Goal: Task Accomplishment & Management: Use online tool/utility

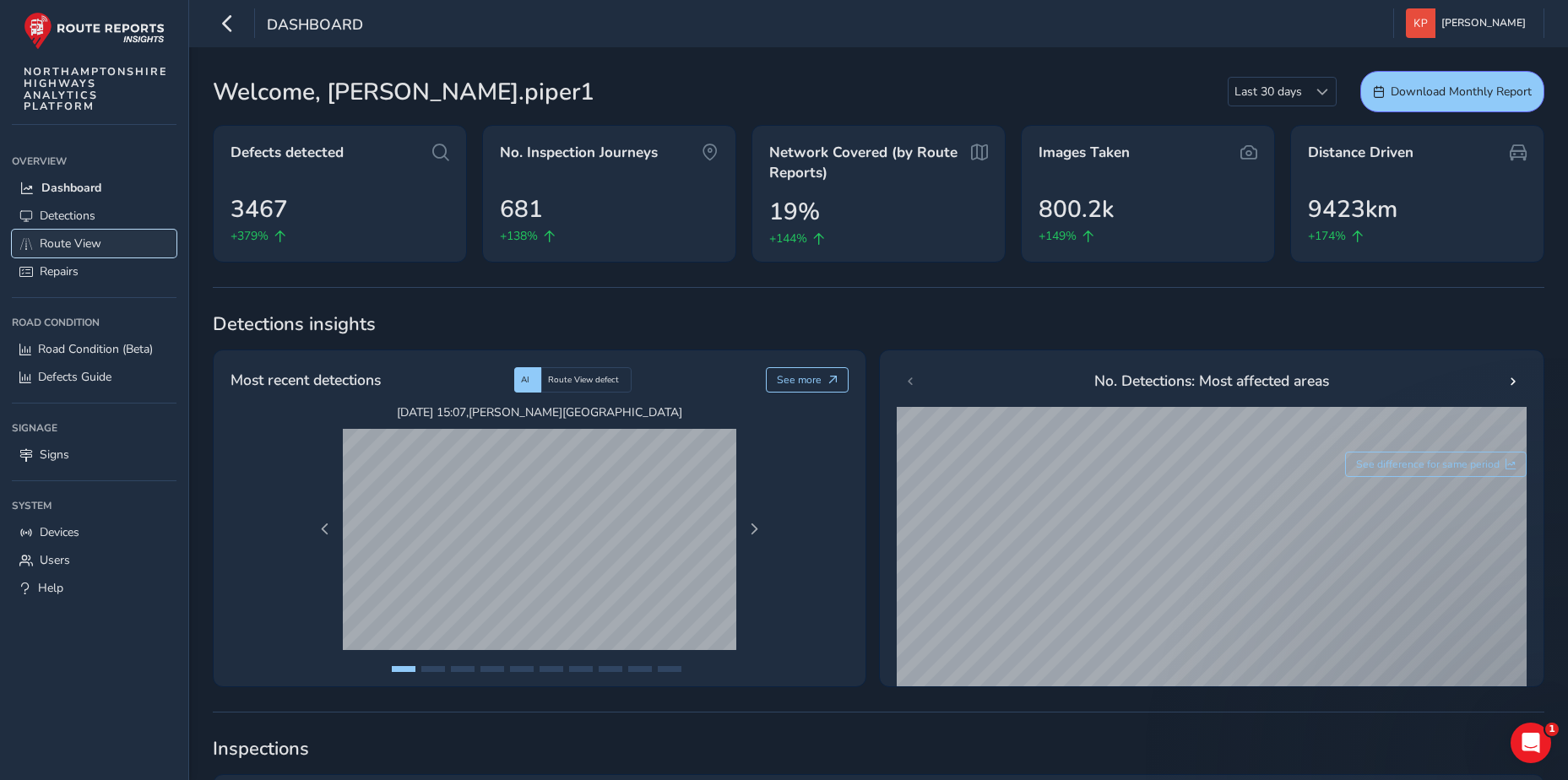
click at [71, 242] on span "Route View" at bounding box center [70, 243] width 62 height 16
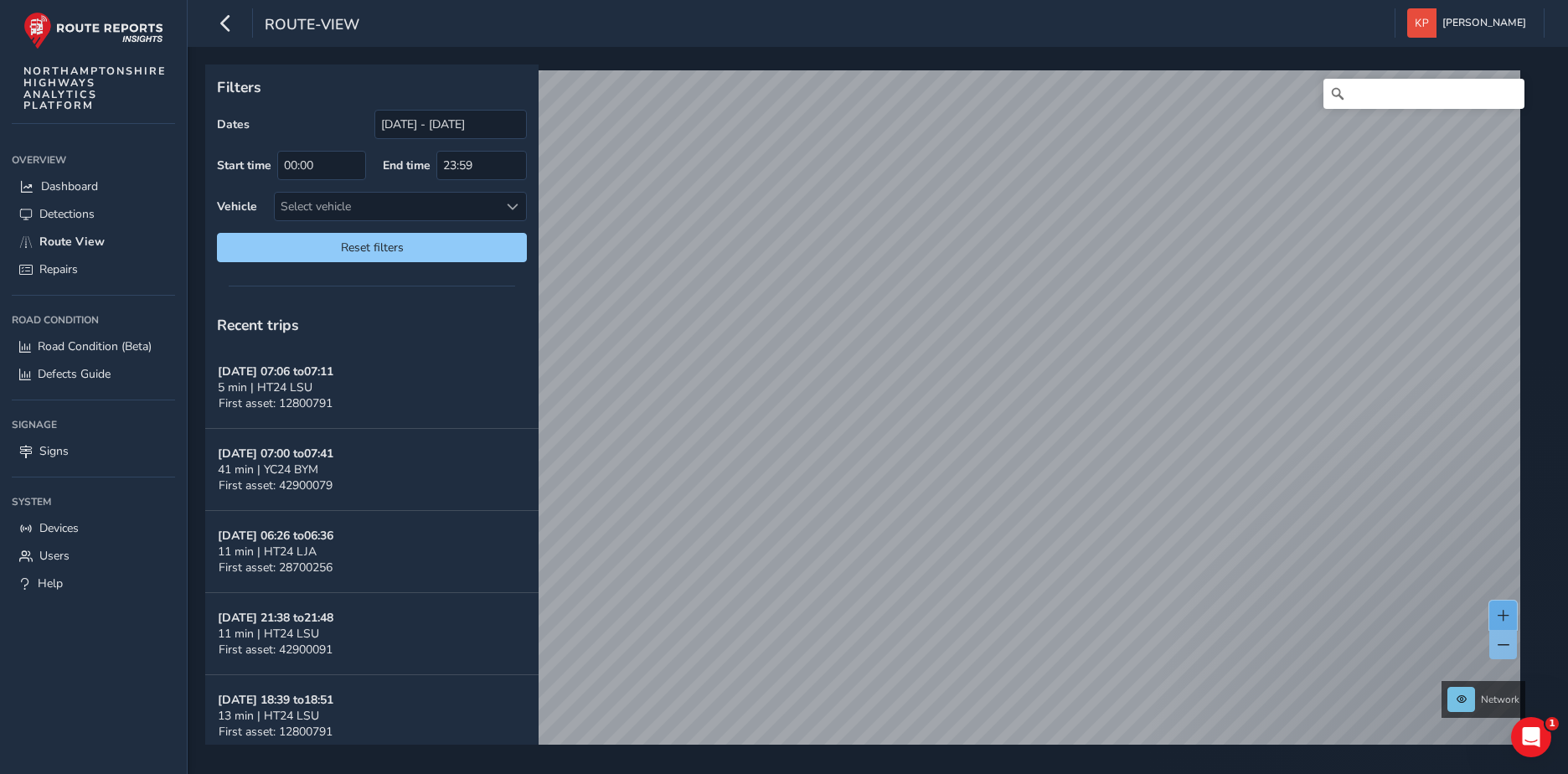
click at [1505, 611] on span at bounding box center [1503, 615] width 11 height 11
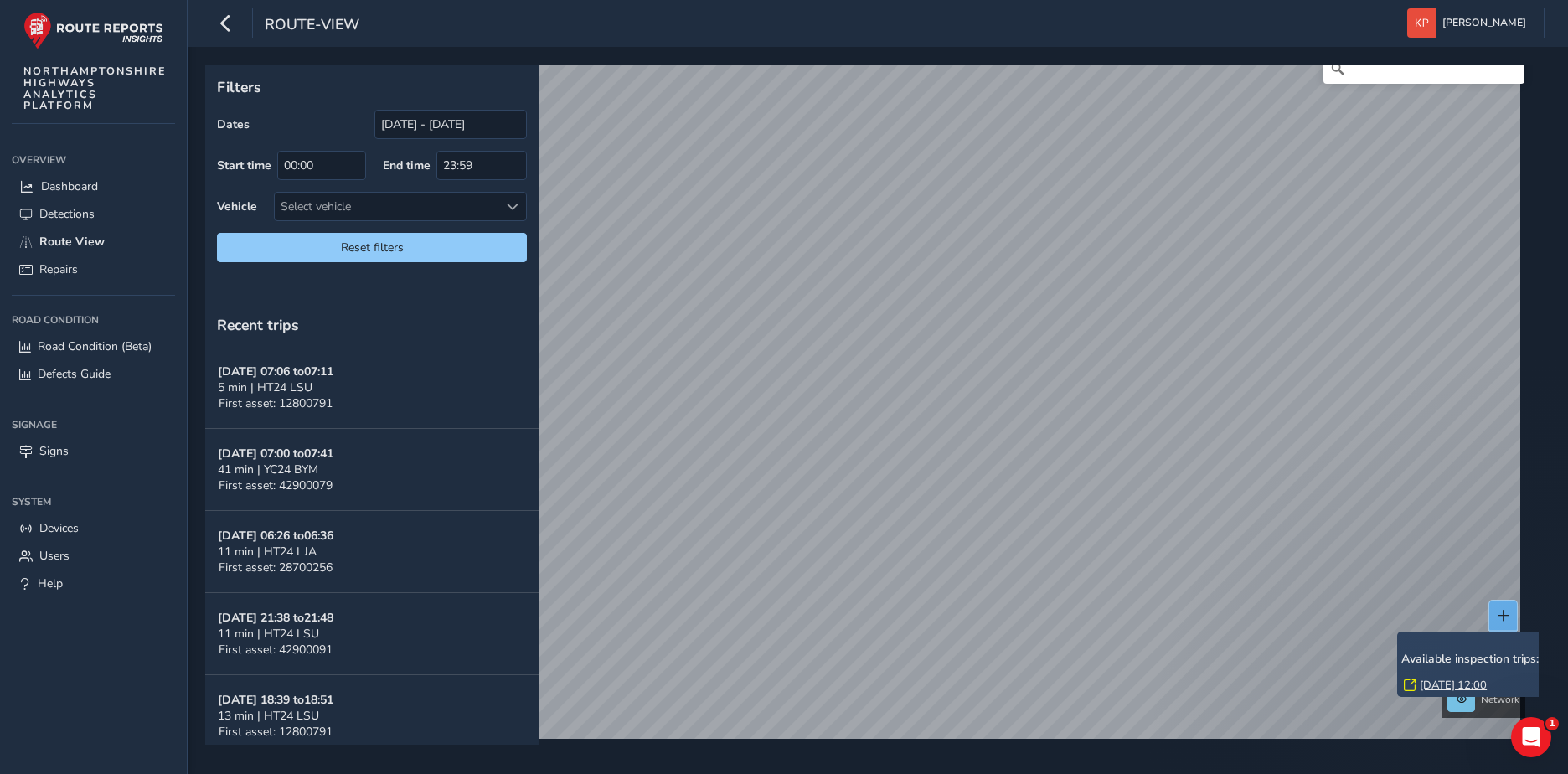
click at [1501, 611] on button at bounding box center [1502, 615] width 27 height 29
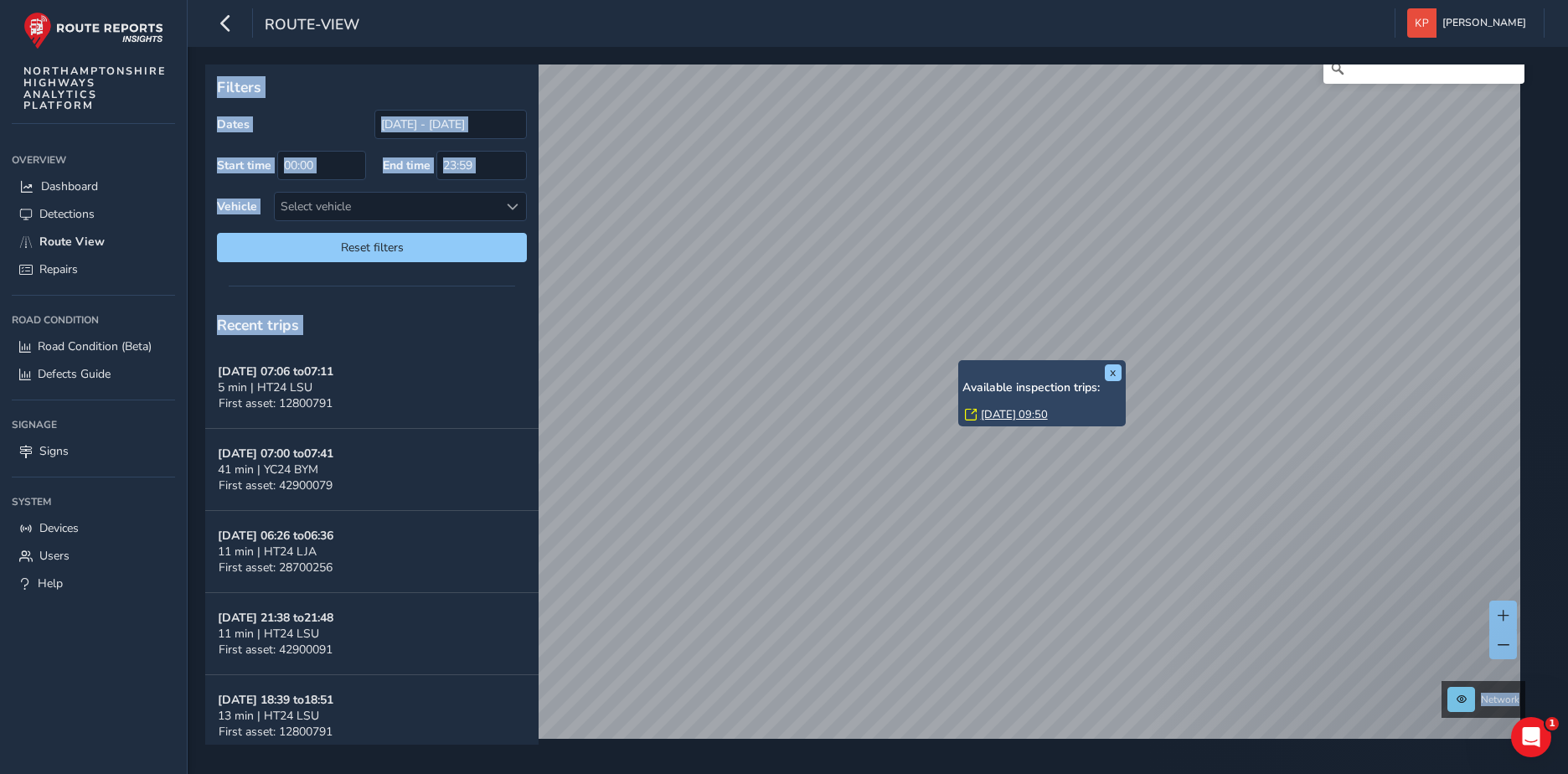
click at [1027, 409] on link "[DATE] 09:50" at bounding box center [1014, 415] width 67 height 15
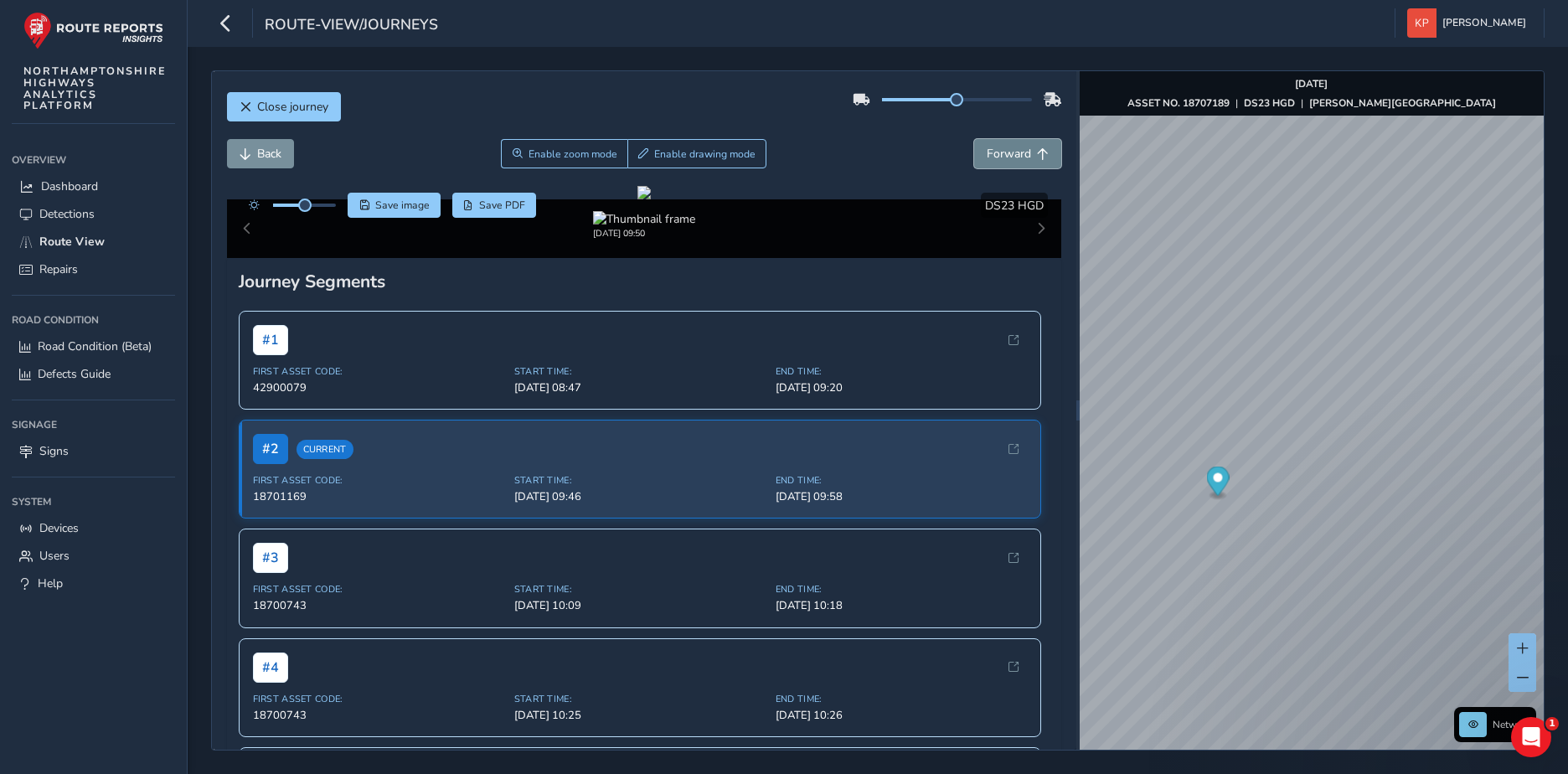
click at [1000, 152] on span "Forward" at bounding box center [1008, 153] width 44 height 16
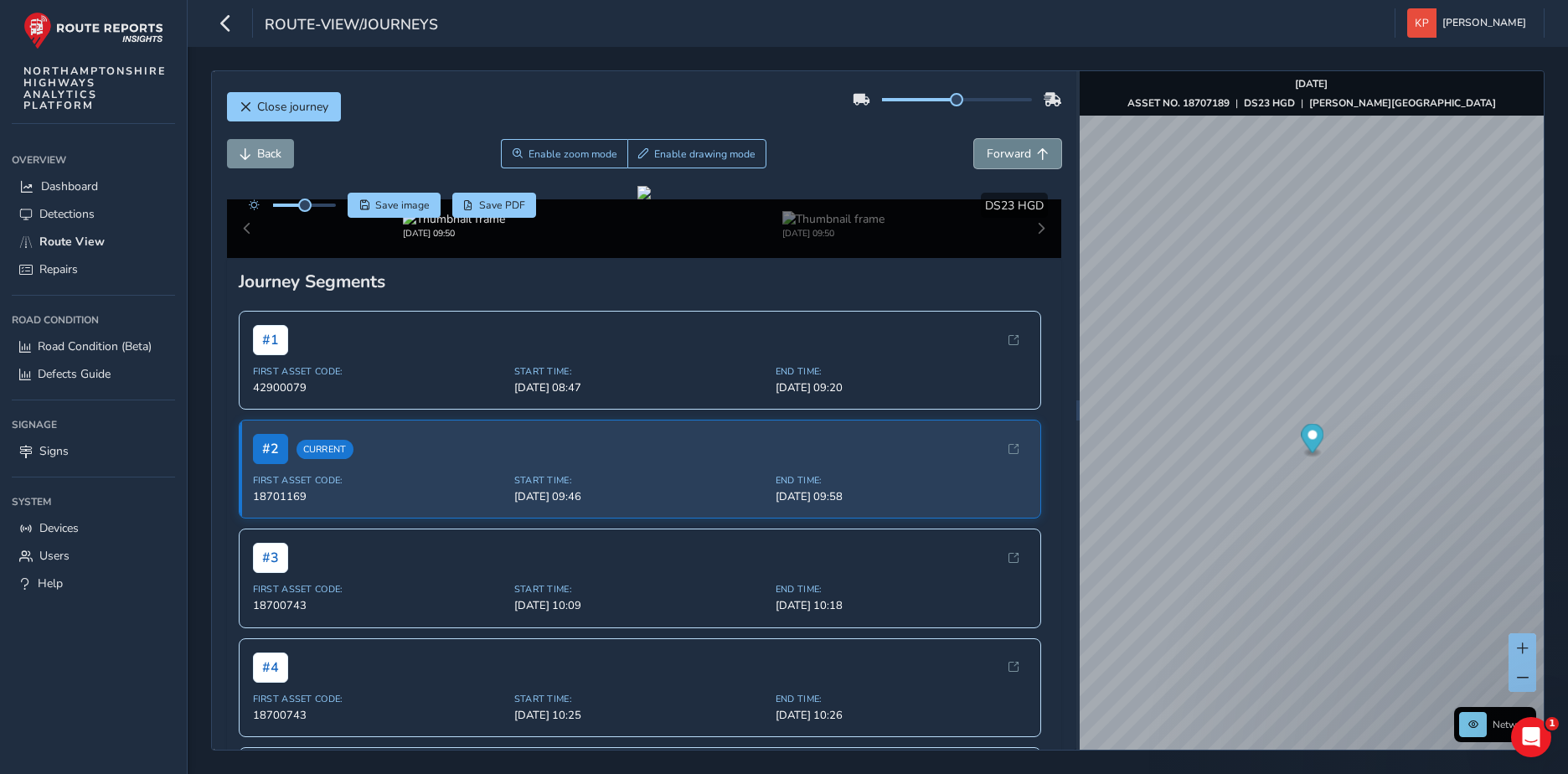
click at [1000, 152] on span "Forward" at bounding box center [1008, 153] width 44 height 16
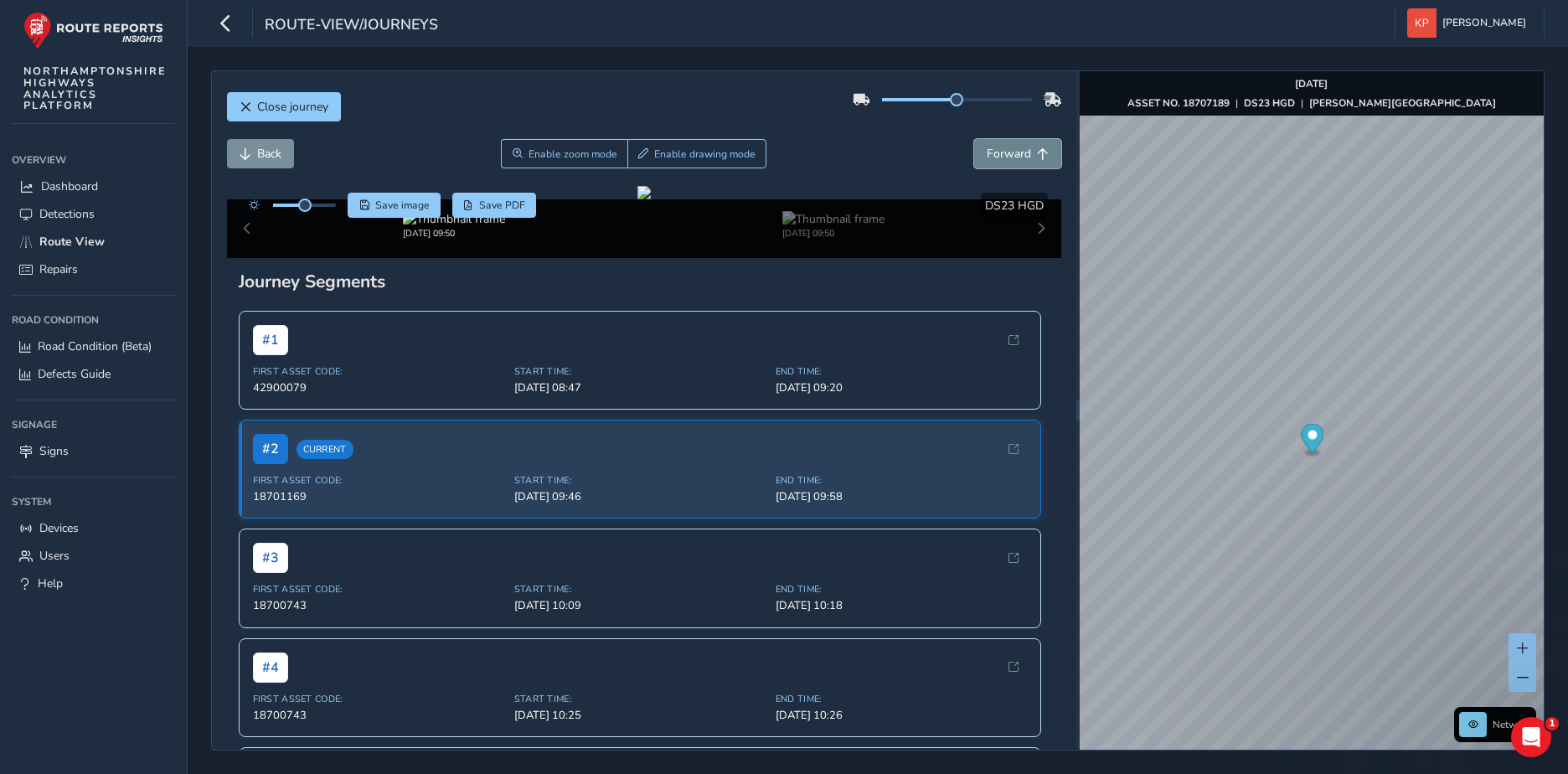
click at [1000, 152] on span "Forward" at bounding box center [1008, 153] width 44 height 16
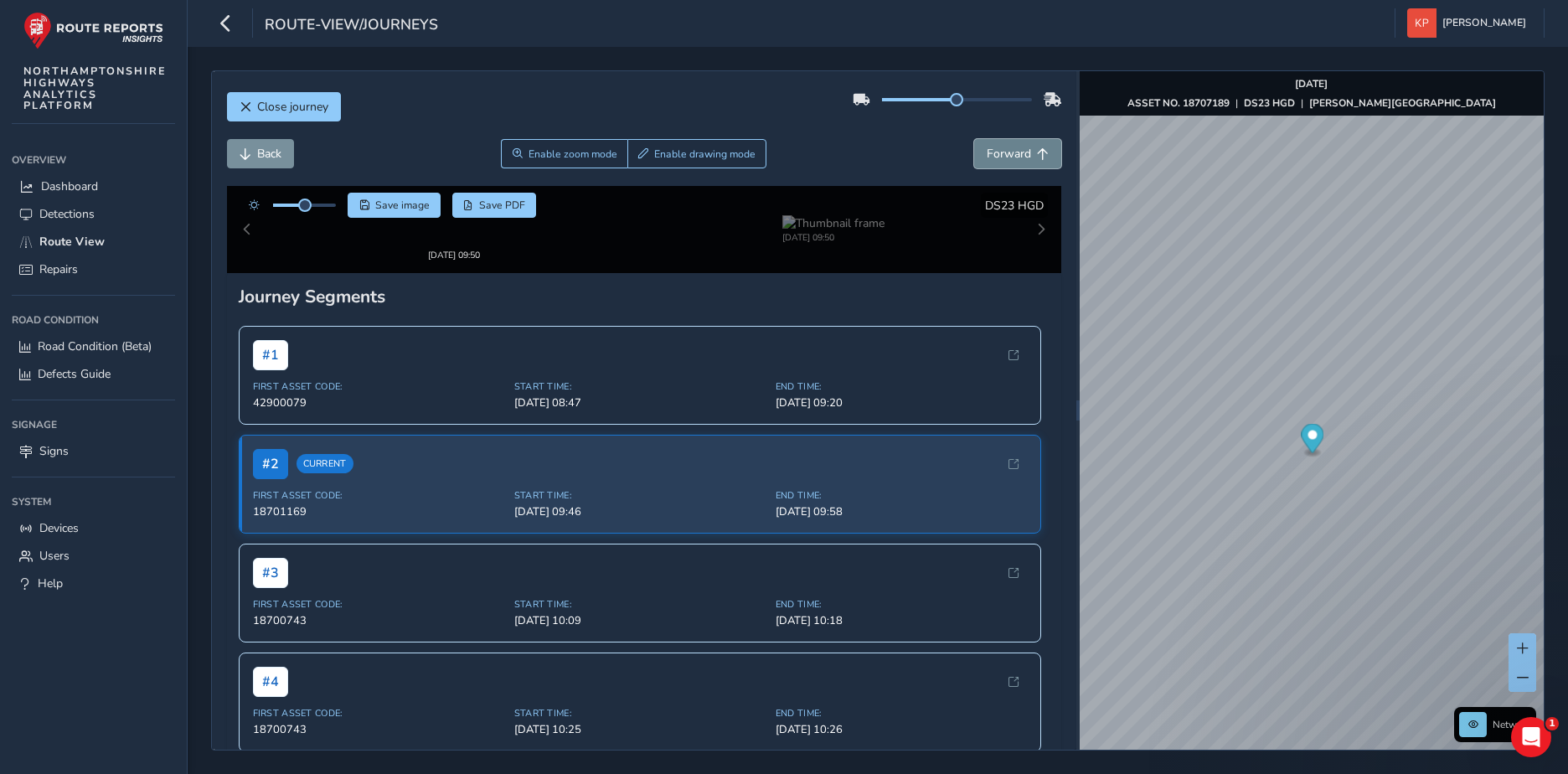
click at [1000, 152] on span "Forward" at bounding box center [1008, 153] width 44 height 16
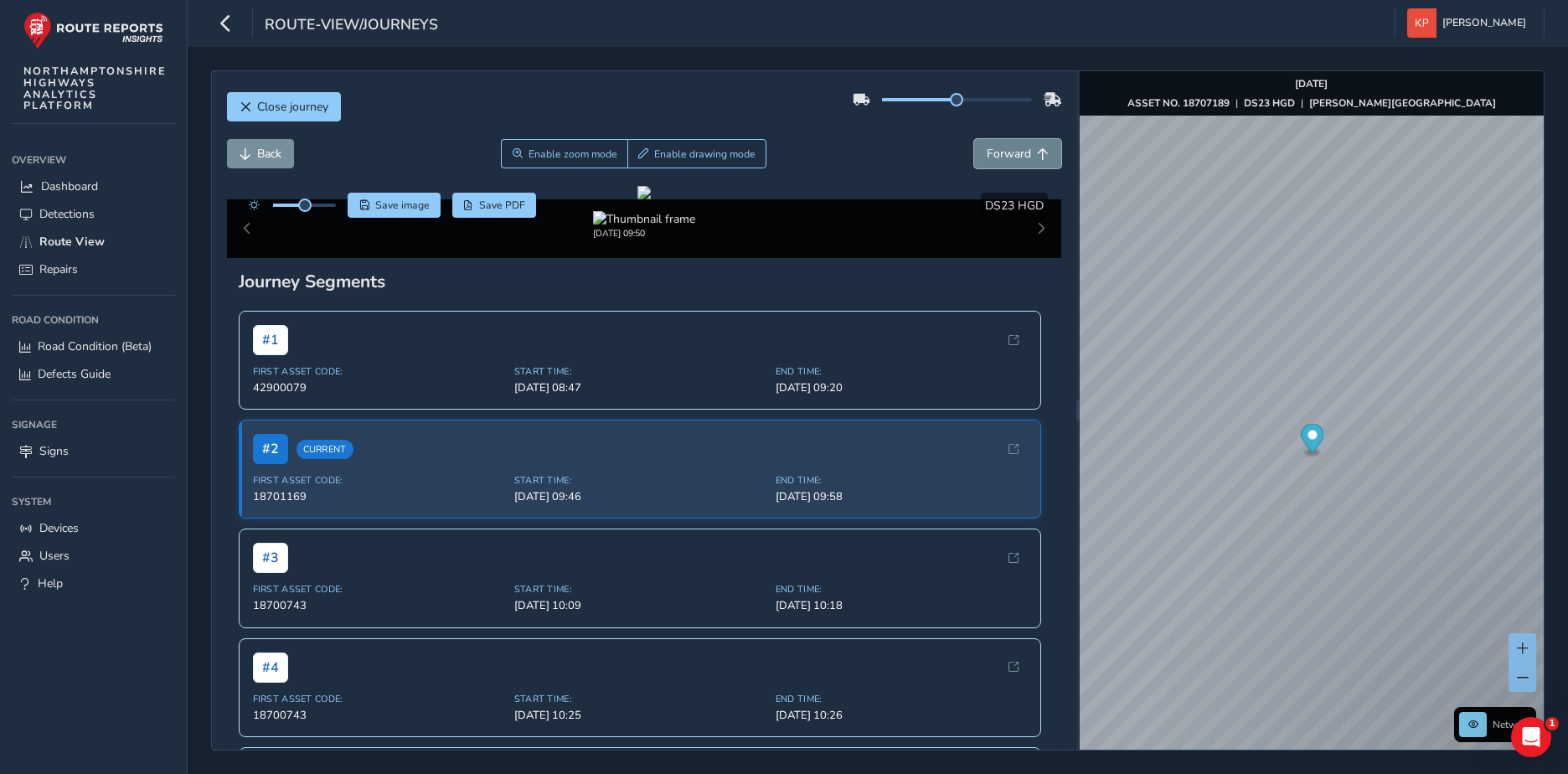
click at [1000, 152] on span "Forward" at bounding box center [1008, 153] width 44 height 16
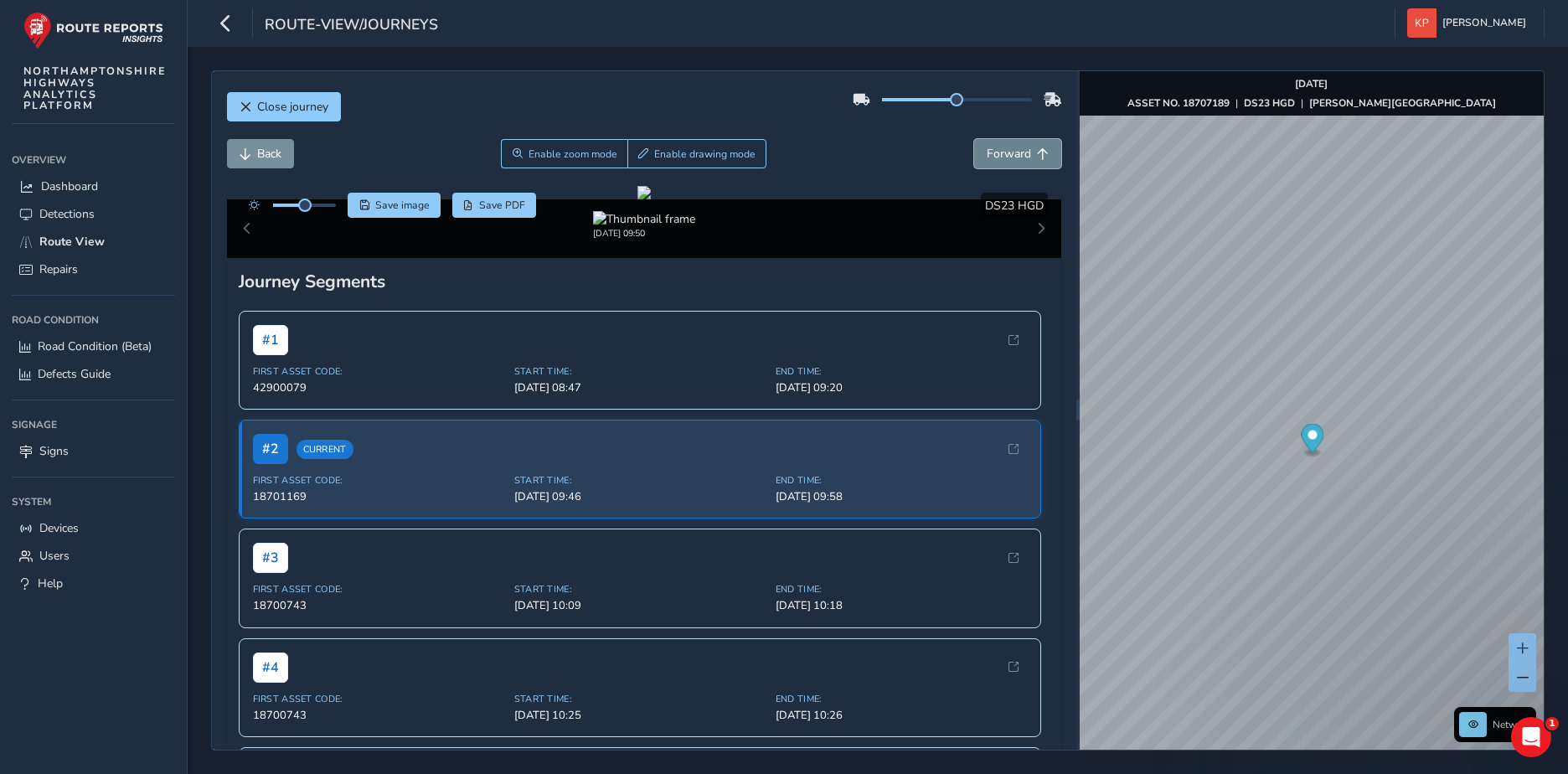
click at [1000, 152] on span "Forward" at bounding box center [1008, 153] width 44 height 16
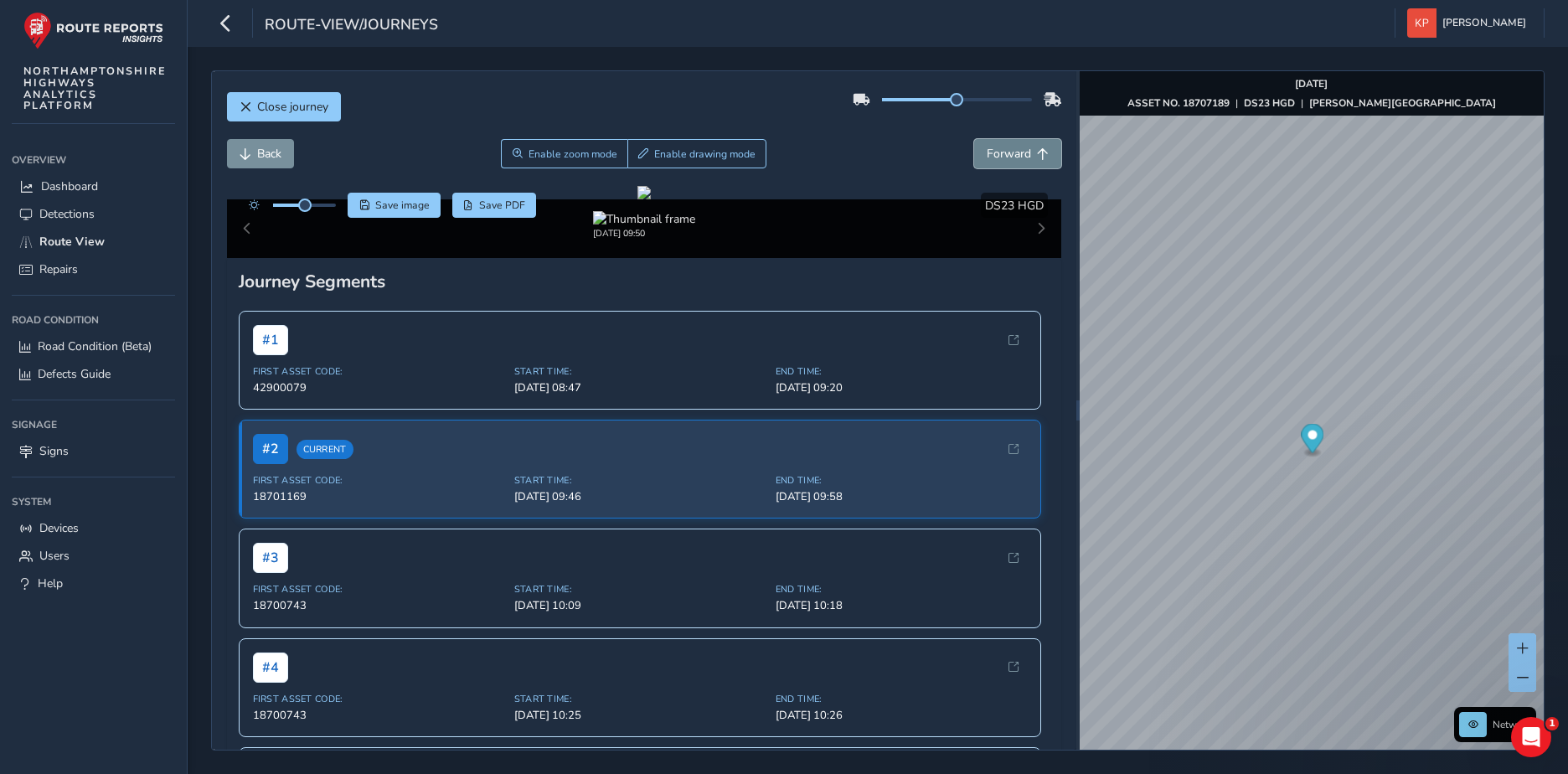
click at [1000, 152] on span "Forward" at bounding box center [1008, 153] width 44 height 16
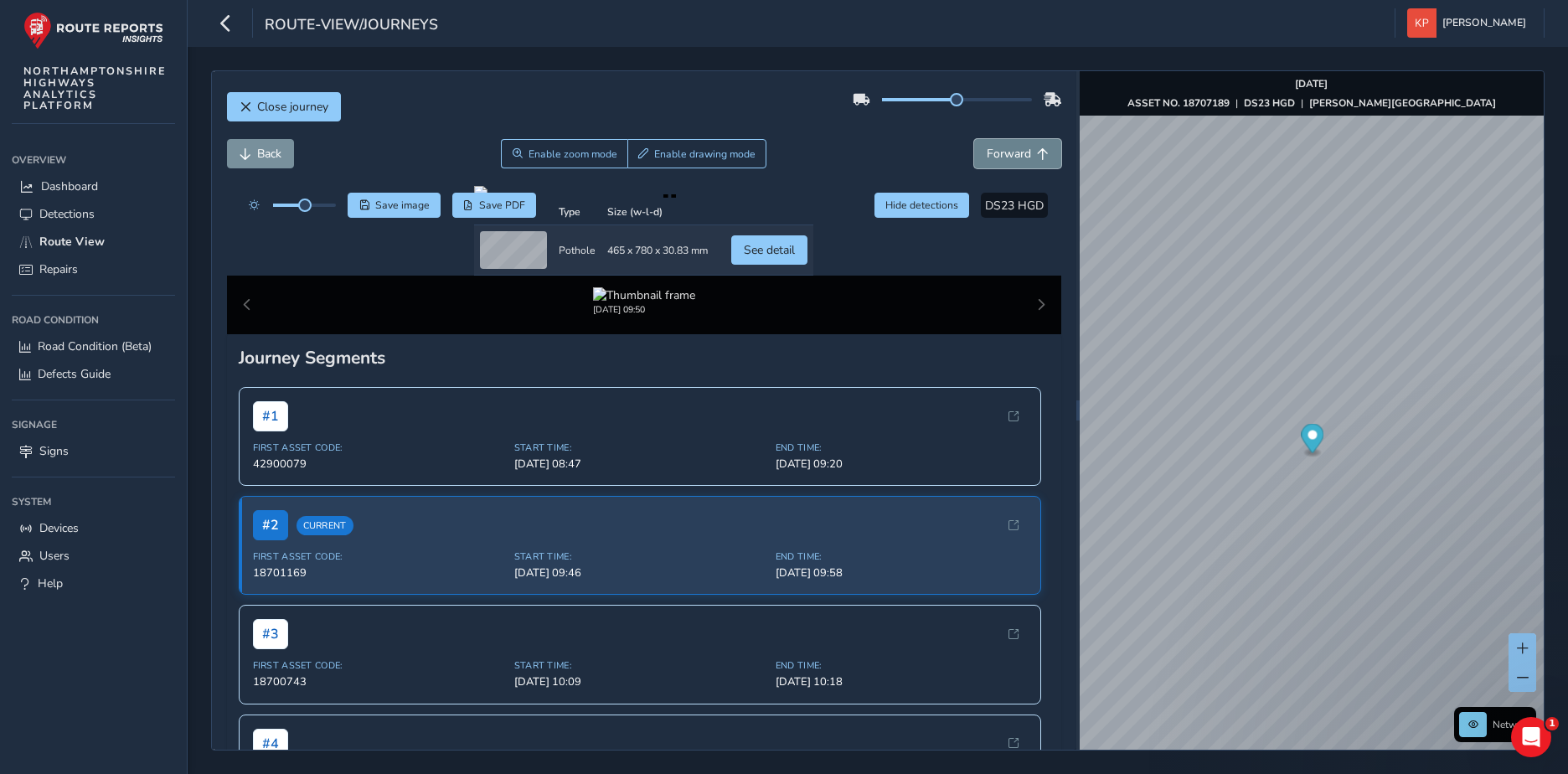
click at [1012, 156] on span "Forward" at bounding box center [1008, 153] width 44 height 16
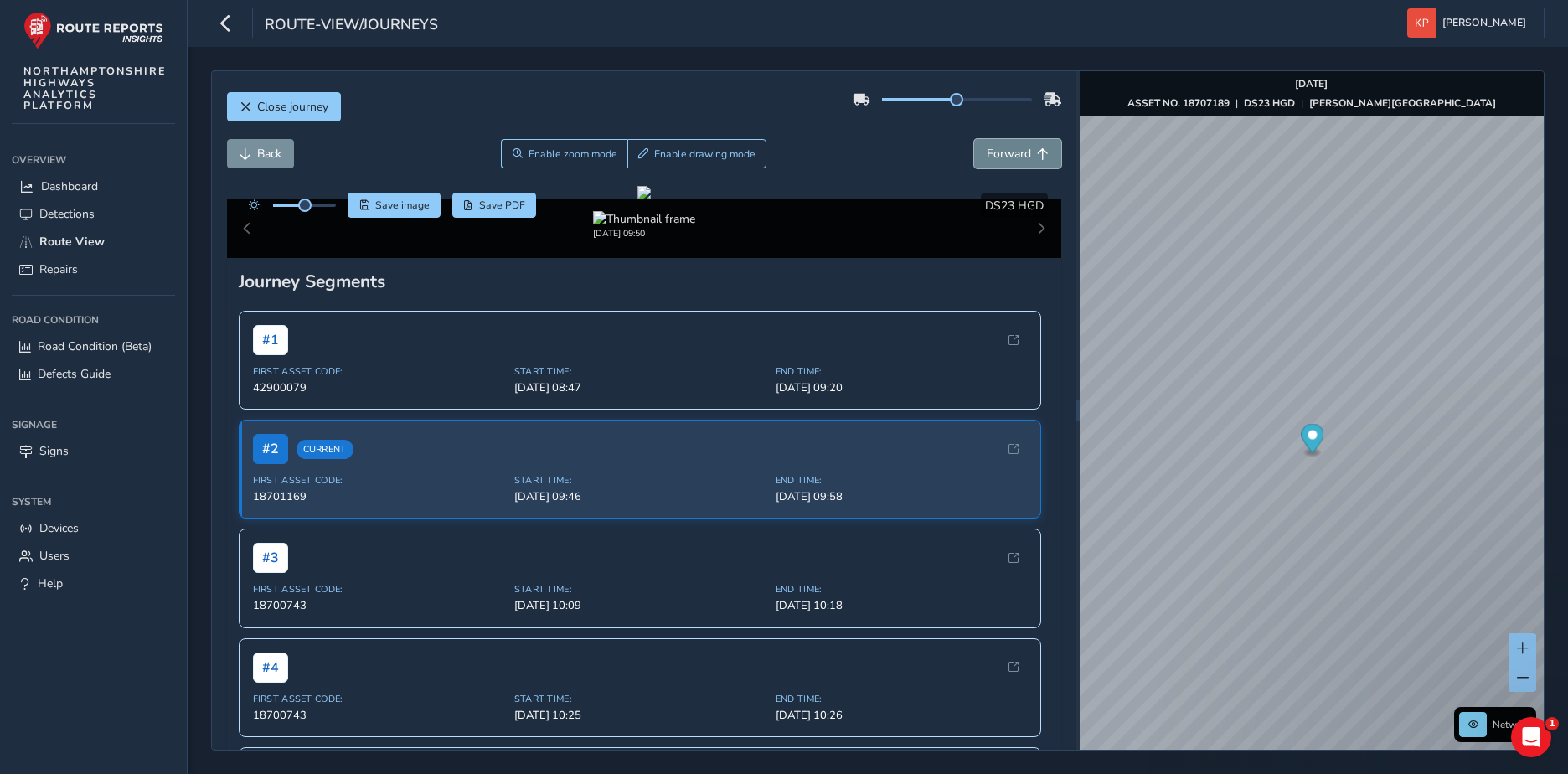
click at [1012, 156] on span "Forward" at bounding box center [1008, 153] width 44 height 16
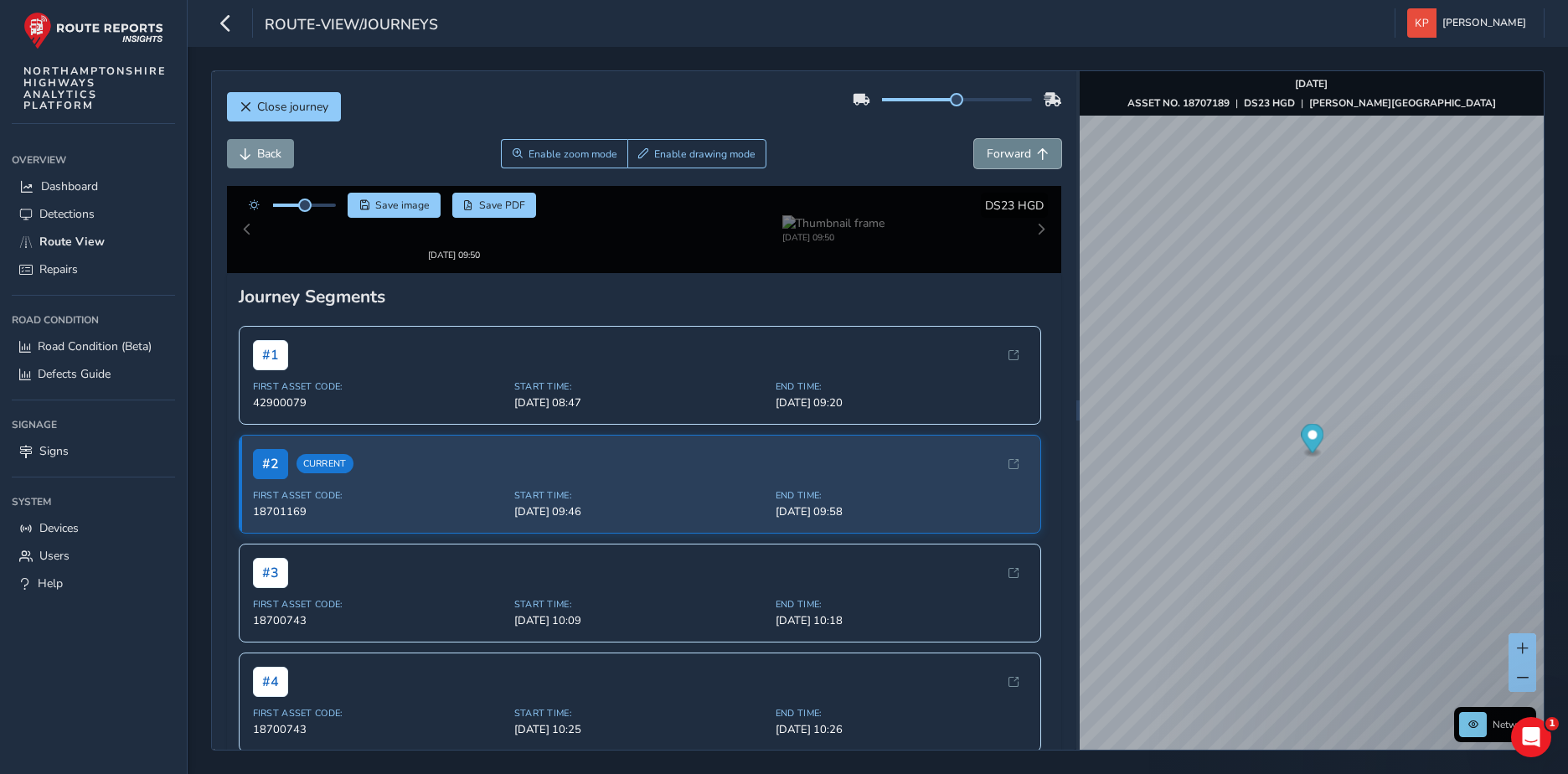
click at [1012, 156] on span "Forward" at bounding box center [1008, 153] width 44 height 16
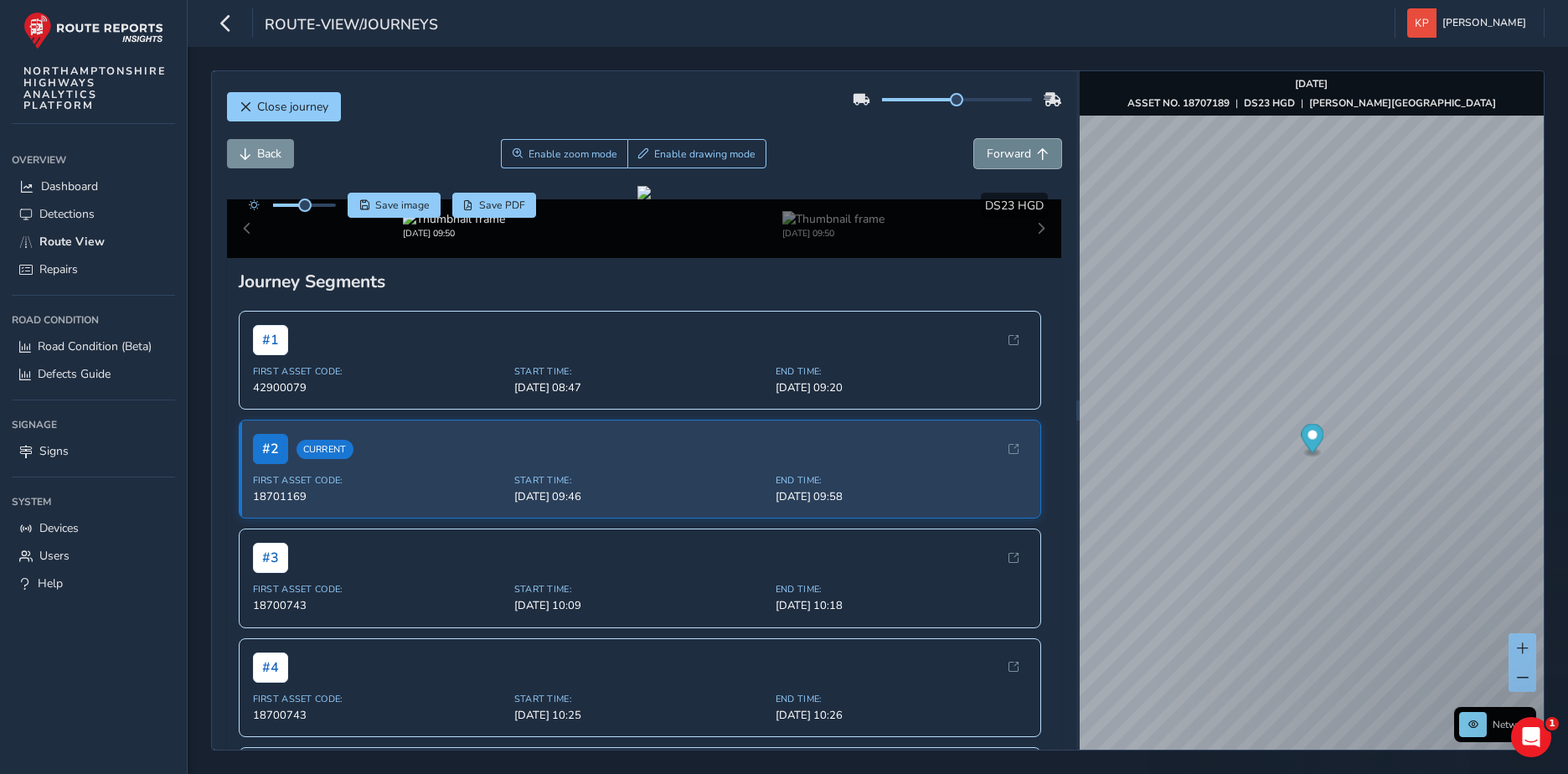
click at [1012, 156] on span "Forward" at bounding box center [1008, 153] width 44 height 16
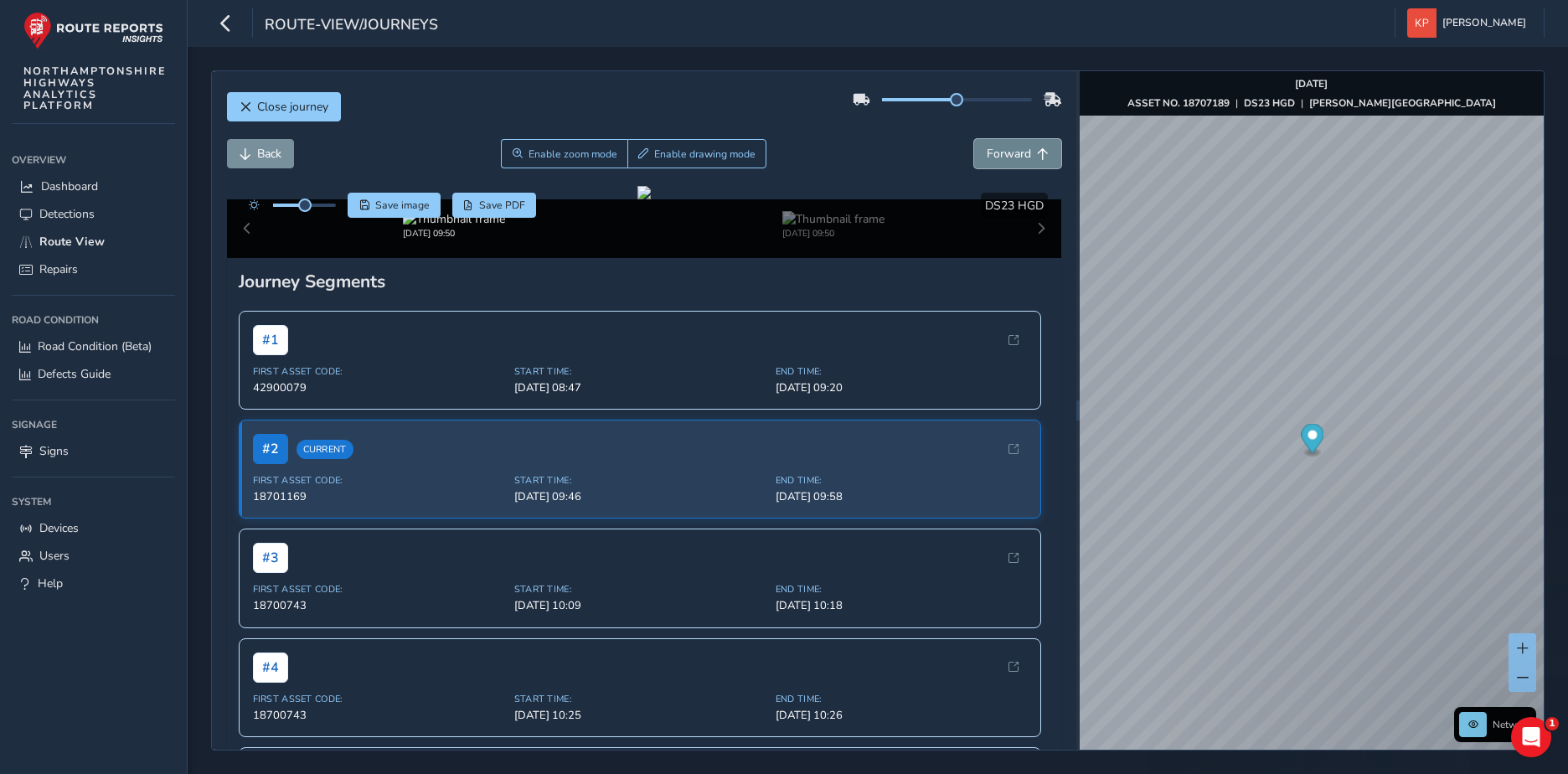
click at [1012, 156] on span "Forward" at bounding box center [1008, 153] width 44 height 16
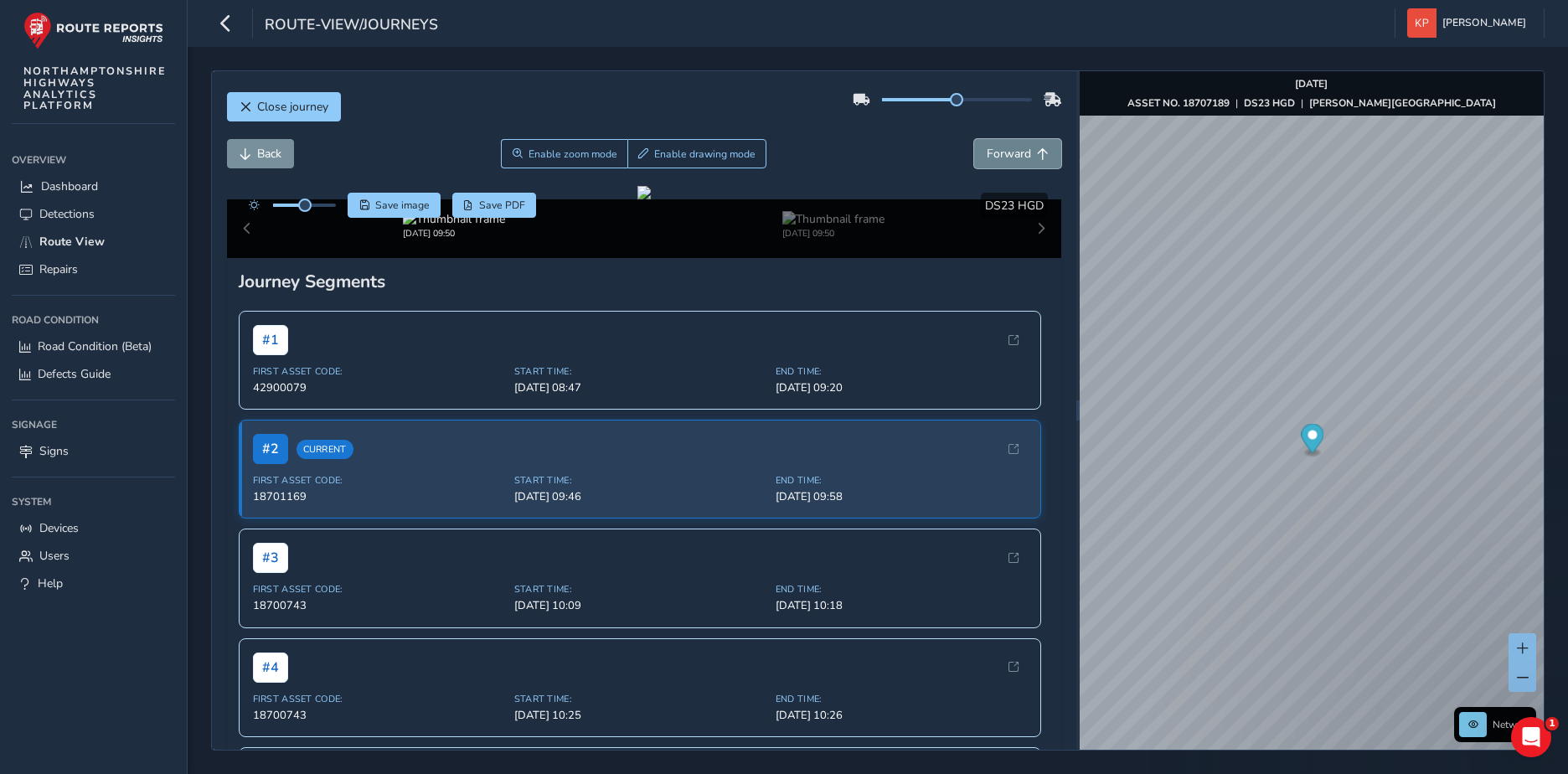
click at [1012, 156] on span "Forward" at bounding box center [1008, 153] width 44 height 16
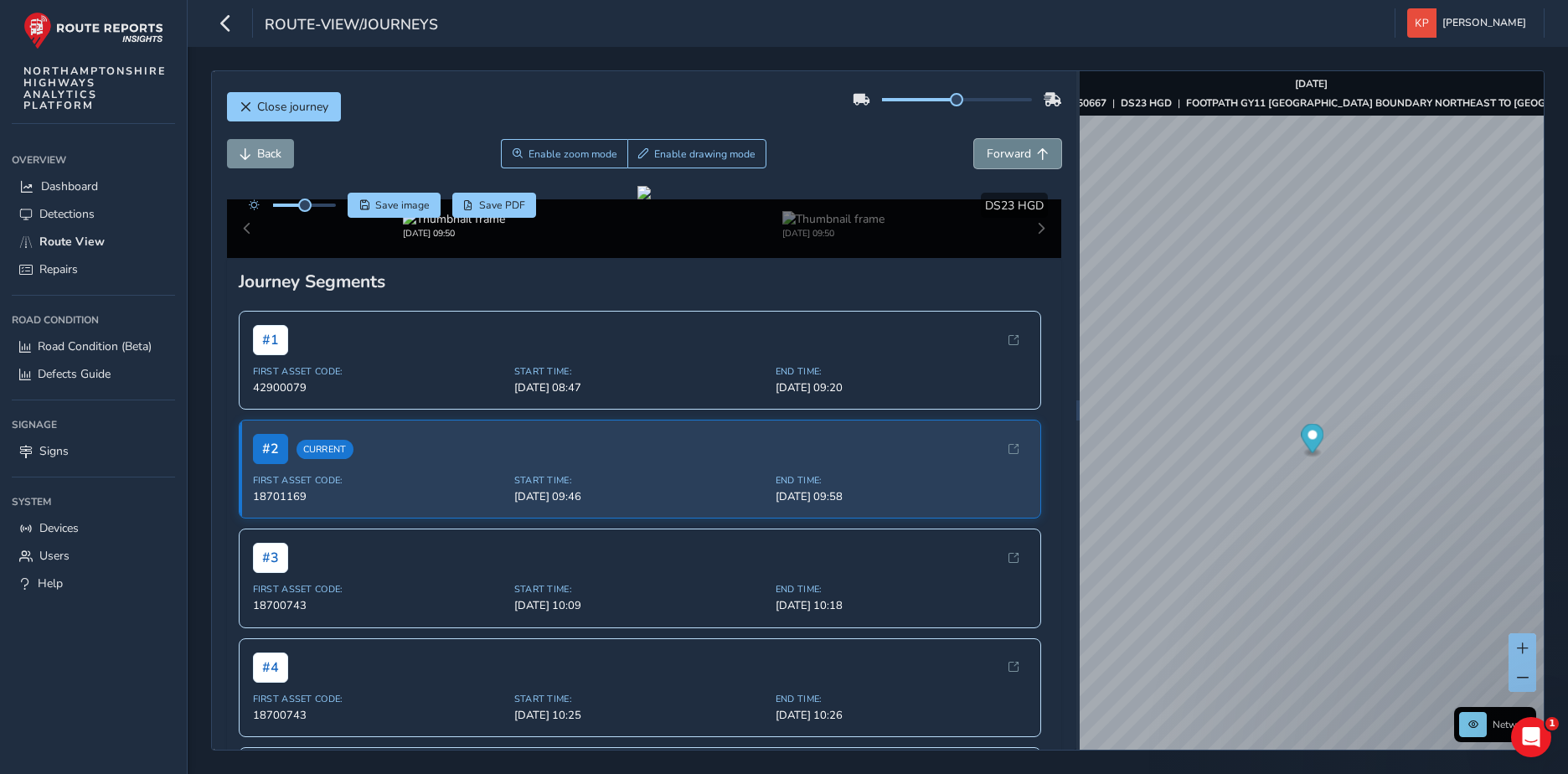
click at [1012, 156] on span "Forward" at bounding box center [1008, 153] width 44 height 16
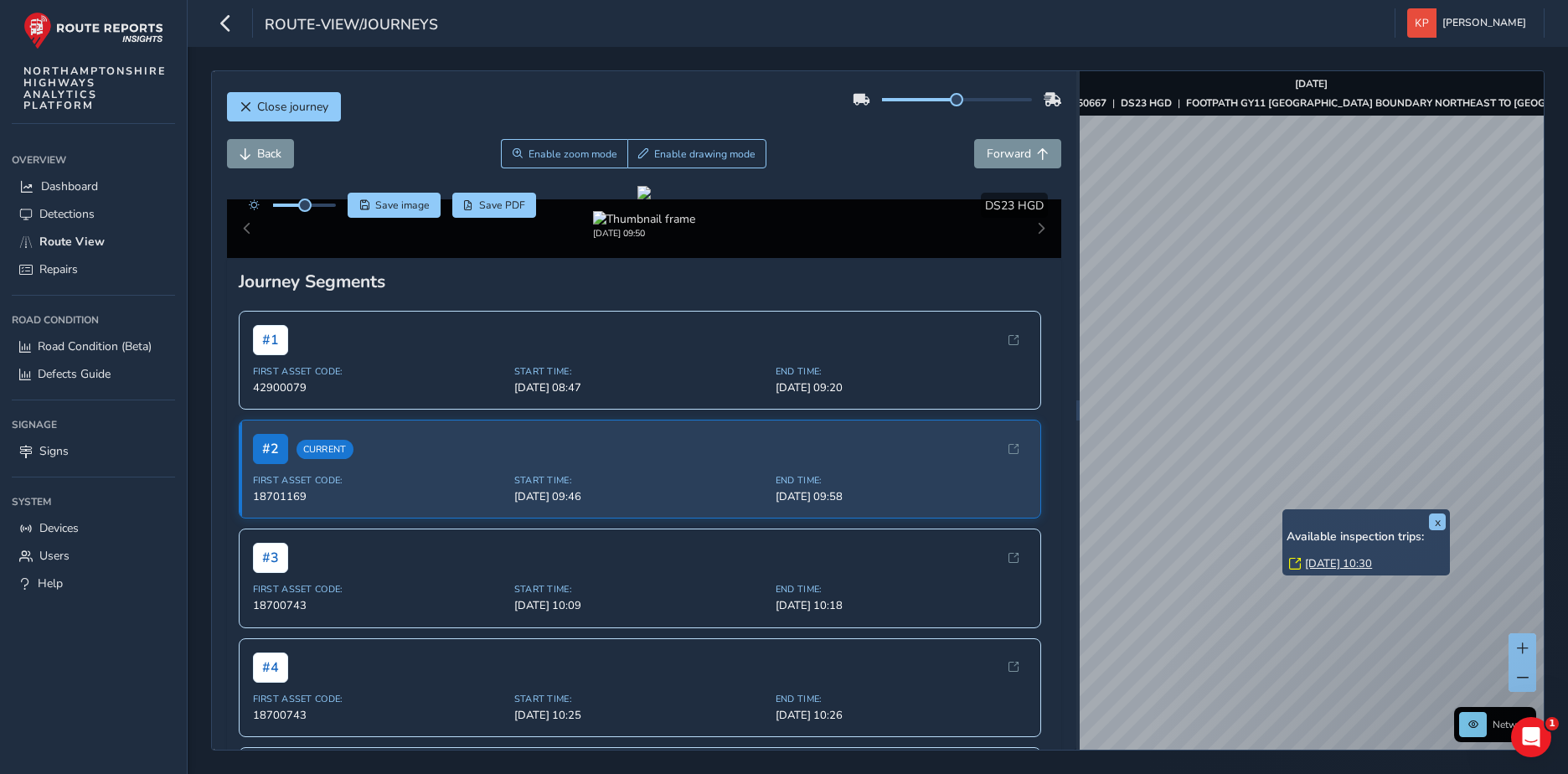
click at [1284, 510] on div "x Available inspection trips: [DATE] 10:30" at bounding box center [1365, 542] width 167 height 66
click at [1286, 513] on div "x Available inspection trips: [DATE] 10:30" at bounding box center [1365, 542] width 167 height 66
click at [1345, 564] on link "[DATE] 10:30" at bounding box center [1338, 564] width 67 height 15
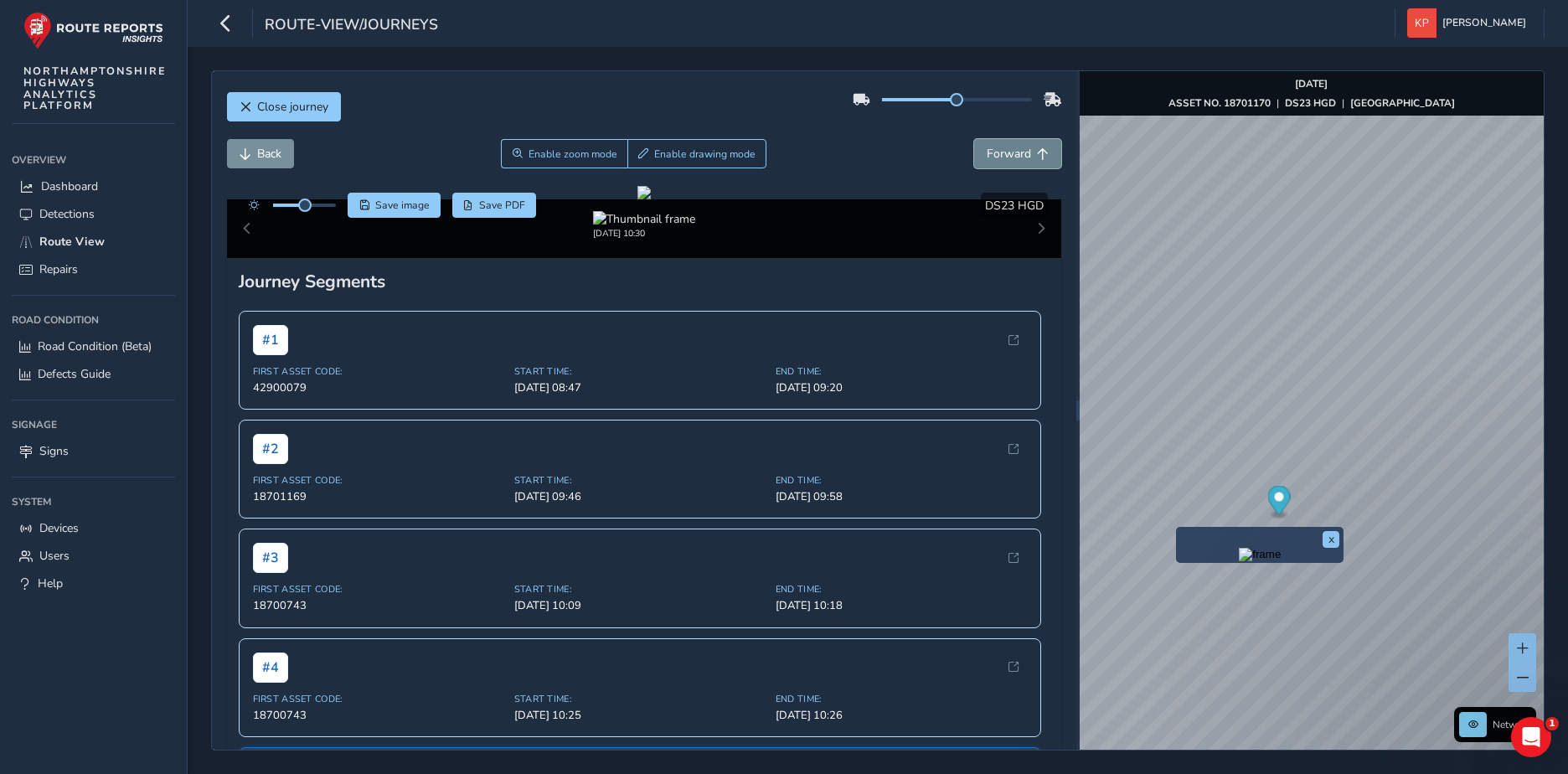
click at [995, 150] on span "Forward" at bounding box center [1008, 153] width 44 height 16
click at [264, 151] on span "Back" at bounding box center [269, 153] width 25 height 16
click at [264, 151] on span "Back" at bounding box center [269, 153] width 25 height 16
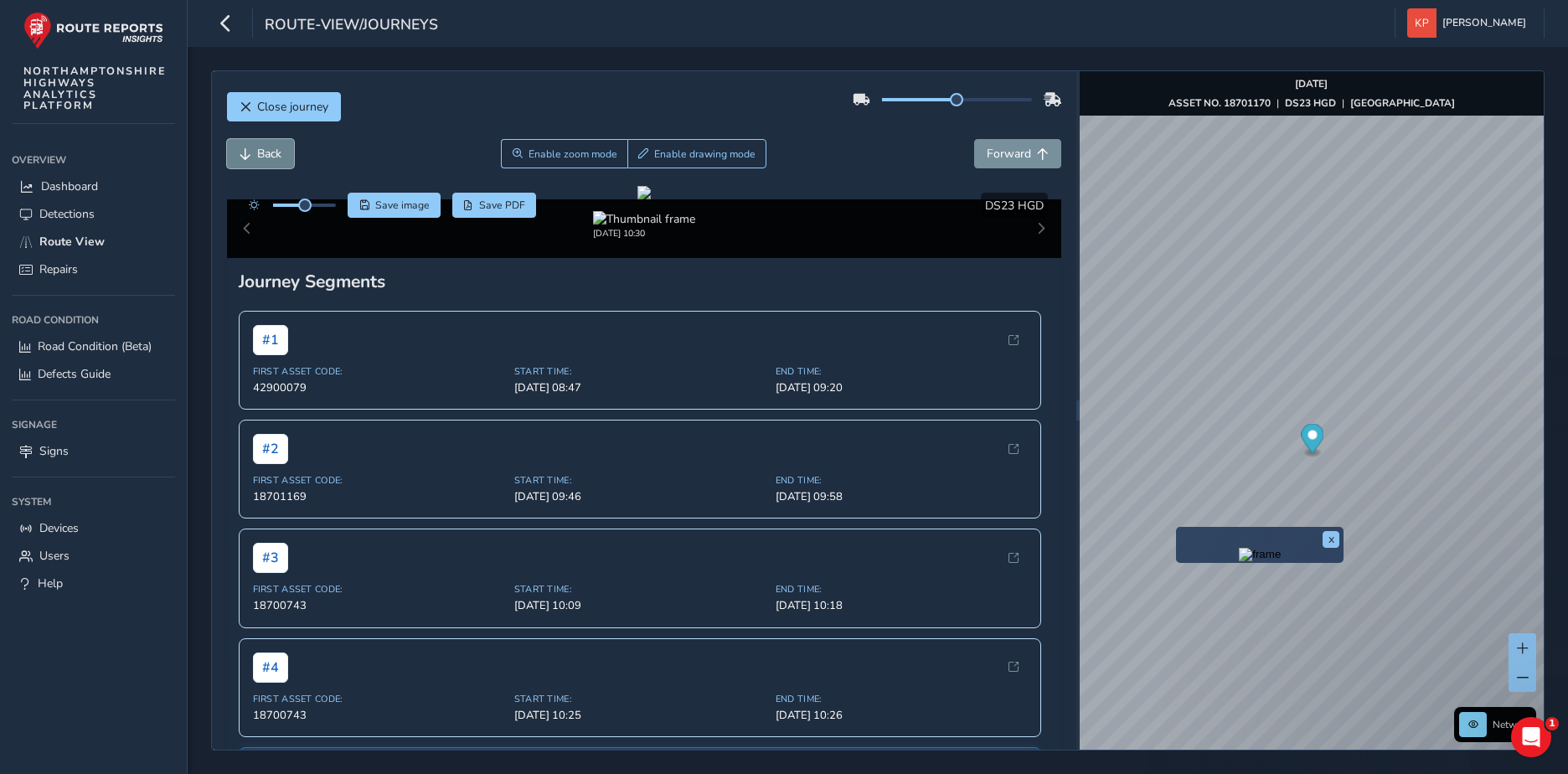
click at [264, 151] on span "Back" at bounding box center [269, 153] width 25 height 16
click at [265, 151] on span "Back" at bounding box center [269, 153] width 25 height 16
click at [573, 155] on span "Enable zoom mode" at bounding box center [572, 154] width 89 height 13
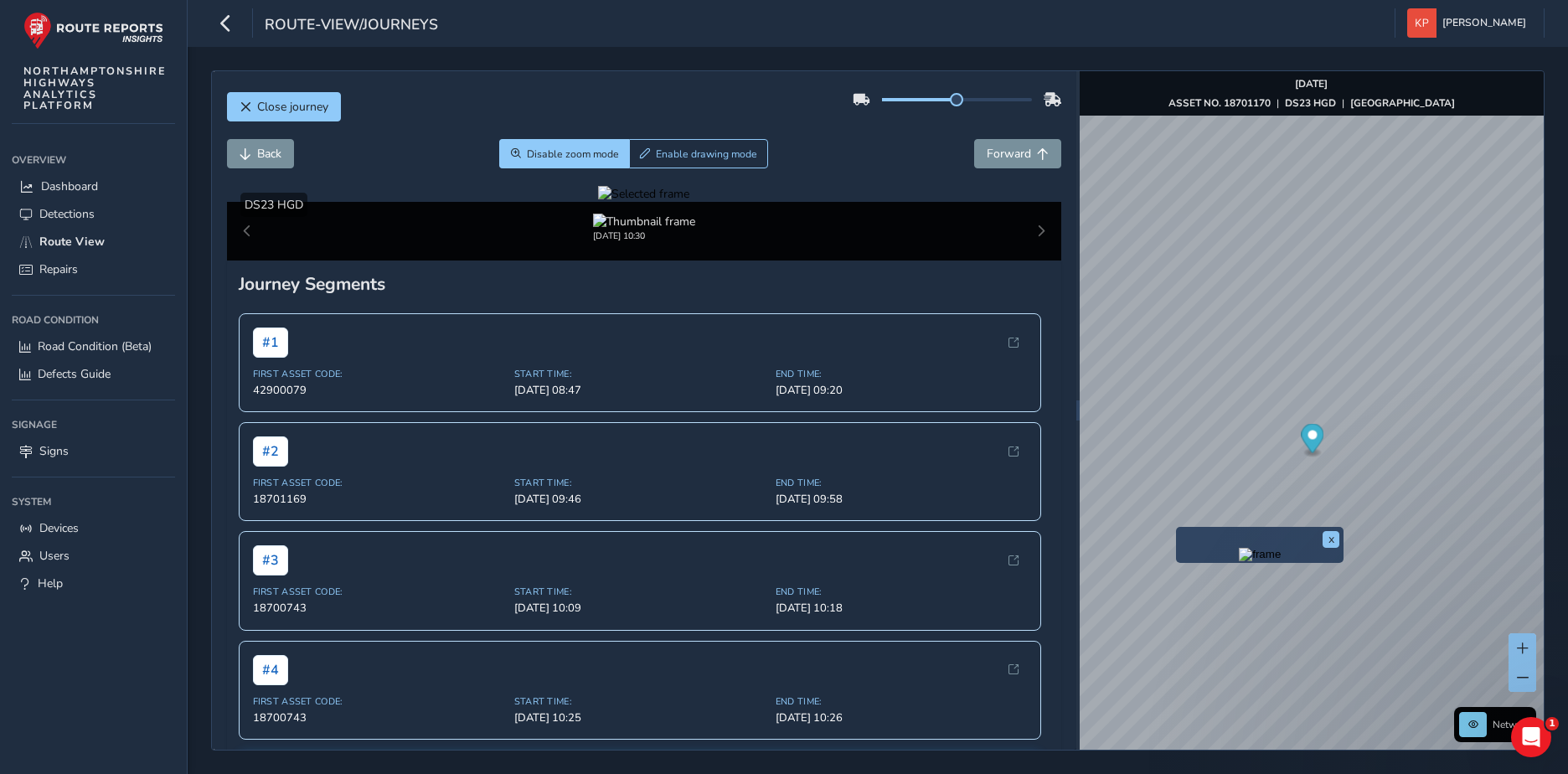
click at [690, 202] on div at bounding box center [643, 194] width 92 height 16
click at [680, 424] on img at bounding box center [927, 403] width 2412 height 1357
click at [275, 149] on span "Back" at bounding box center [269, 153] width 25 height 16
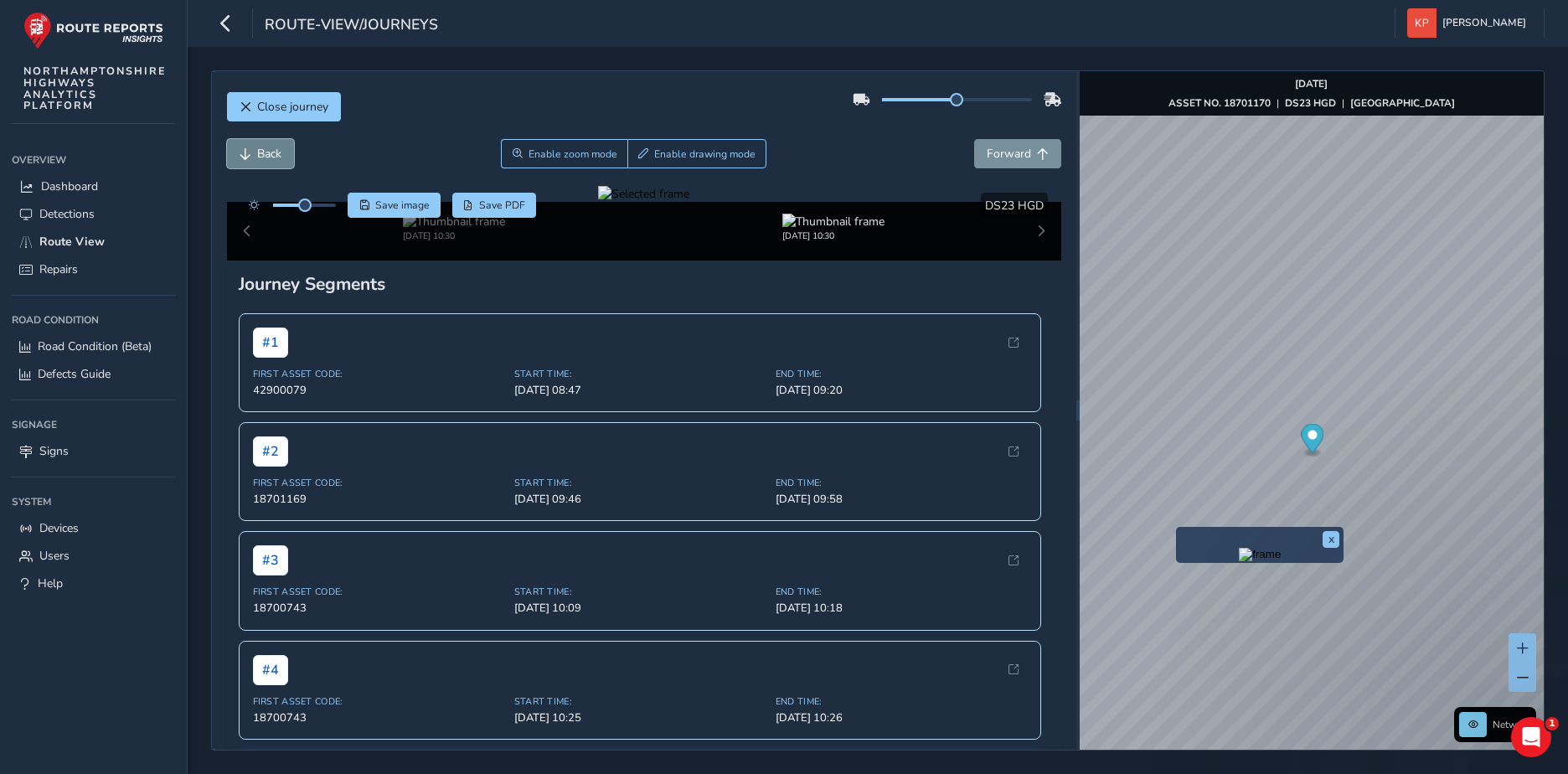
click at [275, 149] on span "Back" at bounding box center [269, 153] width 25 height 16
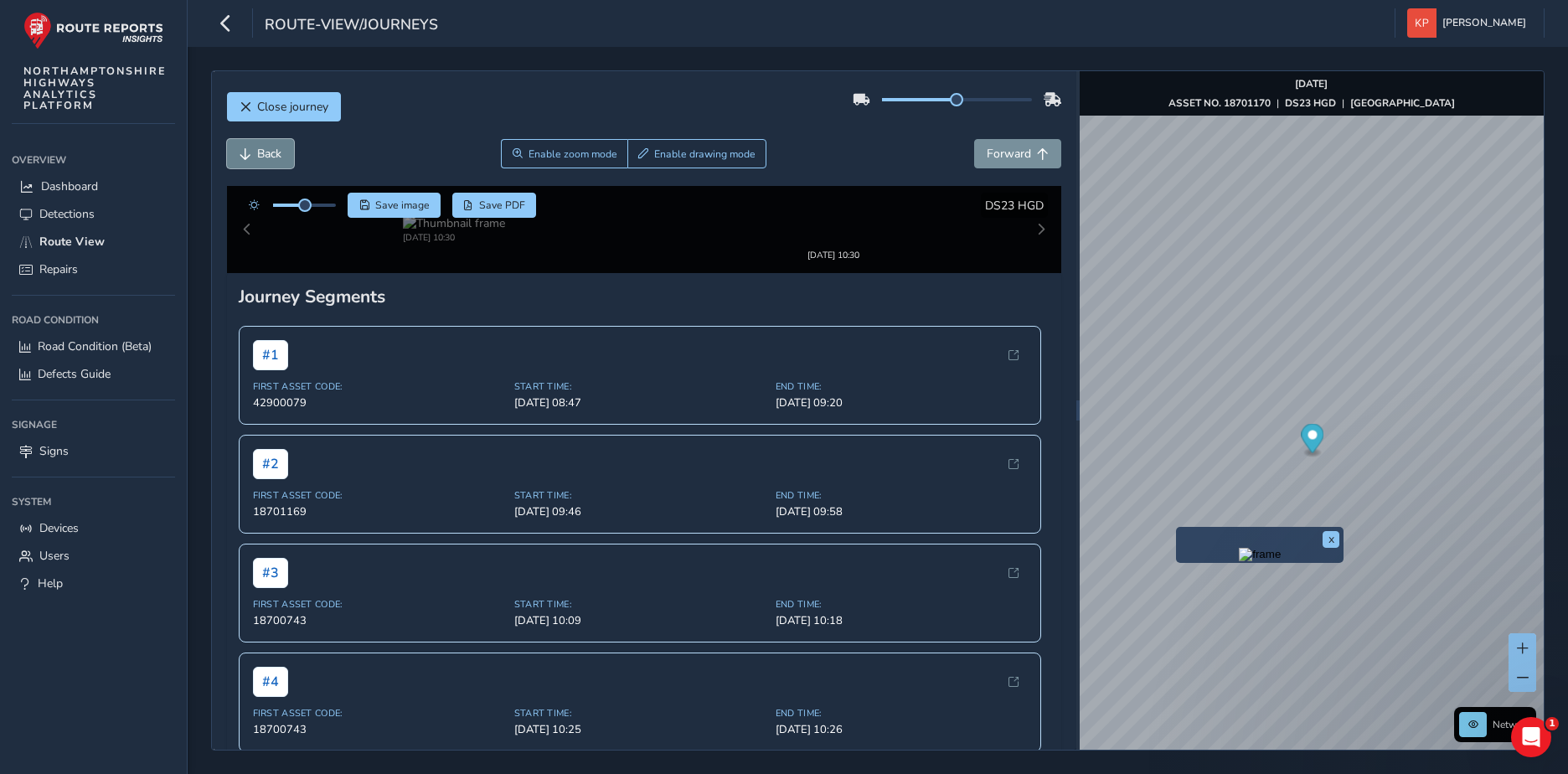
click at [275, 149] on span "Back" at bounding box center [269, 153] width 25 height 16
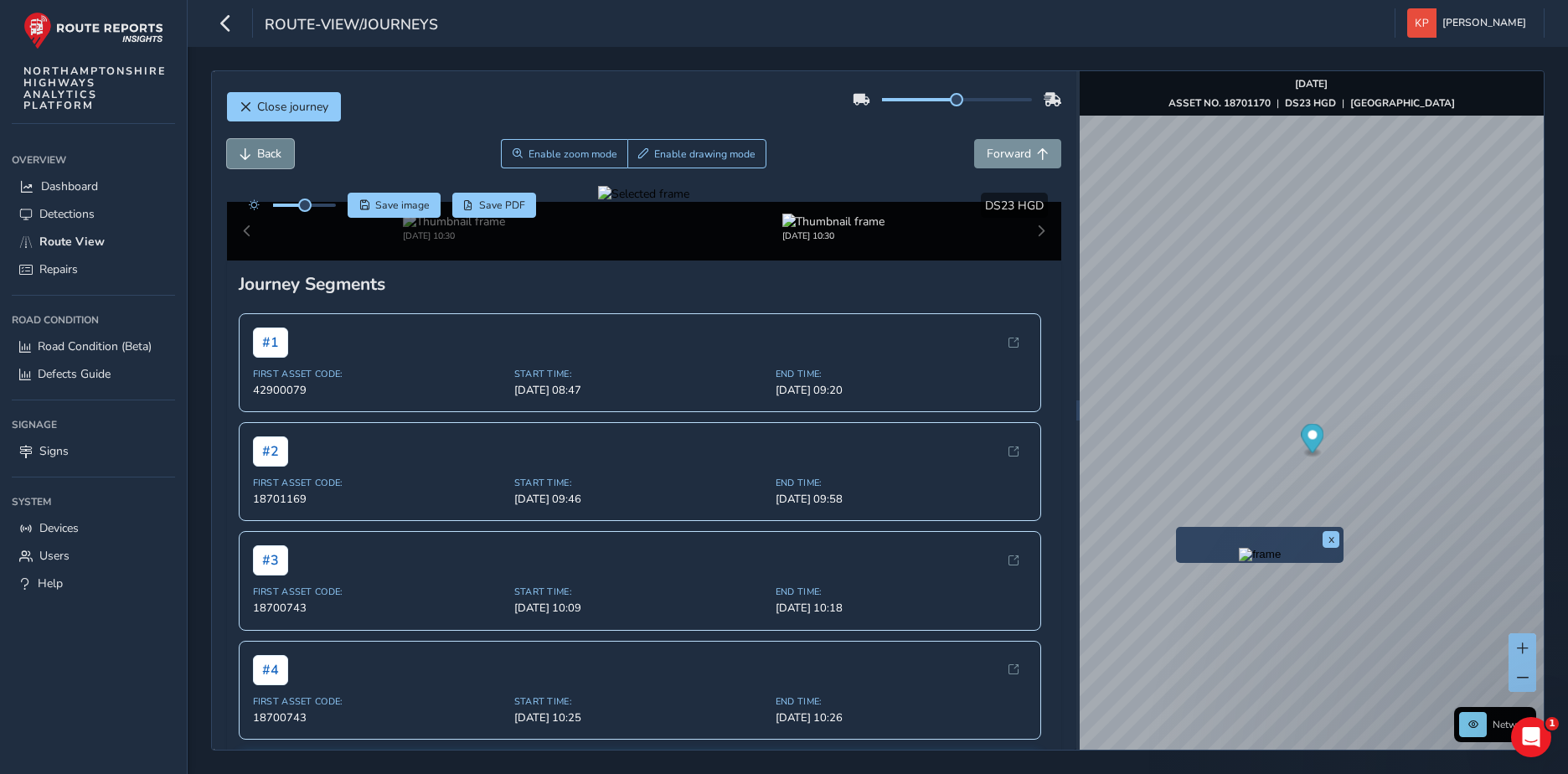
click at [275, 149] on span "Back" at bounding box center [269, 153] width 25 height 16
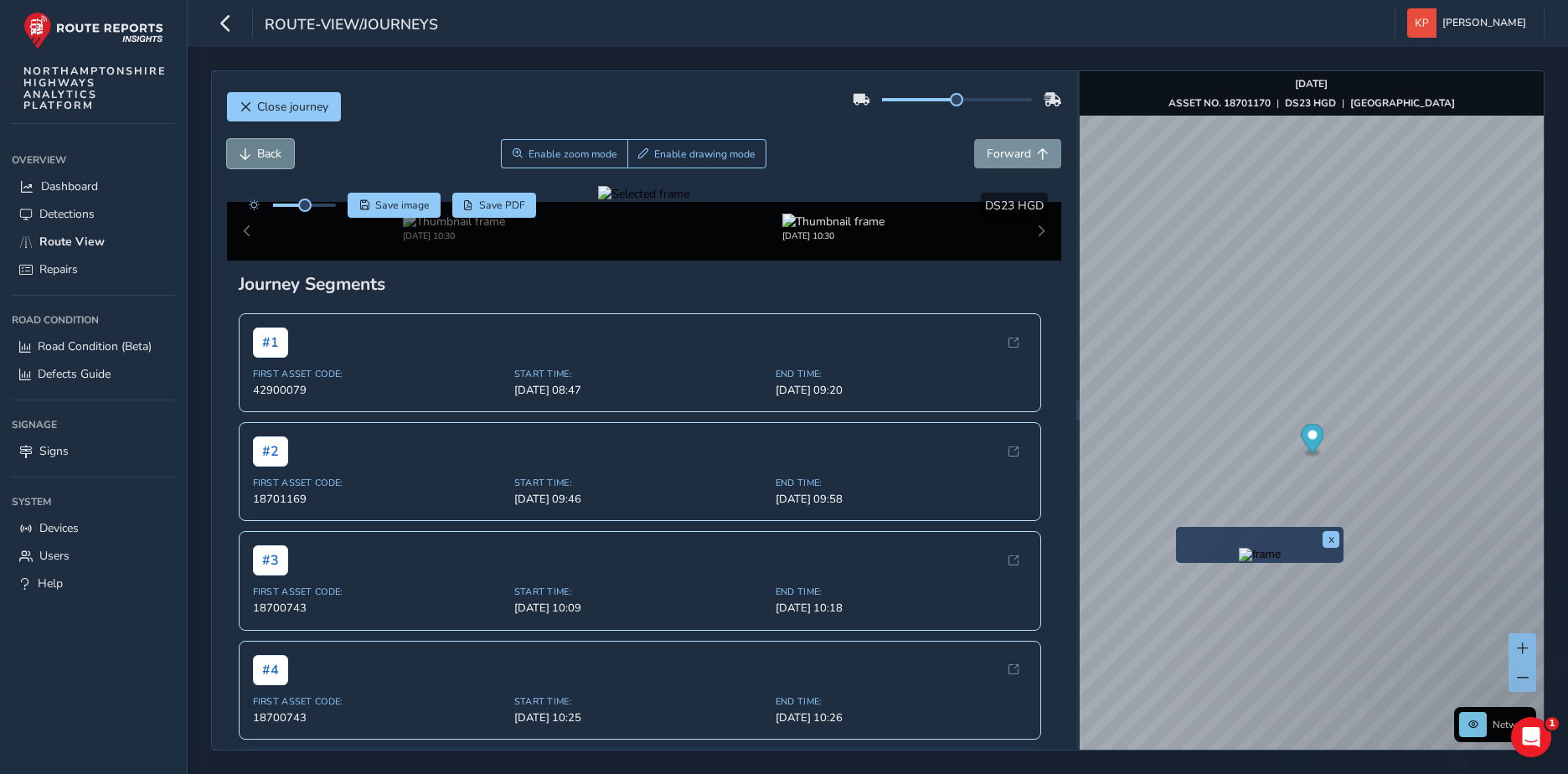
click at [275, 149] on span "Back" at bounding box center [269, 153] width 25 height 16
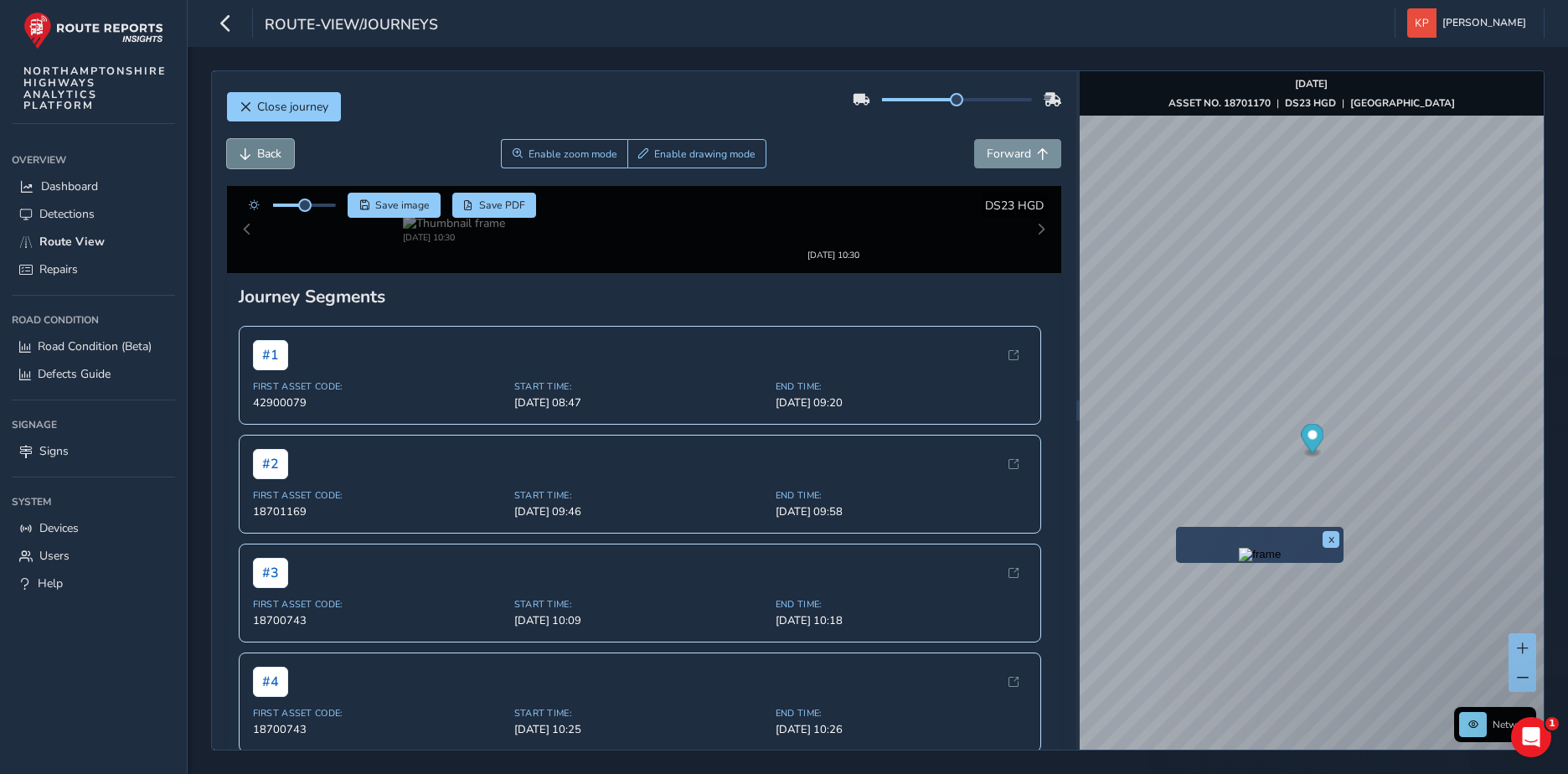
click at [275, 149] on span "Back" at bounding box center [269, 153] width 25 height 16
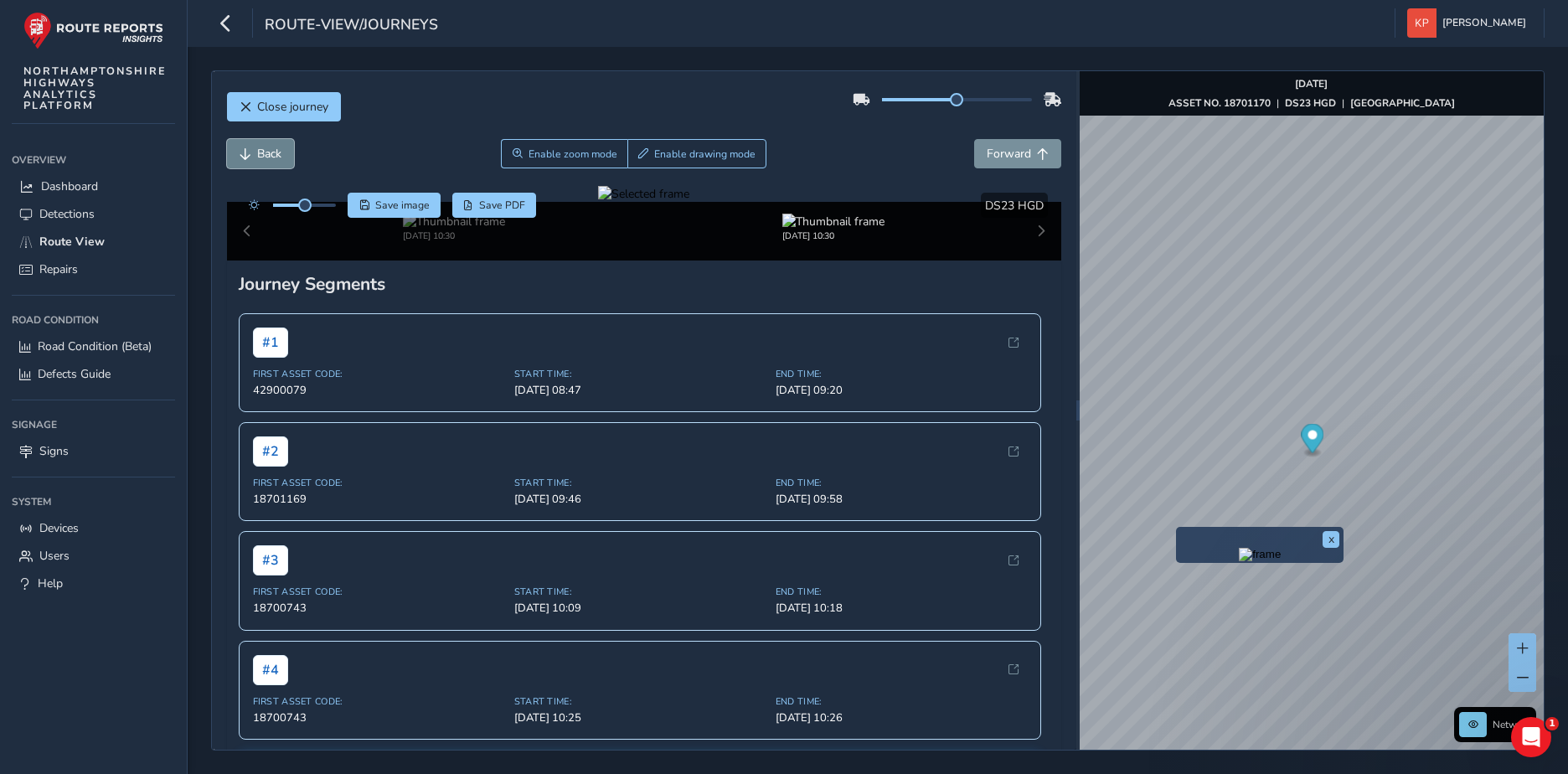
click at [275, 149] on span "Back" at bounding box center [269, 153] width 25 height 16
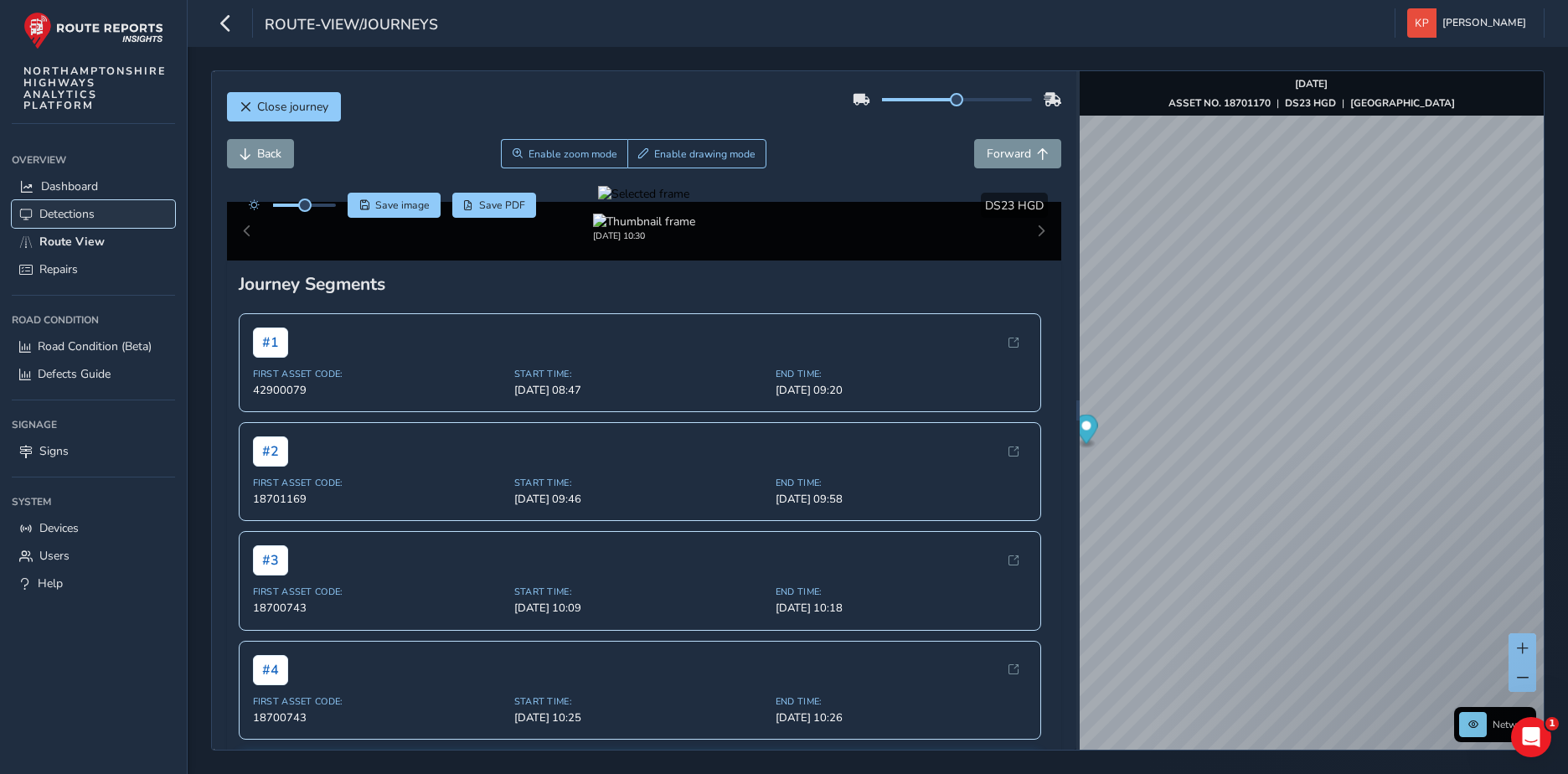
click at [64, 215] on span "Detections" at bounding box center [67, 214] width 56 height 16
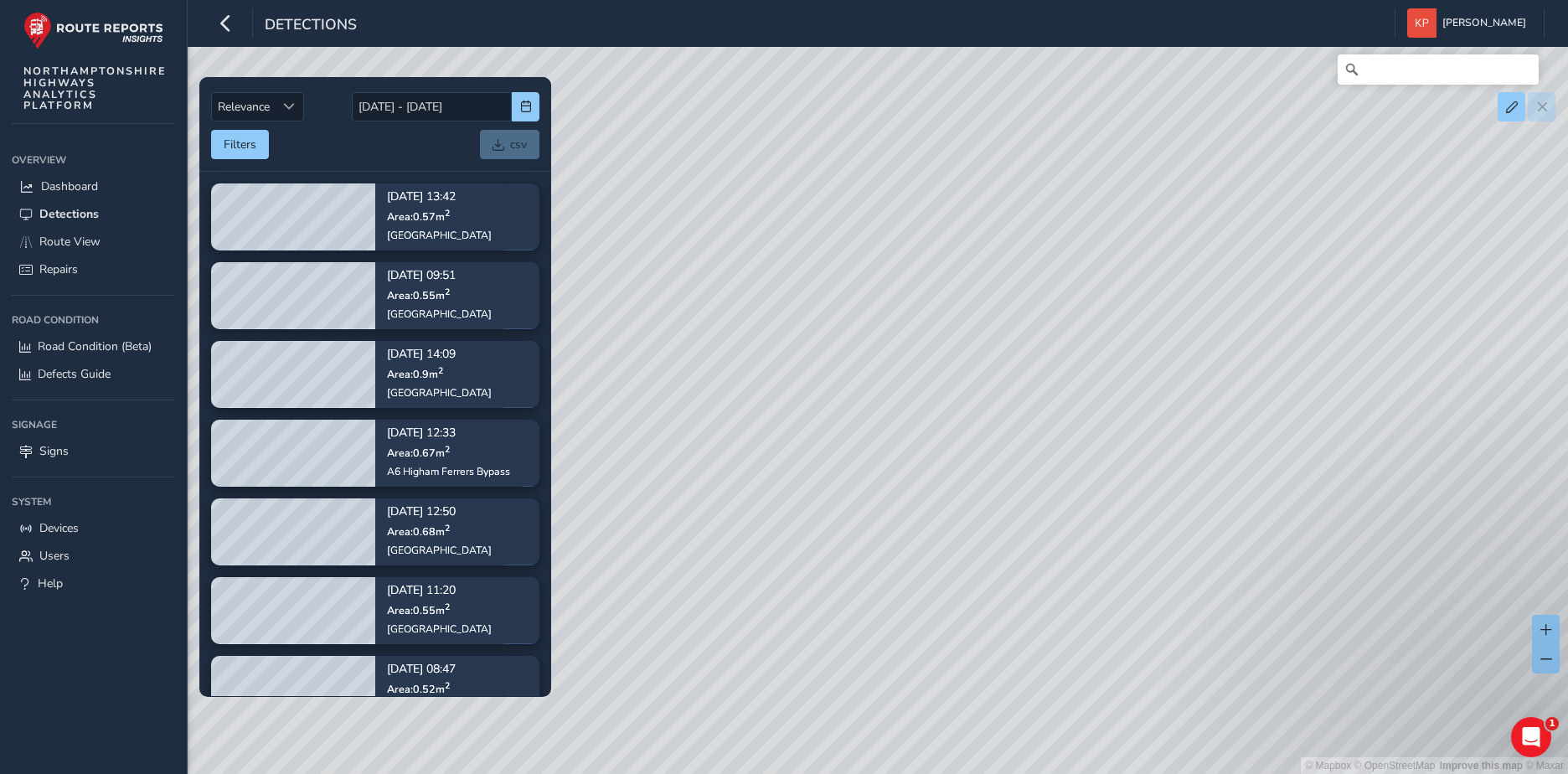
drag, startPoint x: 1025, startPoint y: 110, endPoint x: 946, endPoint y: 395, distance: 295.7
click at [946, 395] on div "© Mapbox © OpenStreetMap Improve this map © Maxar" at bounding box center [784, 387] width 1568 height 774
drag, startPoint x: 1231, startPoint y: 171, endPoint x: 974, endPoint y: 447, distance: 377.1
click at [974, 447] on div "© Mapbox © OpenStreetMap Improve this map © Maxar" at bounding box center [784, 387] width 1568 height 774
drag, startPoint x: 1244, startPoint y: 232, endPoint x: 888, endPoint y: 408, distance: 397.1
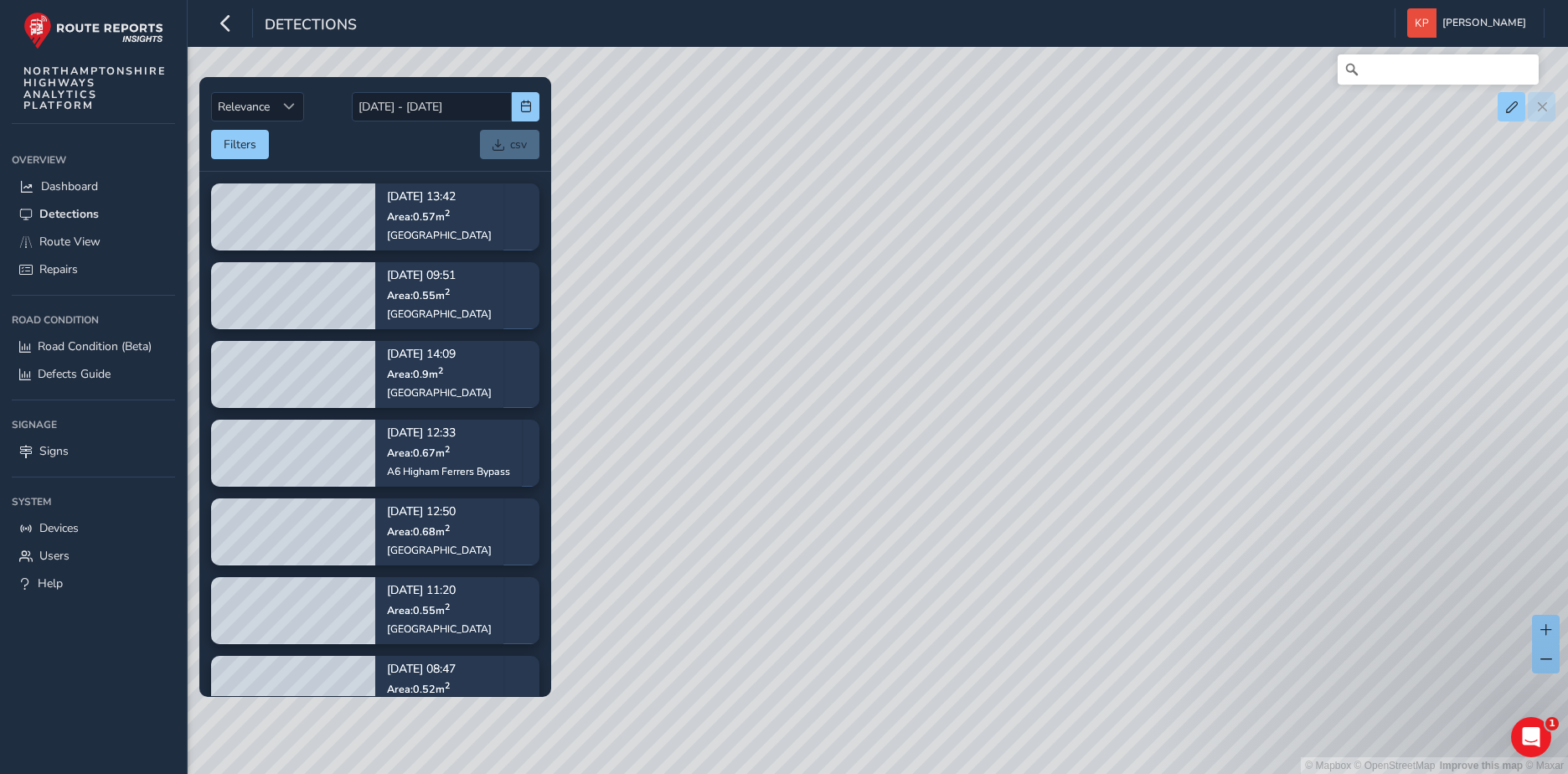
click at [895, 404] on div "© Mapbox © OpenStreetMap Improve this map © Maxar" at bounding box center [784, 387] width 1568 height 774
drag, startPoint x: 866, startPoint y: 435, endPoint x: 1352, endPoint y: 280, distance: 510.1
click at [1304, 315] on div "© Mapbox © OpenStreetMap Improve this map © Maxar" at bounding box center [784, 387] width 1568 height 774
drag, startPoint x: 944, startPoint y: 507, endPoint x: 1037, endPoint y: 333, distance: 197.3
click at [1037, 333] on div "© Mapbox © OpenStreetMap Improve this map © Maxar" at bounding box center [784, 387] width 1568 height 774
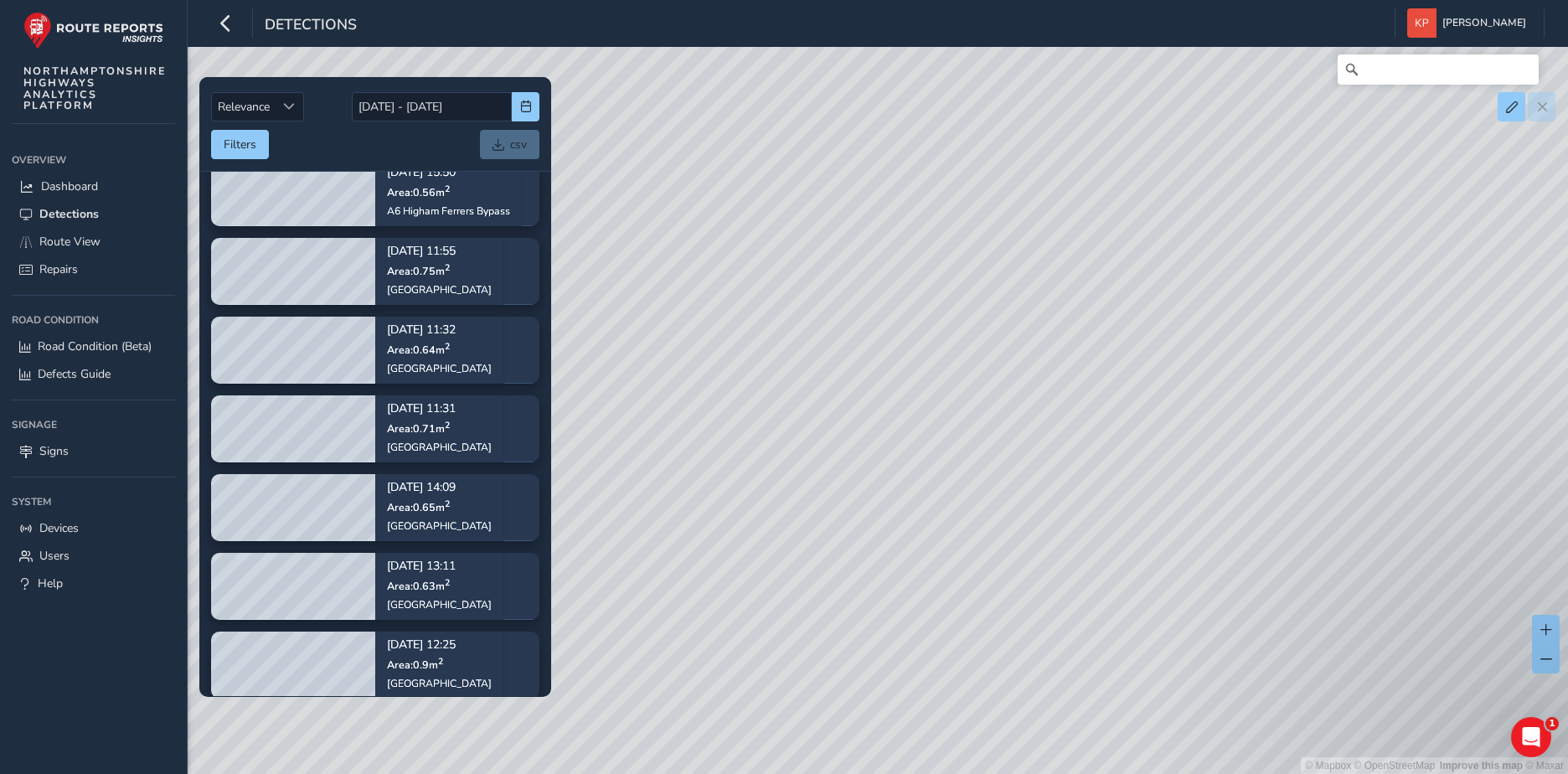
scroll to position [2430, 0]
click at [1139, 414] on div "© Mapbox © OpenStreetMap Improve this map © Maxar" at bounding box center [784, 387] width 1568 height 774
drag, startPoint x: 895, startPoint y: 547, endPoint x: 1152, endPoint y: 387, distance: 302.7
click at [1152, 387] on div "© Mapbox © OpenStreetMap Improve this map © Maxar" at bounding box center [784, 387] width 1568 height 774
drag, startPoint x: 778, startPoint y: 476, endPoint x: 1243, endPoint y: 240, distance: 521.5
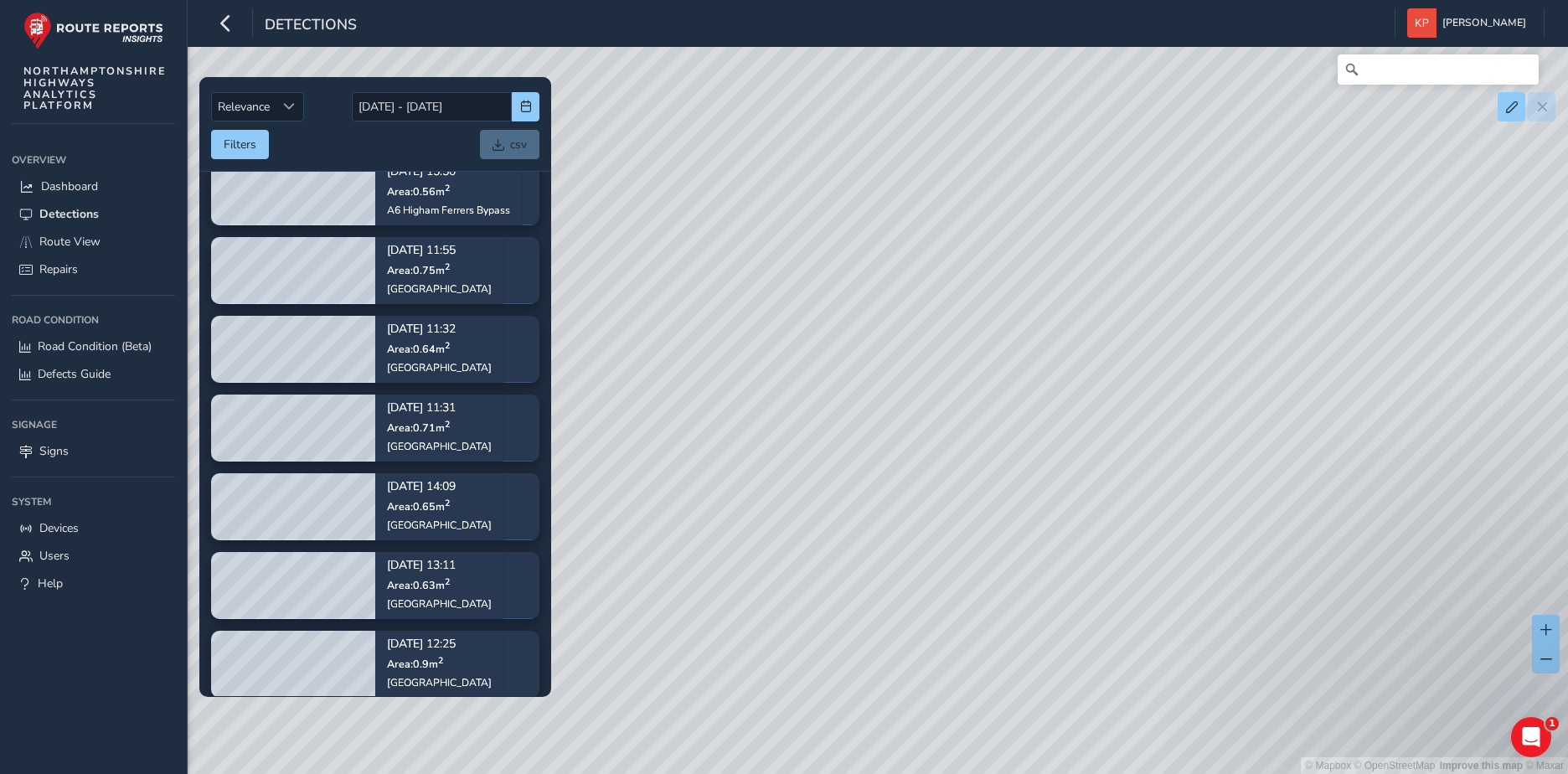
click at [1202, 255] on div "© Mapbox © OpenStreetMap Improve this map © Maxar" at bounding box center [784, 387] width 1568 height 774
drag, startPoint x: 881, startPoint y: 425, endPoint x: 985, endPoint y: 293, distance: 168.0
click at [979, 298] on div "© Mapbox © OpenStreetMap Improve this map © Maxar" at bounding box center [784, 387] width 1568 height 774
drag, startPoint x: 1016, startPoint y: 306, endPoint x: 1058, endPoint y: 688, distance: 384.3
click at [1058, 688] on div "© Mapbox © OpenStreetMap Improve this map © Maxar" at bounding box center [784, 387] width 1568 height 774
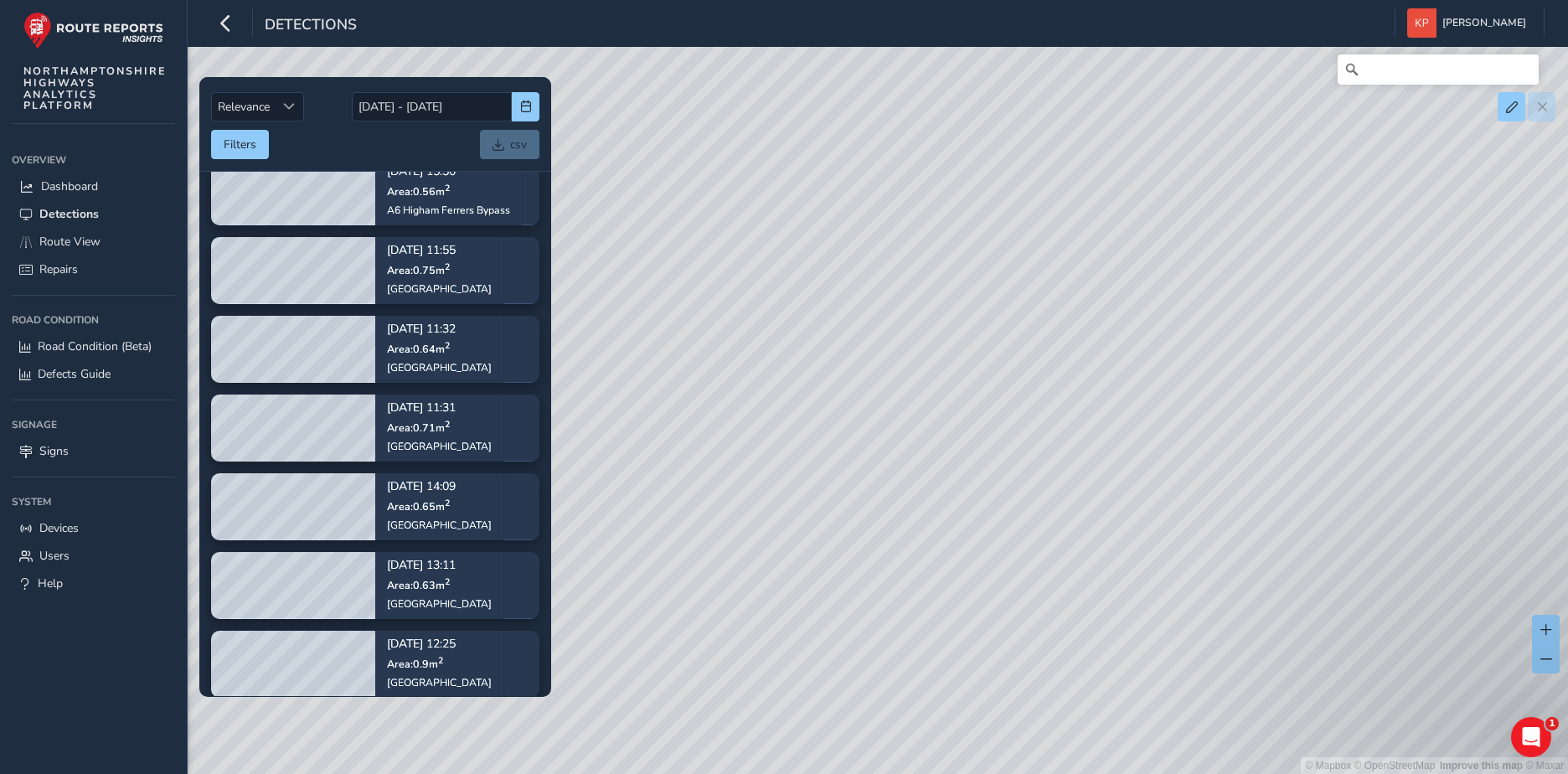
drag, startPoint x: 1281, startPoint y: 492, endPoint x: 1140, endPoint y: 318, distance: 224.0
click at [1149, 324] on div "© Mapbox © OpenStreetMap Improve this map © Maxar" at bounding box center [784, 387] width 1568 height 774
drag, startPoint x: 1289, startPoint y: 494, endPoint x: 862, endPoint y: 273, distance: 480.8
click at [872, 282] on div "© Mapbox © OpenStreetMap Improve this map © Maxar" at bounding box center [784, 387] width 1568 height 774
drag, startPoint x: 1131, startPoint y: 648, endPoint x: 1113, endPoint y: 305, distance: 343.5
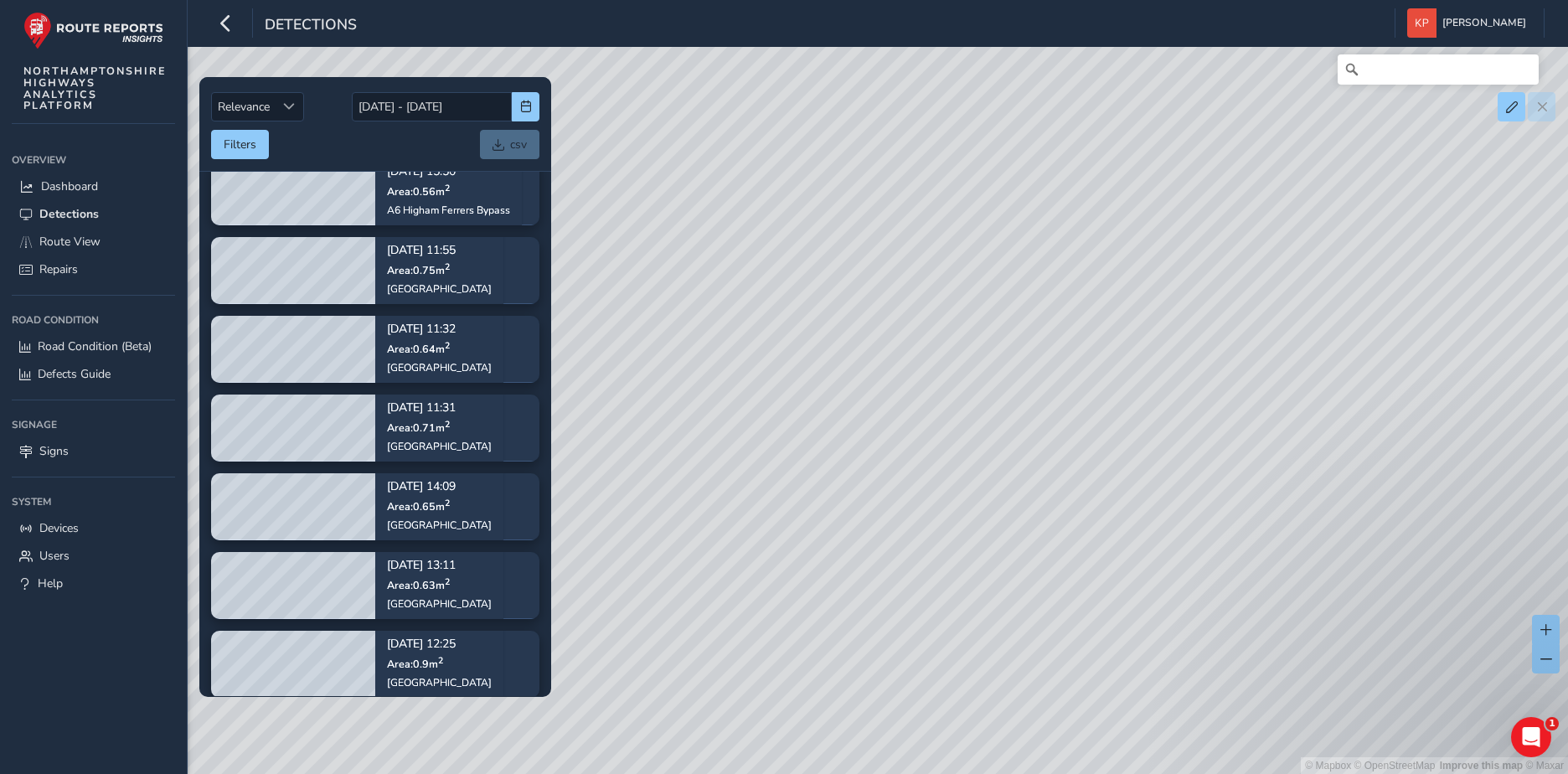
click at [1113, 310] on div "© Mapbox © OpenStreetMap Improve this map © Maxar" at bounding box center [784, 387] width 1568 height 774
drag, startPoint x: 860, startPoint y: 243, endPoint x: 1088, endPoint y: 769, distance: 573.3
click at [1088, 769] on div "© Mapbox © OpenStreetMap Improve this map © Maxar" at bounding box center [784, 387] width 1568 height 774
drag, startPoint x: 1084, startPoint y: 481, endPoint x: 1007, endPoint y: 573, distance: 120.0
click at [1014, 581] on div "© Mapbox © OpenStreetMap Improve this map © Maxar" at bounding box center [784, 387] width 1568 height 774
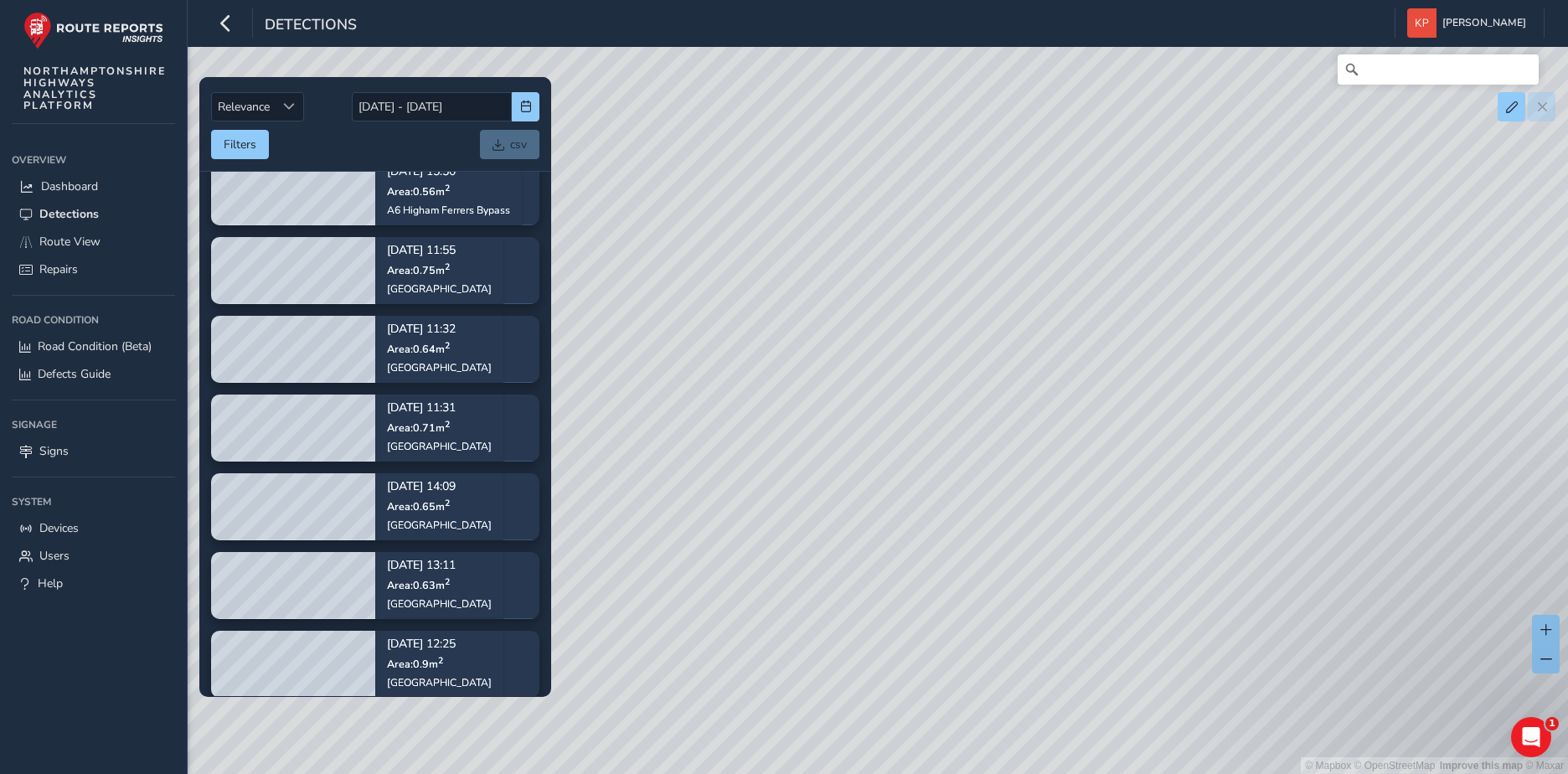
drag, startPoint x: 1194, startPoint y: 228, endPoint x: 1077, endPoint y: 544, distance: 337.0
click at [1077, 544] on div "© Mapbox © OpenStreetMap Improve this map © Maxar" at bounding box center [784, 387] width 1568 height 774
drag, startPoint x: 1101, startPoint y: 237, endPoint x: 1003, endPoint y: 617, distance: 392.4
click at [1003, 617] on div "© Mapbox © OpenStreetMap Improve this map © Maxar" at bounding box center [784, 387] width 1568 height 774
drag, startPoint x: 1069, startPoint y: 708, endPoint x: 1068, endPoint y: 451, distance: 257.0
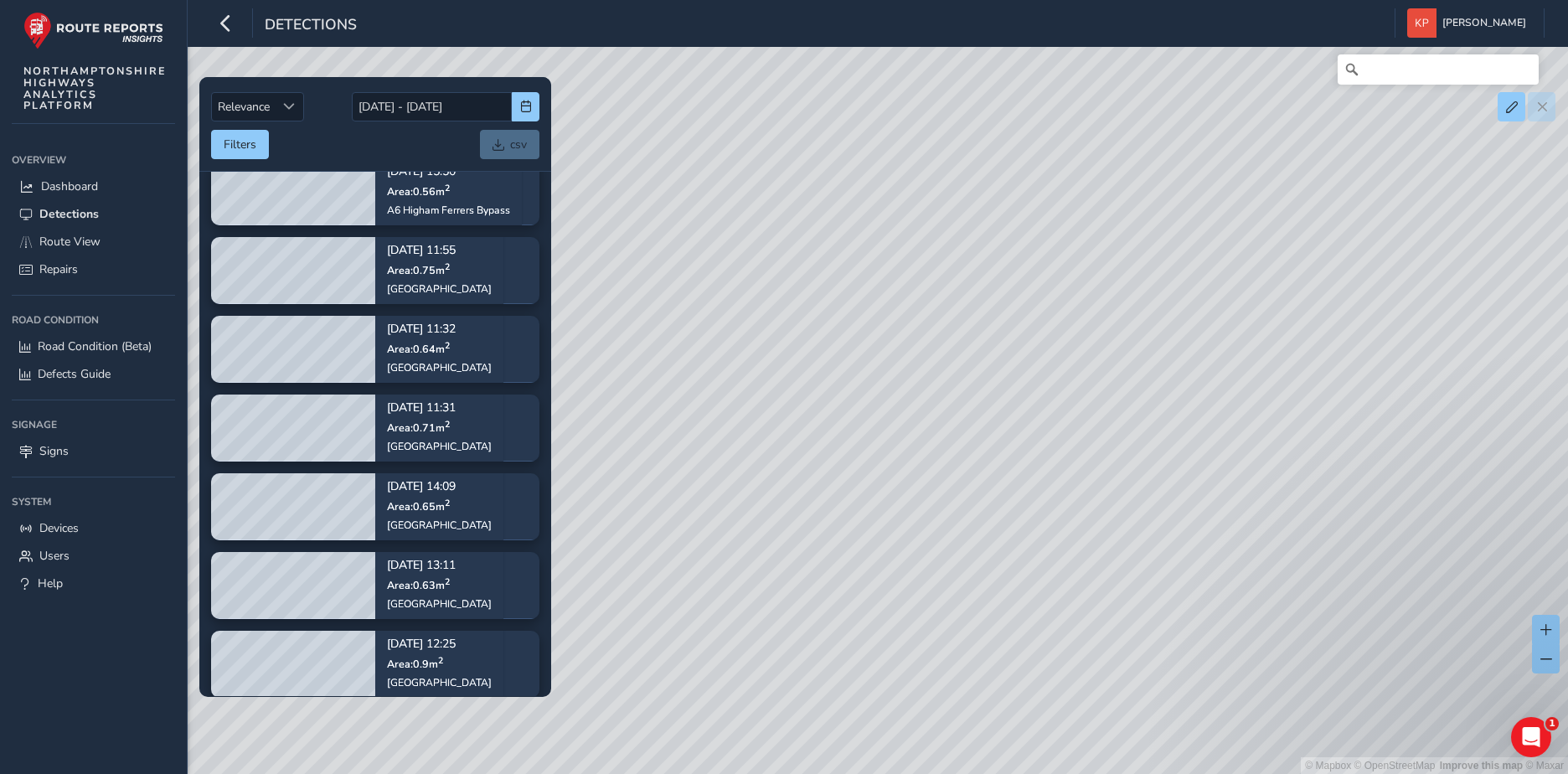
click at [1068, 451] on div "© Mapbox © OpenStreetMap Improve this map © Maxar" at bounding box center [784, 387] width 1568 height 774
drag, startPoint x: 1102, startPoint y: 616, endPoint x: 1138, endPoint y: 356, distance: 262.5
click at [1133, 383] on div "© Mapbox © OpenStreetMap Improve this map © Maxar" at bounding box center [784, 387] width 1568 height 774
drag, startPoint x: 951, startPoint y: 627, endPoint x: 1089, endPoint y: 370, distance: 291.7
click at [1067, 397] on div "© Mapbox © OpenStreetMap Improve this map © Maxar" at bounding box center [784, 387] width 1568 height 774
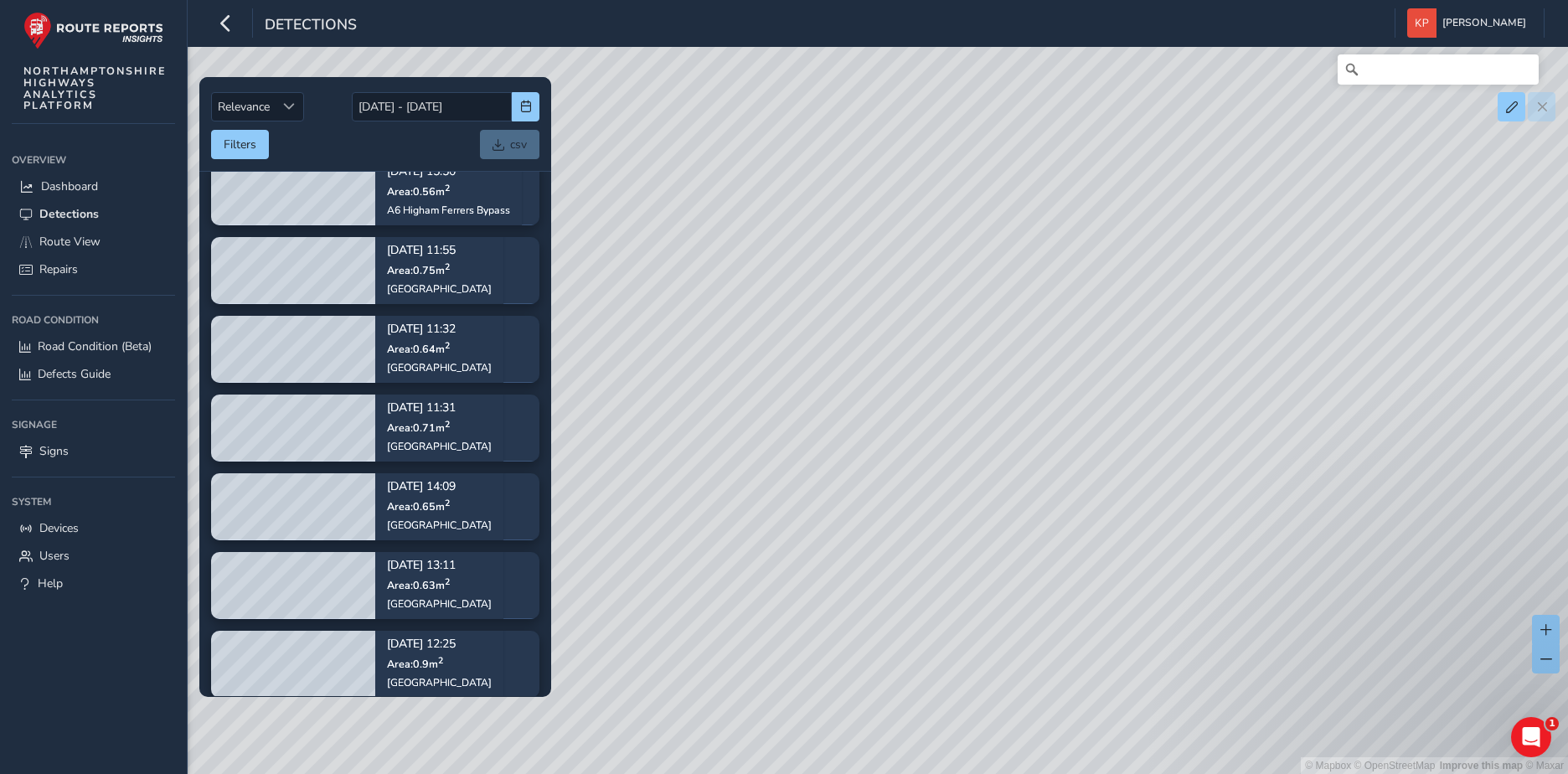
drag, startPoint x: 1279, startPoint y: 569, endPoint x: 753, endPoint y: 646, distance: 531.6
click at [753, 646] on div "© Mapbox © OpenStreetMap Improve this map © Maxar" at bounding box center [784, 387] width 1568 height 774
drag, startPoint x: 980, startPoint y: 387, endPoint x: 1157, endPoint y: 728, distance: 384.2
click at [1156, 728] on div "© Mapbox © OpenStreetMap Improve this map © Maxar" at bounding box center [784, 387] width 1568 height 774
drag, startPoint x: 985, startPoint y: 386, endPoint x: 1303, endPoint y: 644, distance: 409.5
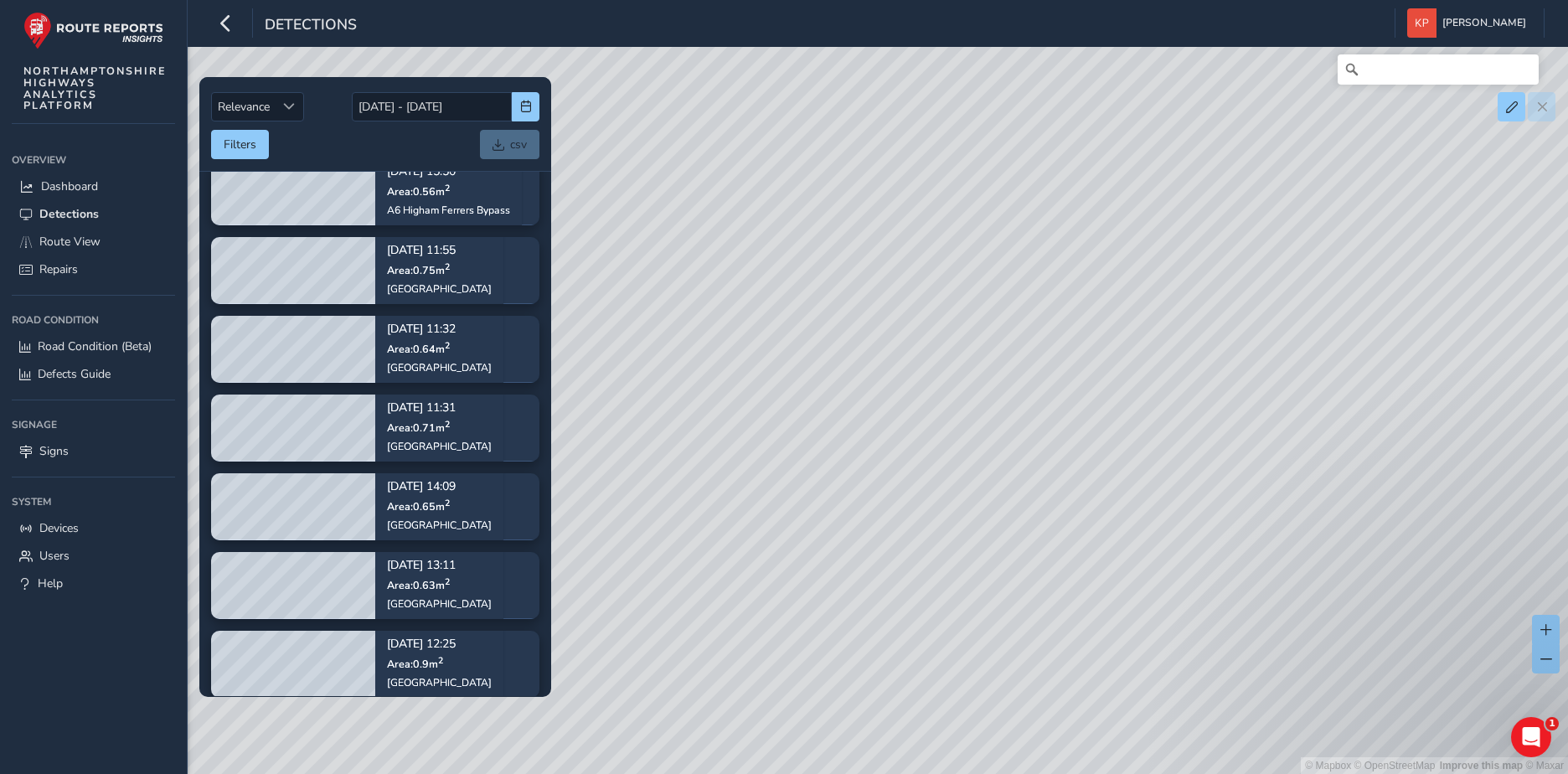
click at [1285, 639] on div "© Mapbox © OpenStreetMap Improve this map © Maxar" at bounding box center [784, 387] width 1568 height 774
drag, startPoint x: 937, startPoint y: 415, endPoint x: 1382, endPoint y: 482, distance: 450.0
click at [1334, 484] on div "© Mapbox © OpenStreetMap Improve this map © Maxar" at bounding box center [784, 387] width 1568 height 774
drag, startPoint x: 912, startPoint y: 435, endPoint x: 1322, endPoint y: 705, distance: 490.9
click at [1322, 705] on div "© Mapbox © OpenStreetMap Improve this map © Maxar" at bounding box center [784, 387] width 1568 height 774
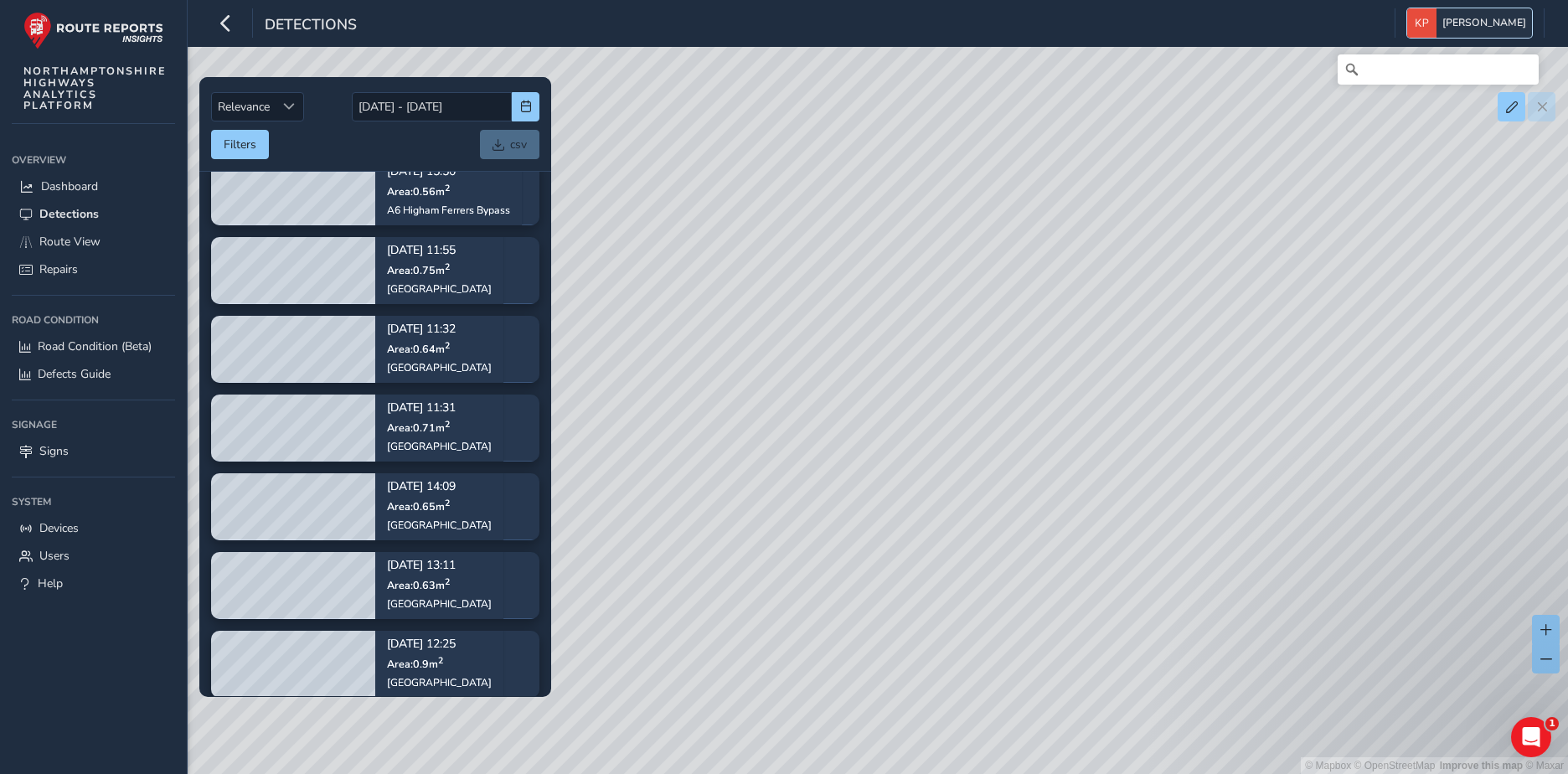
click at [1495, 22] on span "[PERSON_NAME]" at bounding box center [1484, 23] width 84 height 29
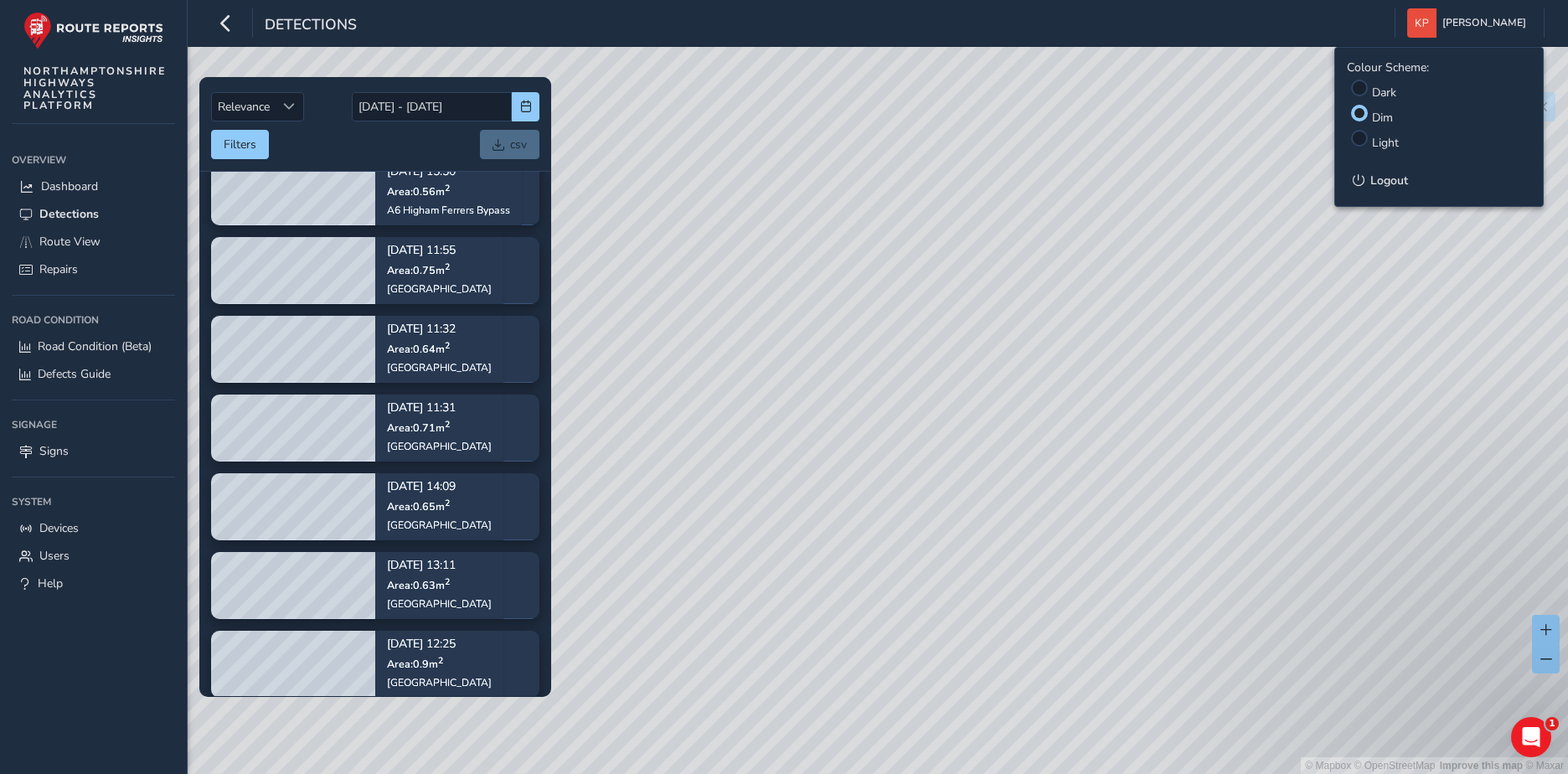
drag, startPoint x: 681, startPoint y: 299, endPoint x: 1239, endPoint y: 294, distance: 558.0
click at [1239, 294] on div "© Mapbox © OpenStreetMap Improve this map © Maxar" at bounding box center [784, 387] width 1568 height 774
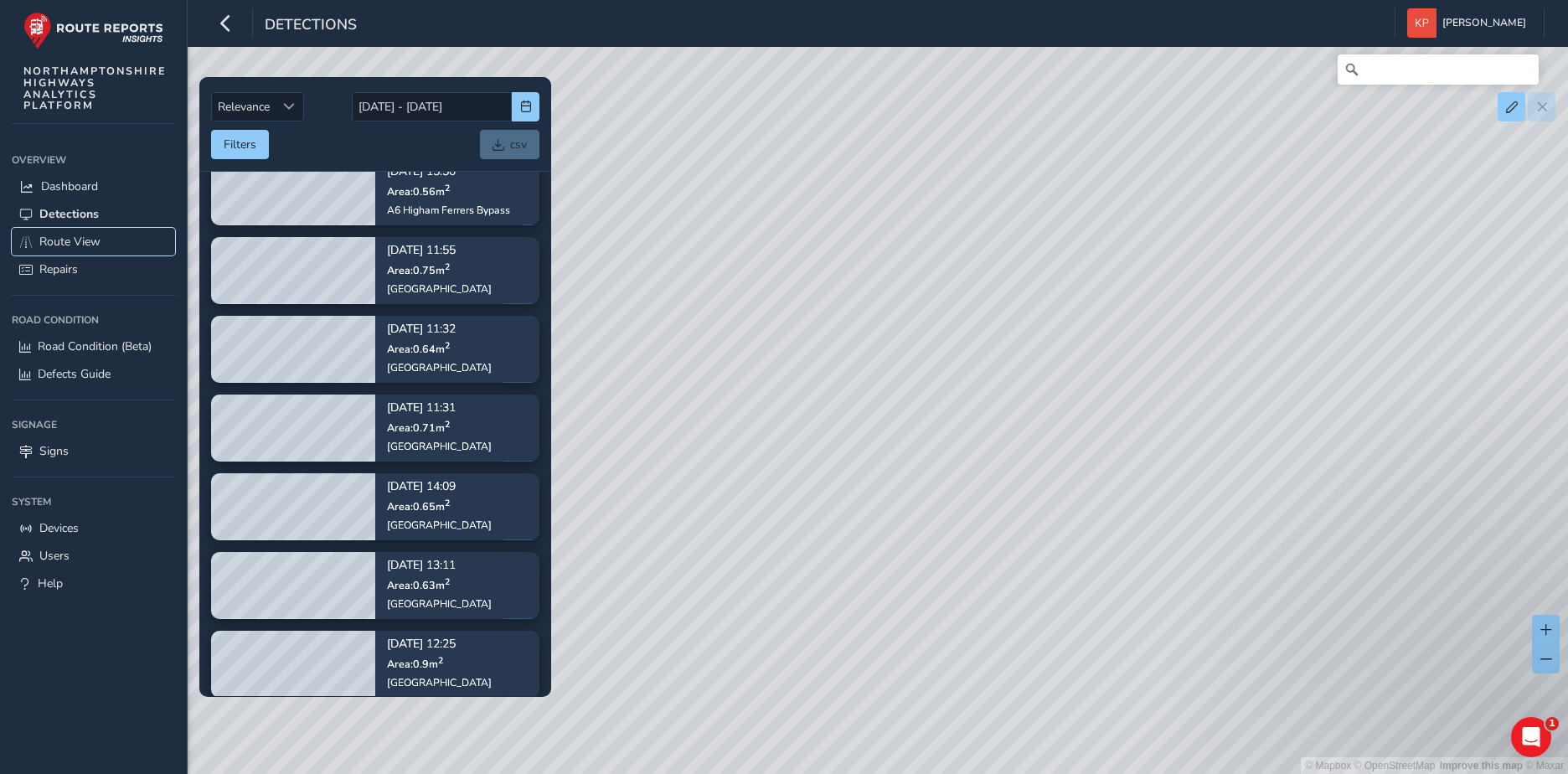
drag, startPoint x: 82, startPoint y: 239, endPoint x: 200, endPoint y: 239, distance: 118.0
click at [82, 239] on span "Route View" at bounding box center [70, 241] width 61 height 16
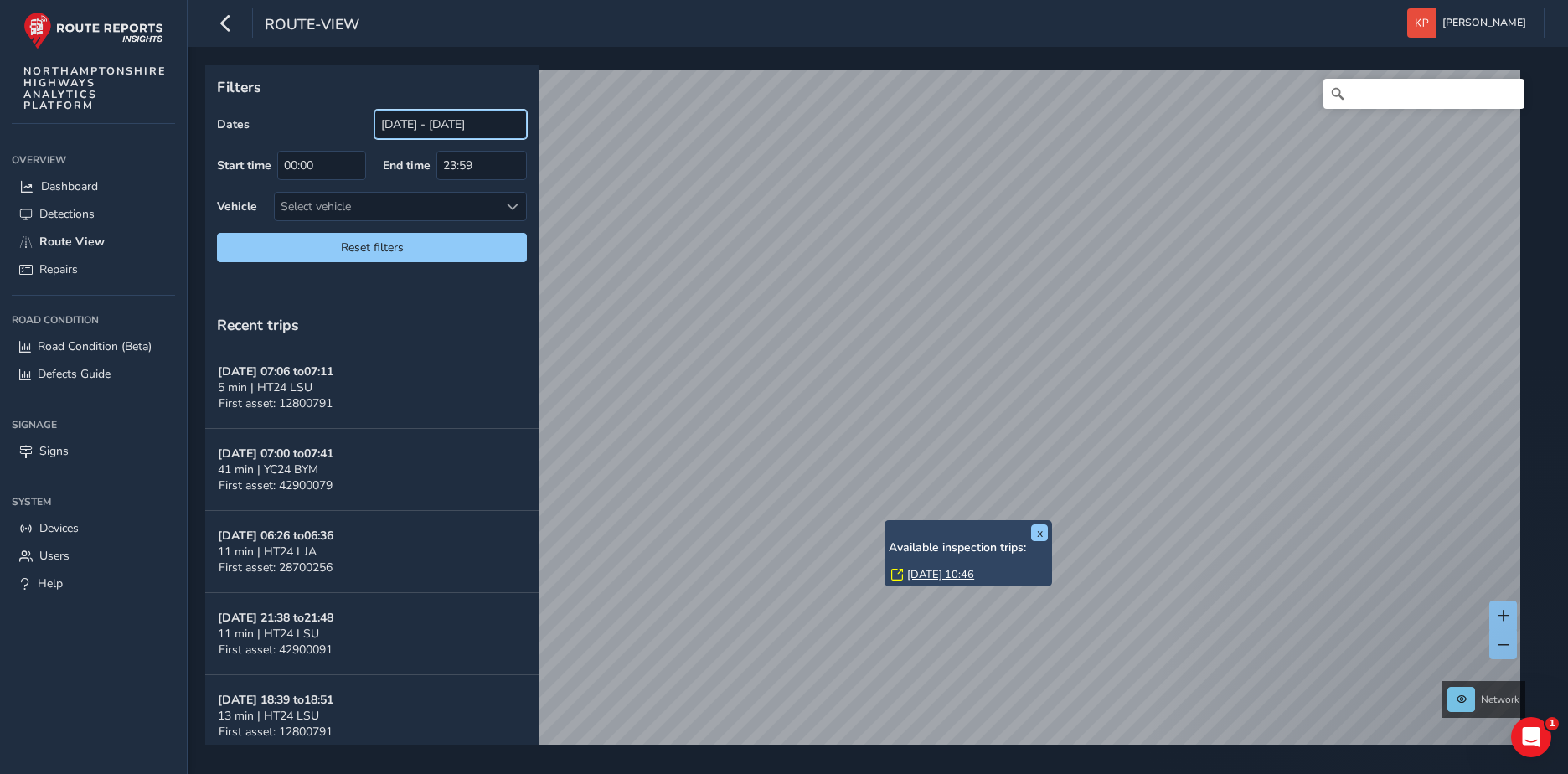
click at [406, 124] on input "[DATE] - [DATE]" at bounding box center [450, 124] width 152 height 29
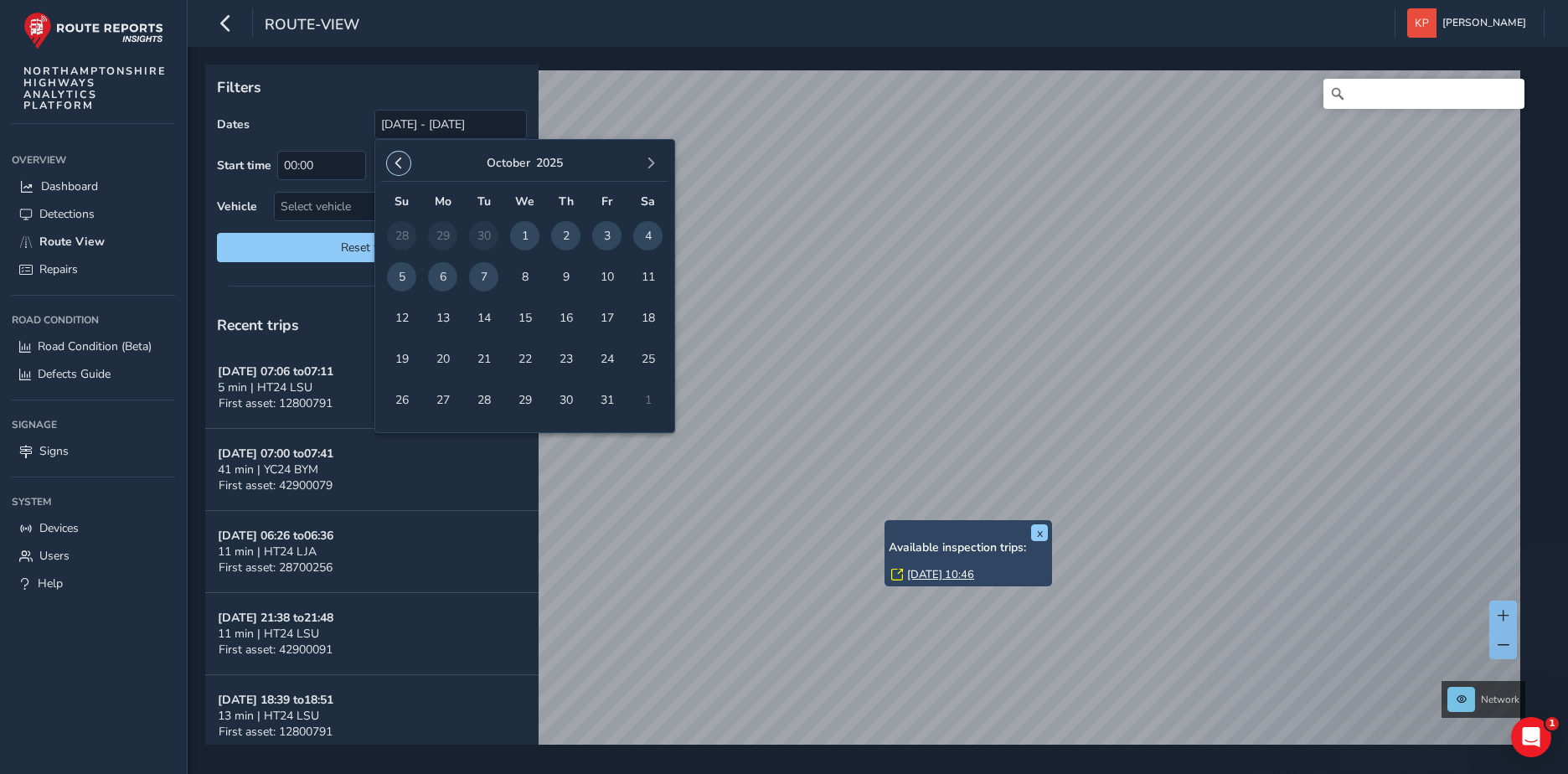
click at [396, 159] on span "button" at bounding box center [399, 163] width 11 height 11
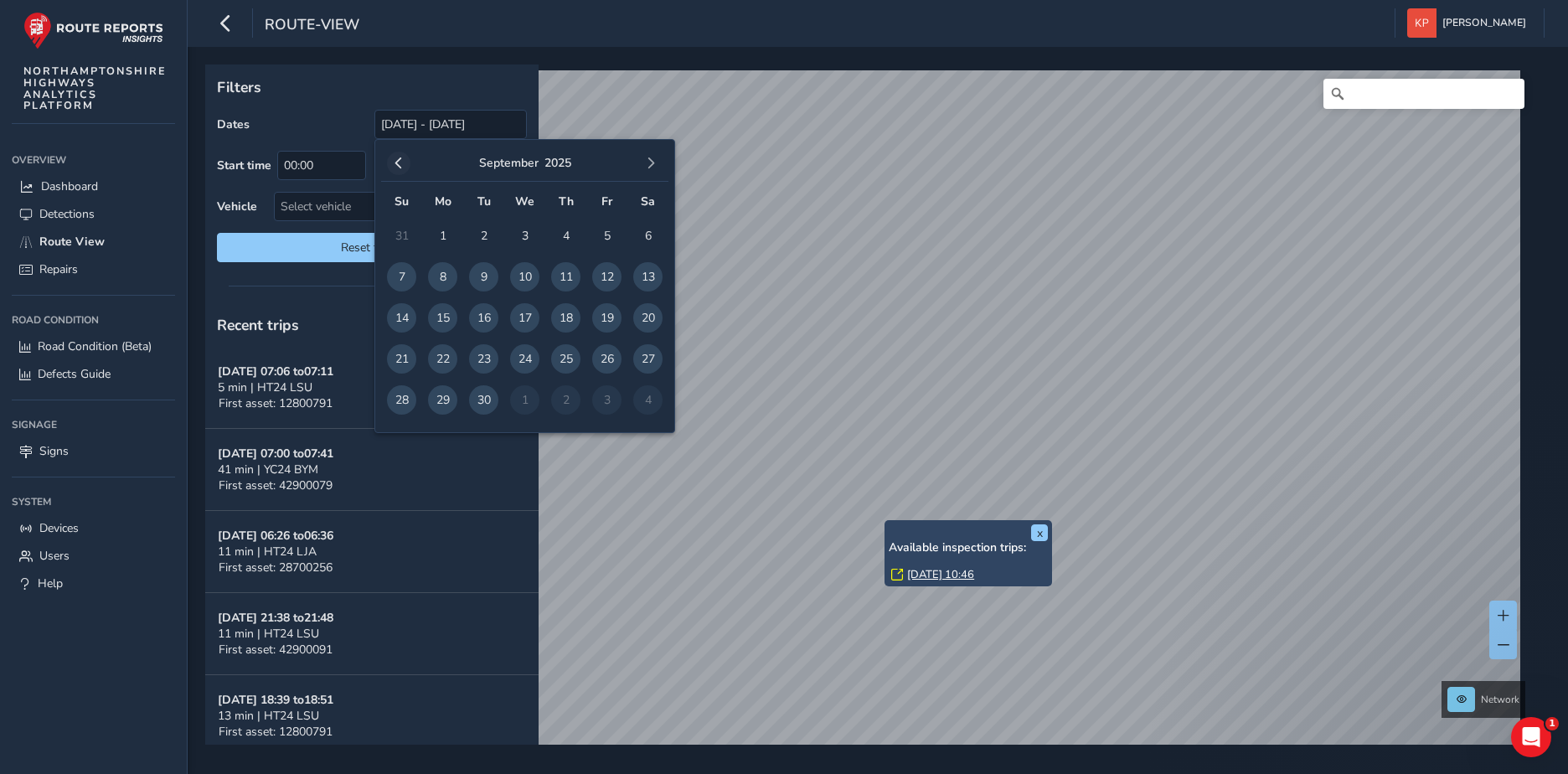
click at [400, 161] on span "button" at bounding box center [399, 163] width 11 height 11
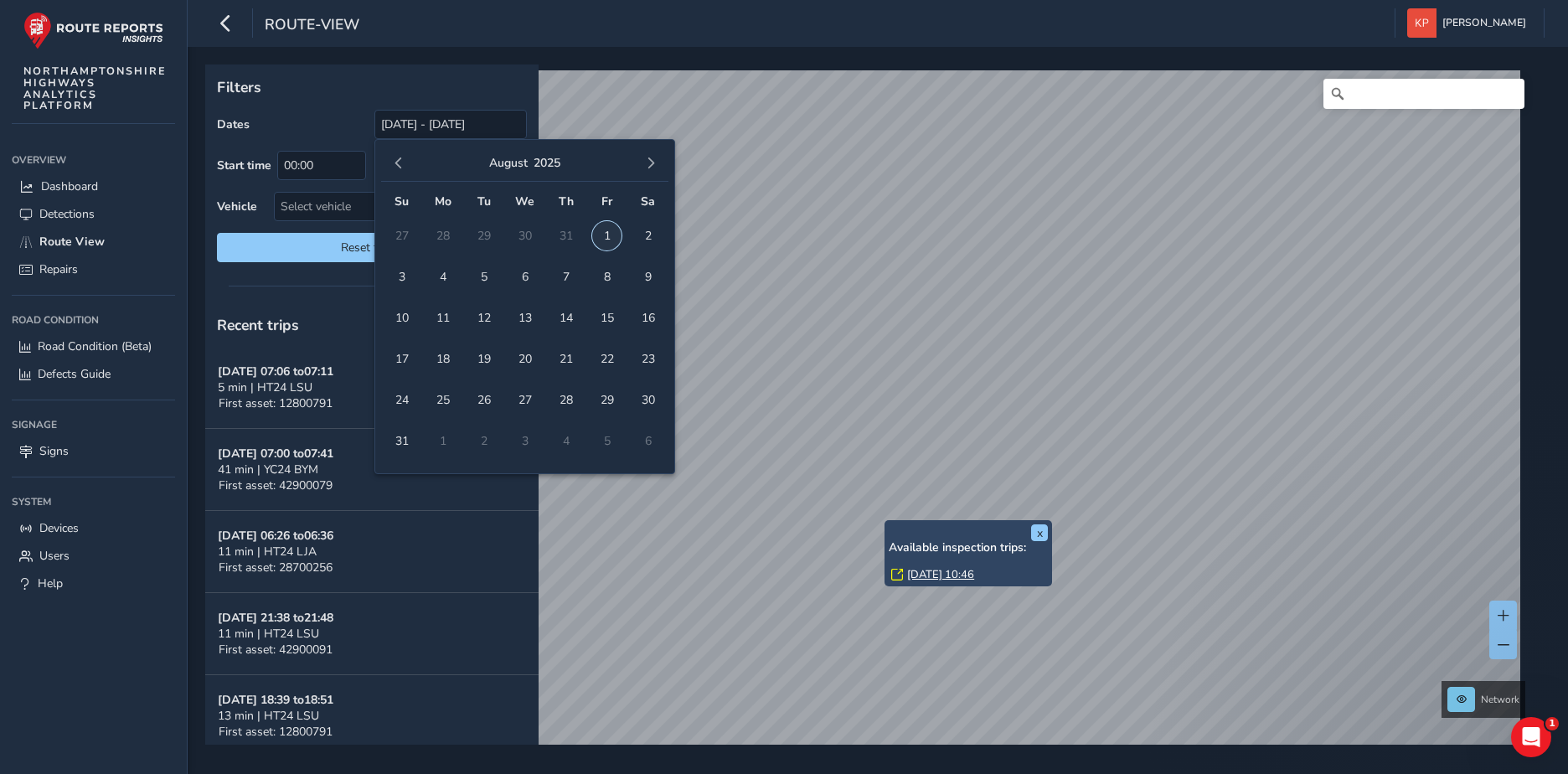
click at [607, 231] on span "1" at bounding box center [606, 235] width 29 height 29
click at [401, 439] on span "31" at bounding box center [401, 440] width 29 height 29
type input "[DATE] - [DATE]"
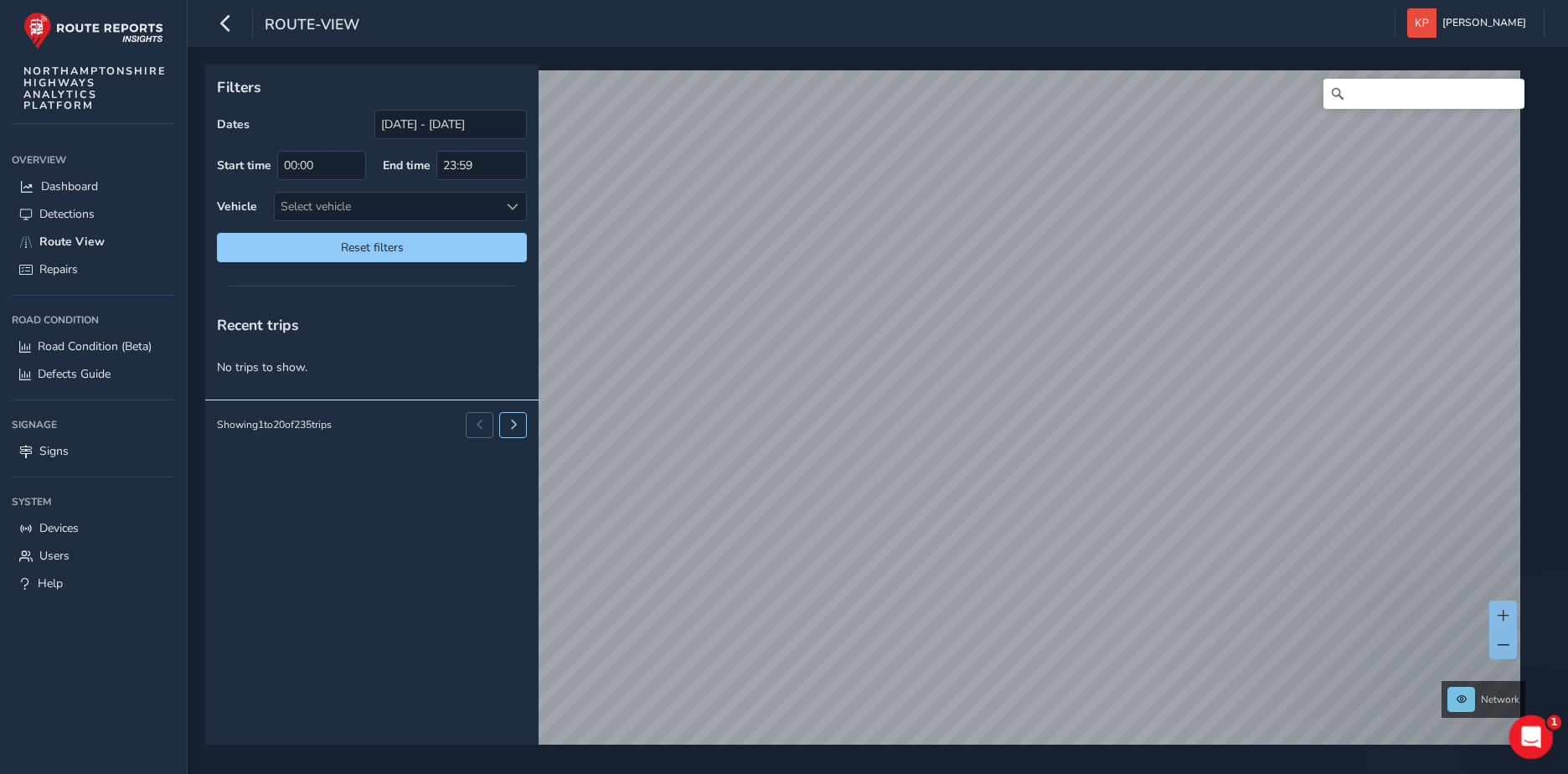
drag, startPoint x: 1528, startPoint y: 734, endPoint x: 1502, endPoint y: 724, distance: 27.9
click at [1508, 724] on html at bounding box center [1528, 734] width 41 height 41
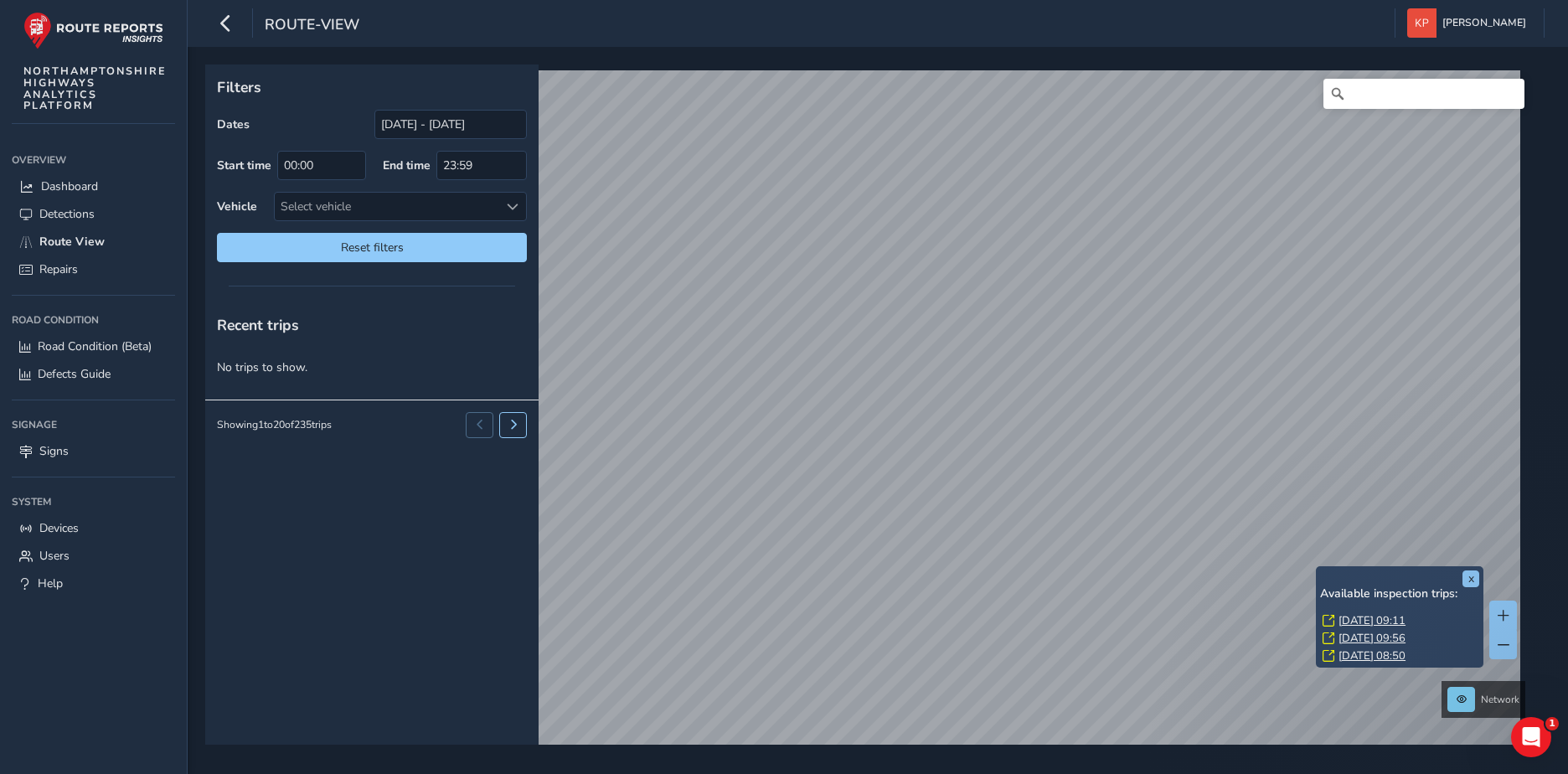
click at [1316, 566] on div "x Available inspection trips: [DATE] 09:11 [DATE] 09:56 [DATE] 08:50" at bounding box center [1399, 616] width 167 height 101
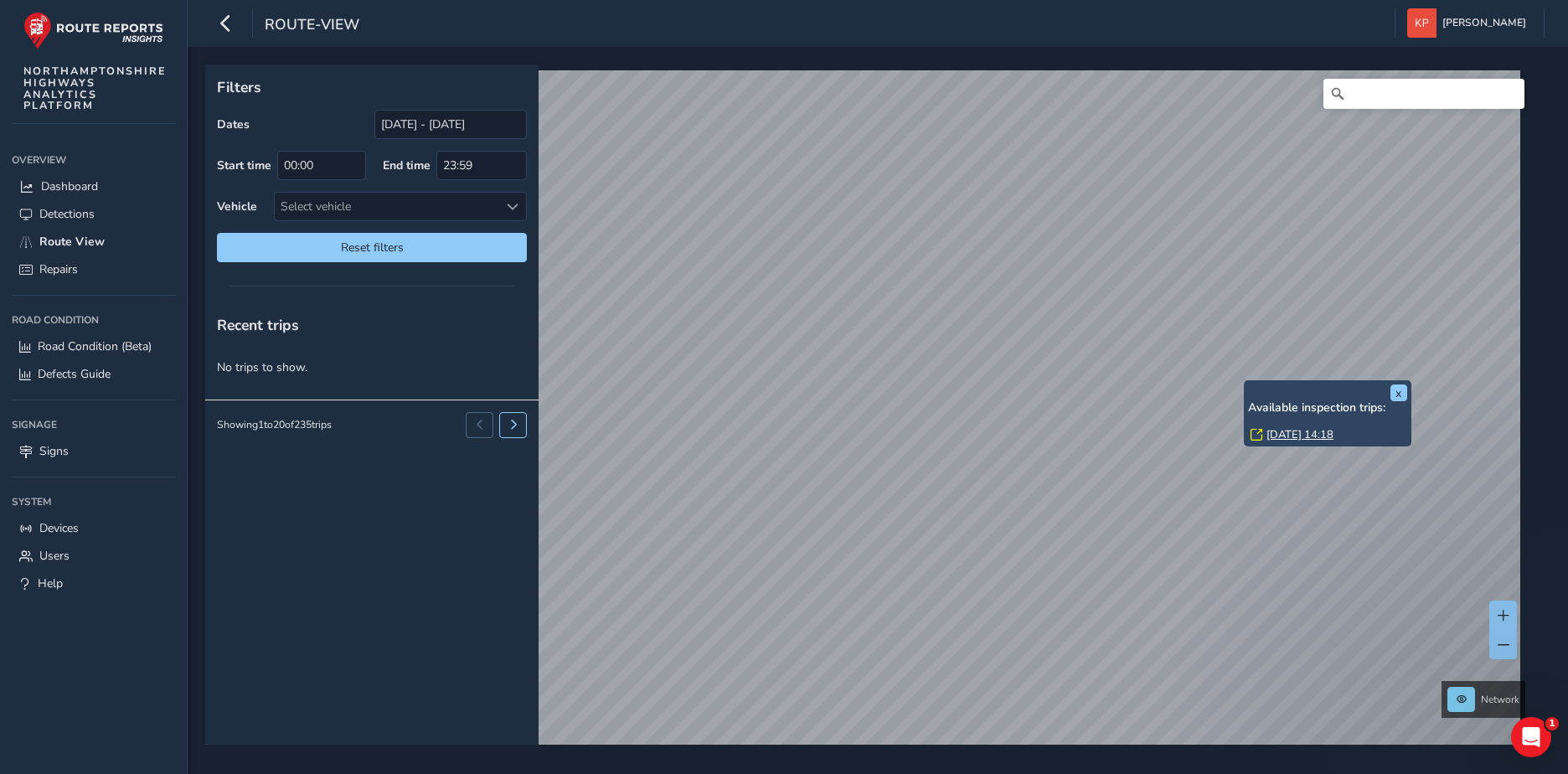
click at [1294, 435] on link "[DATE] 14:18" at bounding box center [1299, 435] width 67 height 15
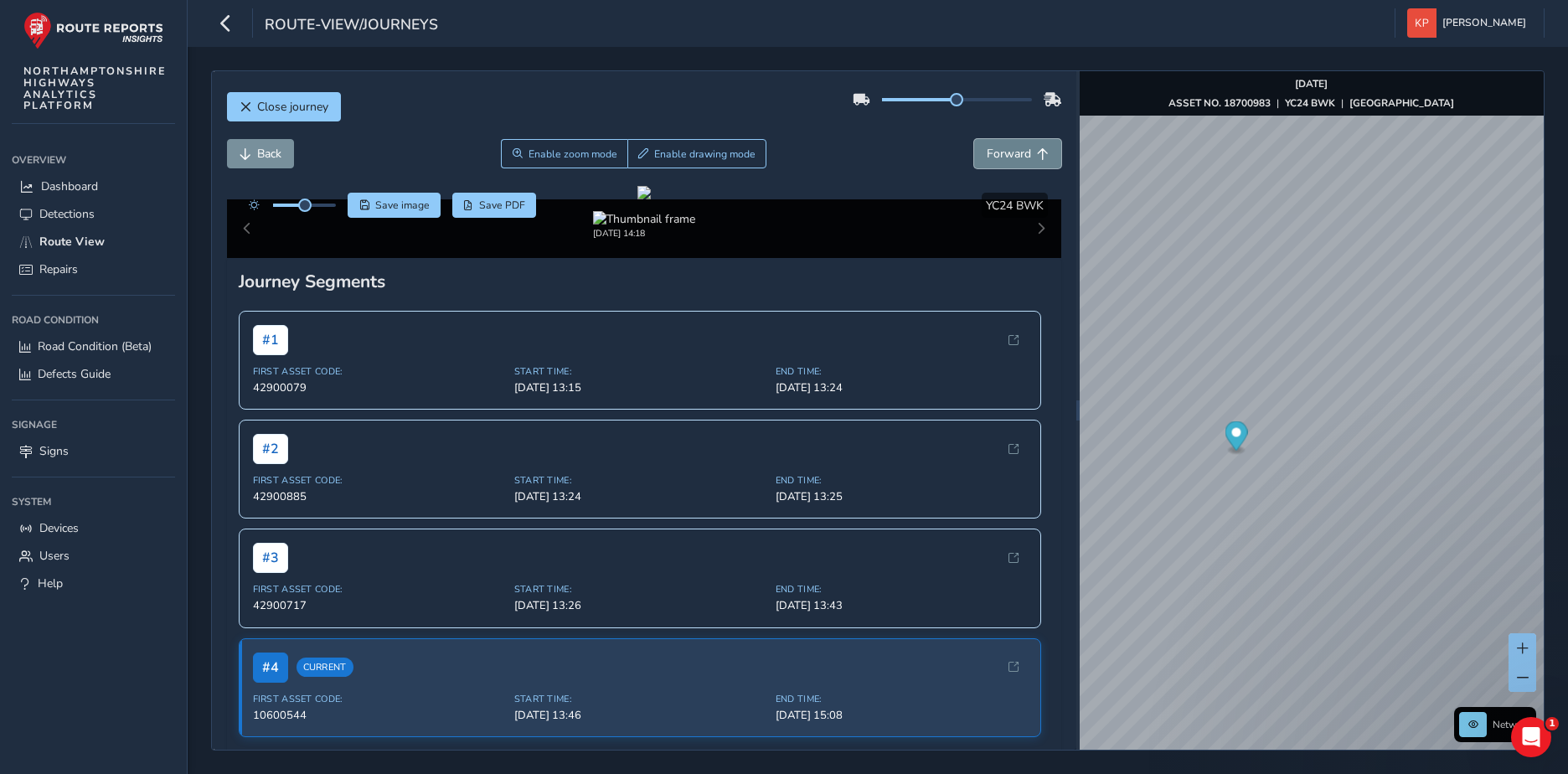
click at [1000, 146] on span "Forward" at bounding box center [1008, 153] width 44 height 16
click at [998, 152] on span "Forward" at bounding box center [1008, 153] width 44 height 16
click at [986, 152] on span "Forward" at bounding box center [1008, 153] width 44 height 16
click at [978, 142] on button "Forward" at bounding box center [1017, 153] width 87 height 29
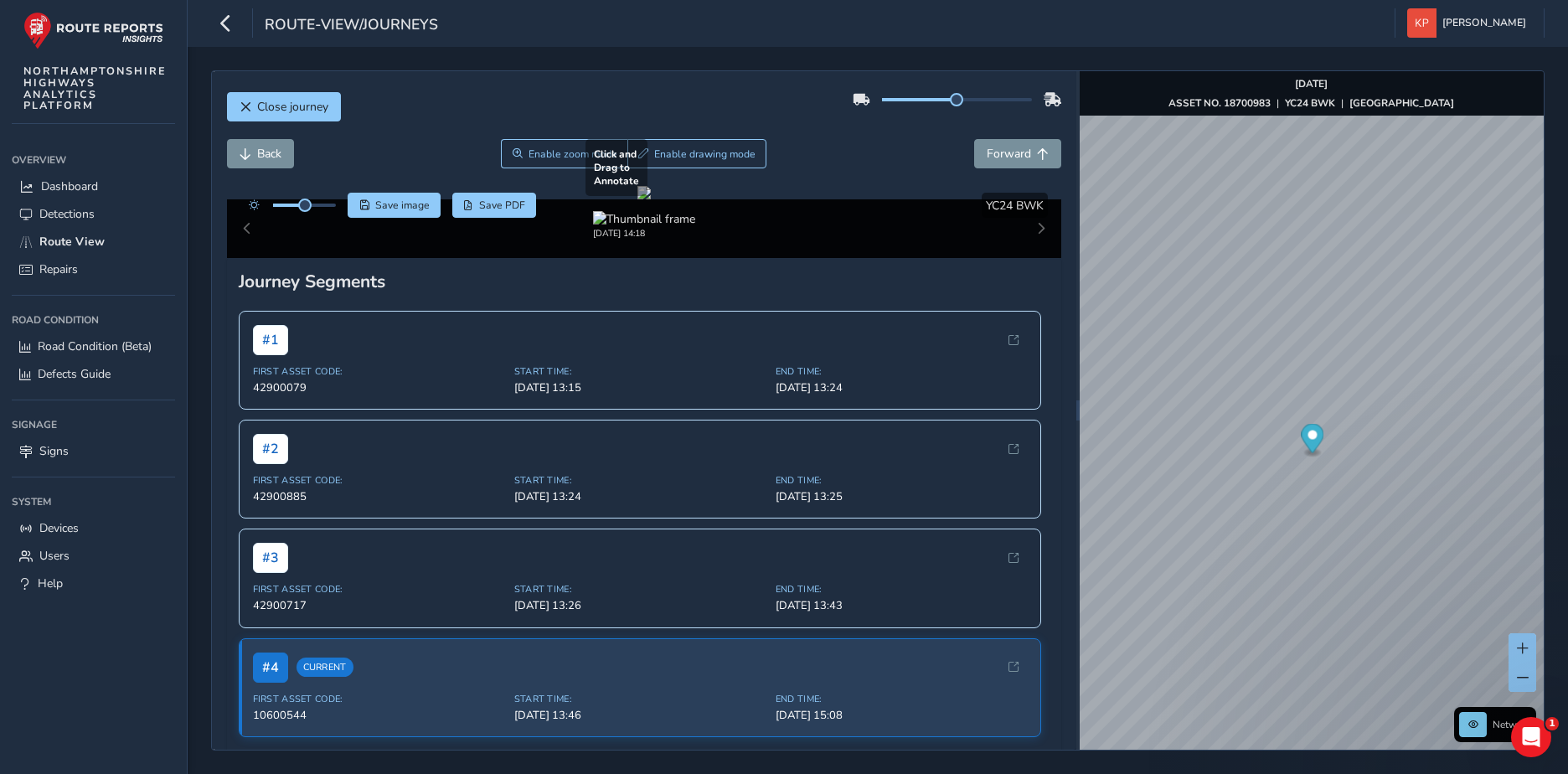
drag, startPoint x: 915, startPoint y: 438, endPoint x: 664, endPoint y: 425, distance: 251.3
click at [651, 199] on div at bounding box center [644, 193] width 13 height 13
click at [993, 151] on span "Forward" at bounding box center [1008, 153] width 44 height 16
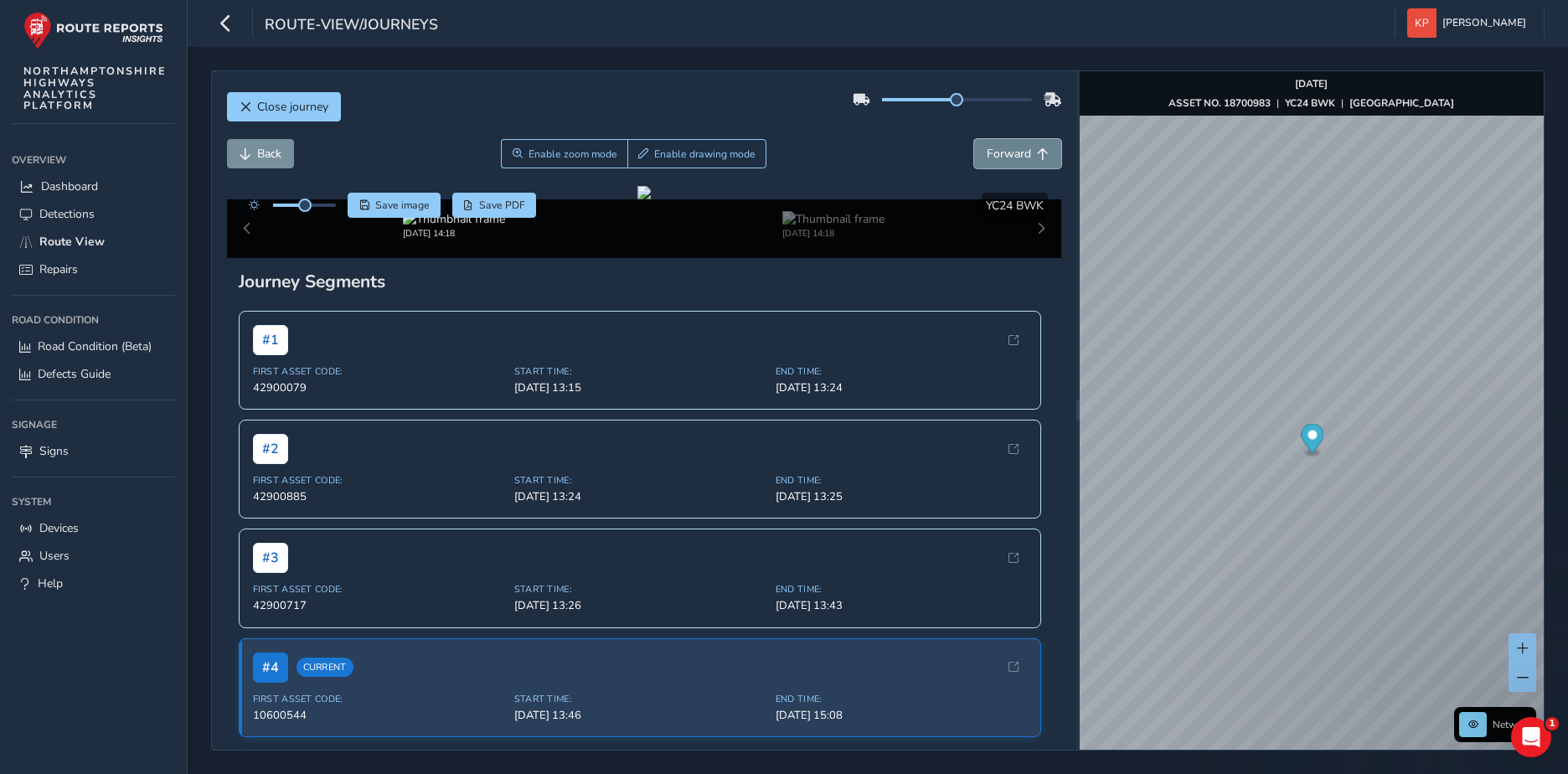
click at [993, 151] on span "Forward" at bounding box center [1008, 153] width 44 height 16
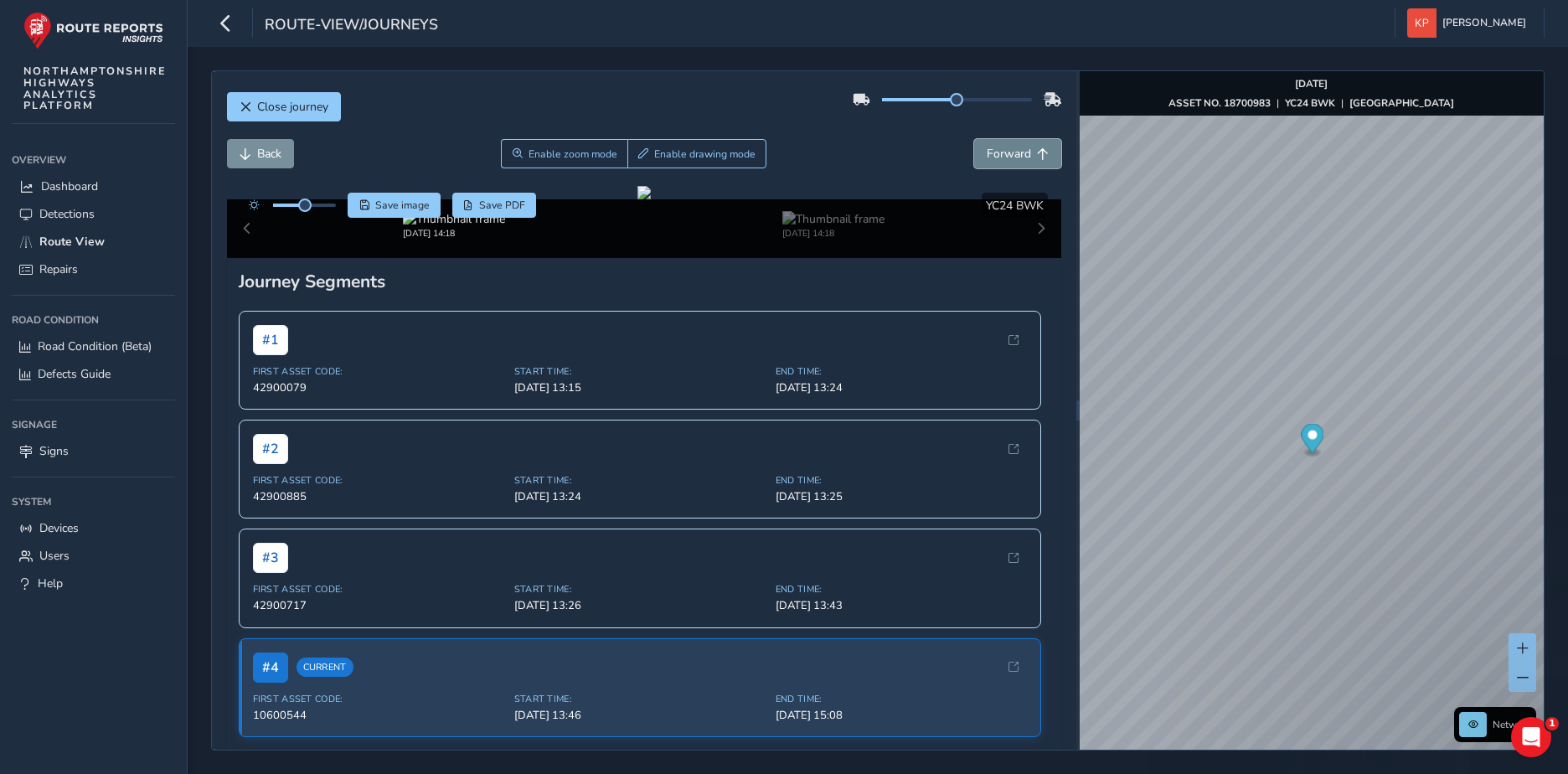
click at [993, 151] on span "Forward" at bounding box center [1008, 153] width 44 height 16
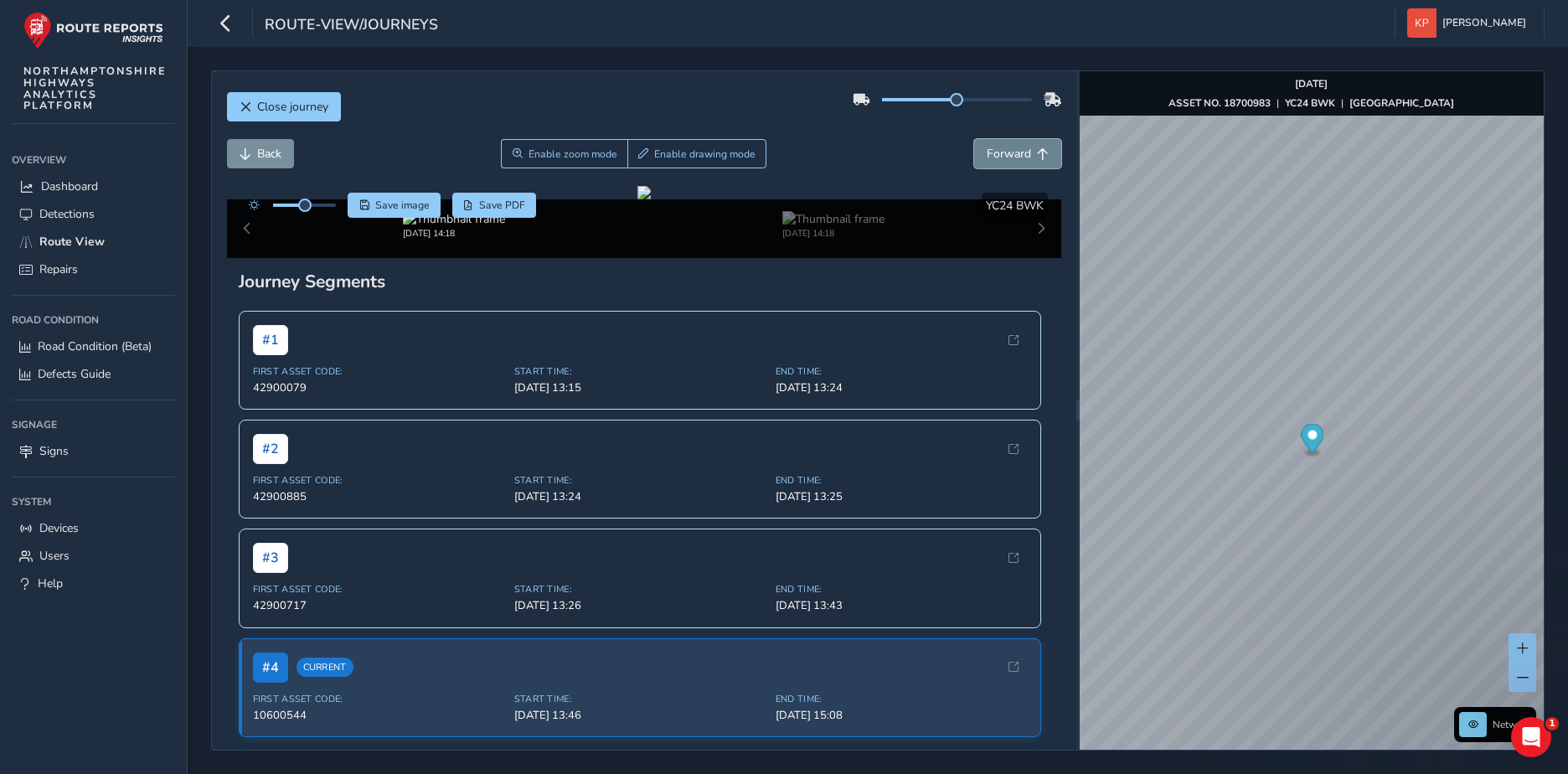
click at [993, 151] on span "Forward" at bounding box center [1008, 153] width 44 height 16
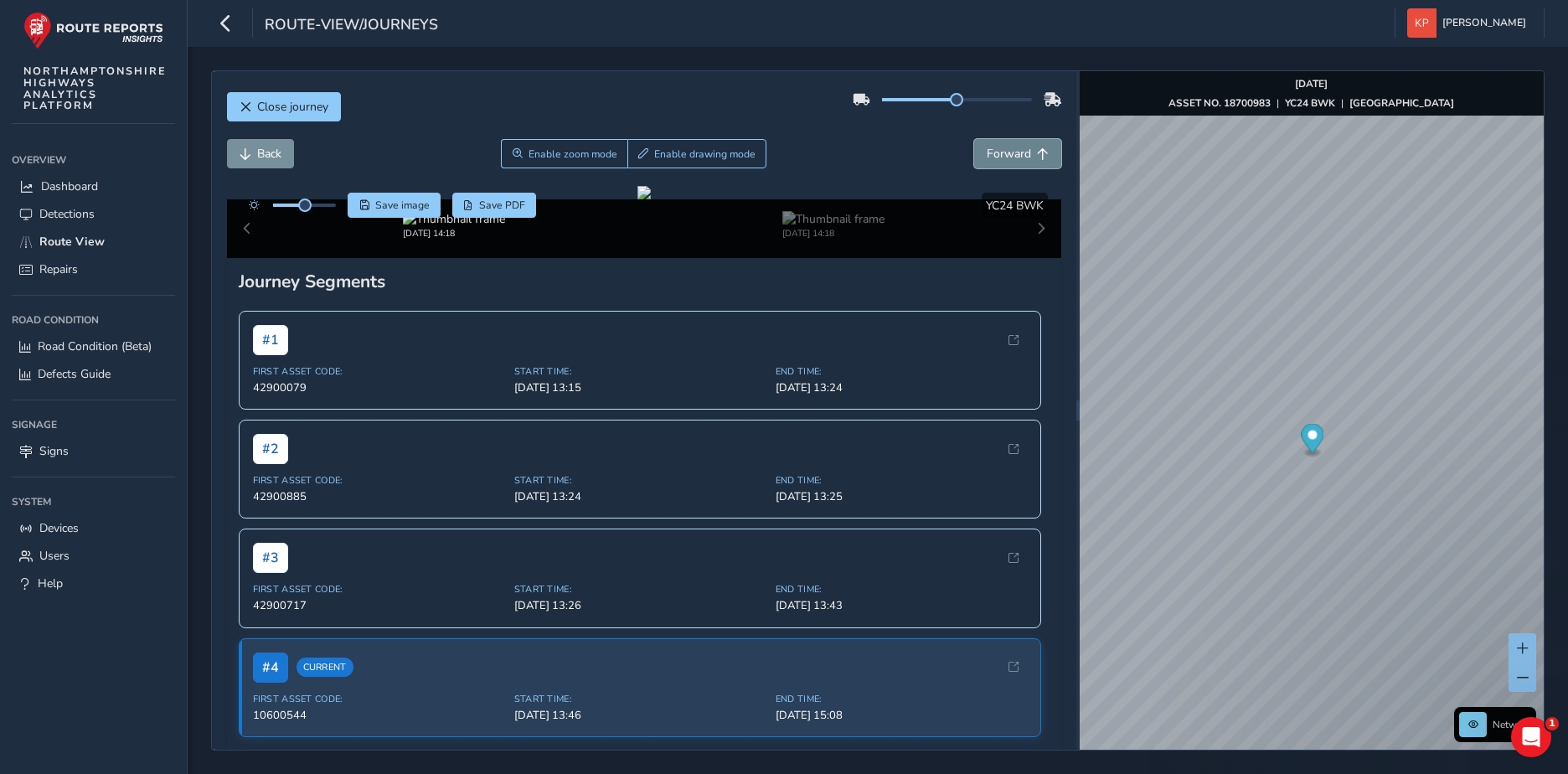
click at [993, 151] on span "Forward" at bounding box center [1008, 153] width 44 height 16
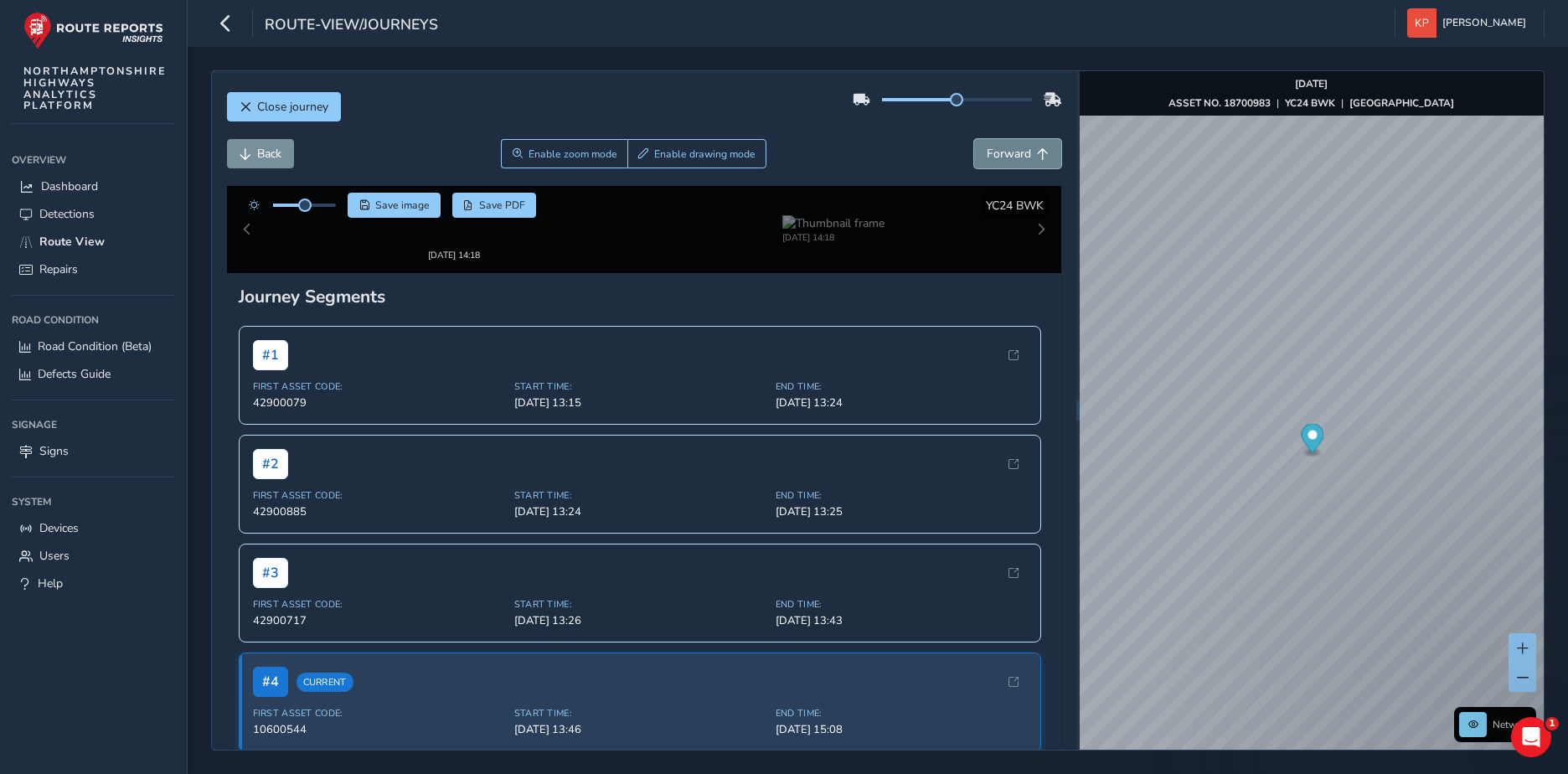
click at [993, 151] on span "Forward" at bounding box center [1008, 153] width 44 height 16
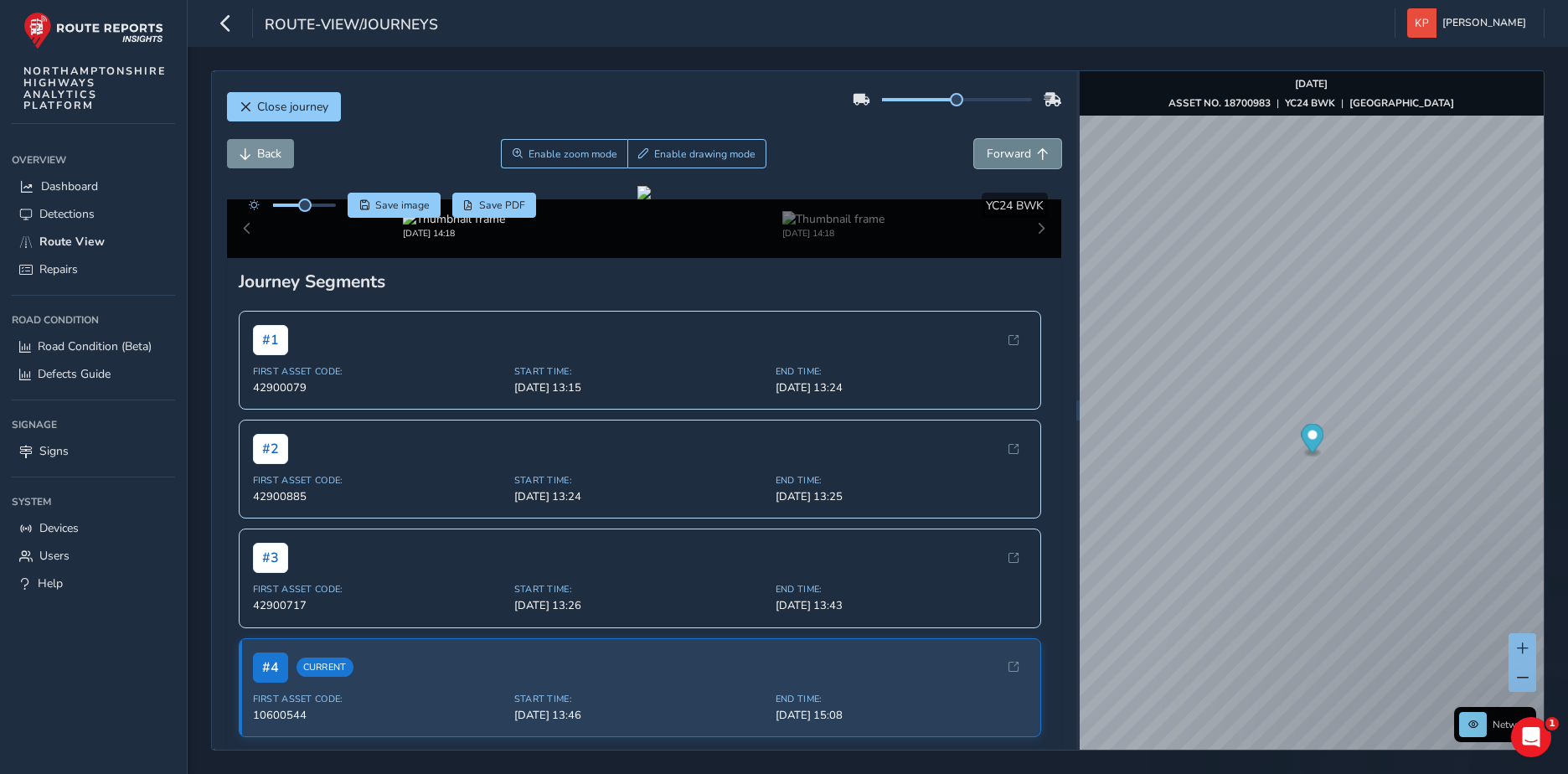
click at [993, 151] on span "Forward" at bounding box center [1008, 153] width 44 height 16
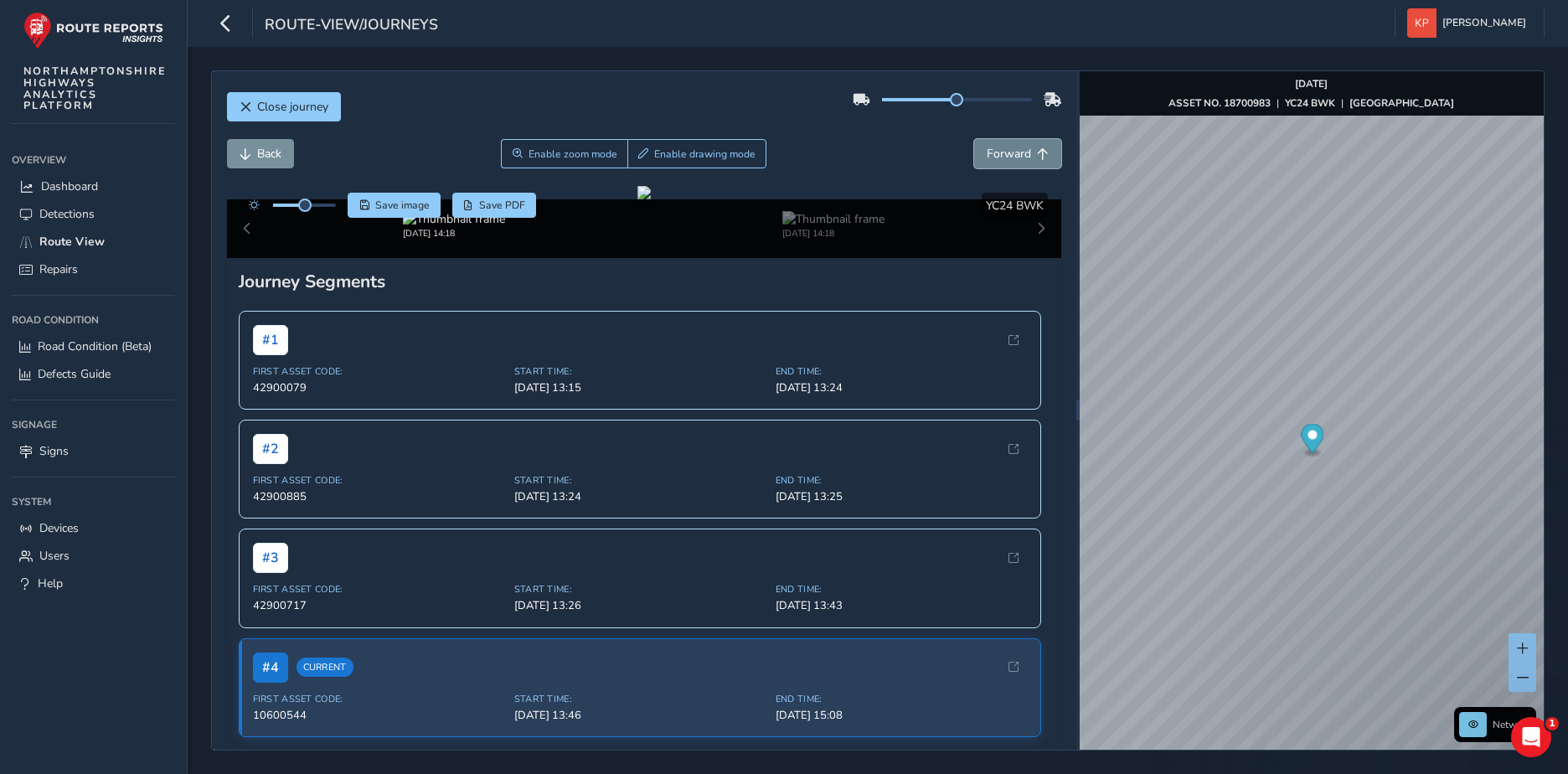
click at [993, 151] on span "Forward" at bounding box center [1008, 153] width 44 height 16
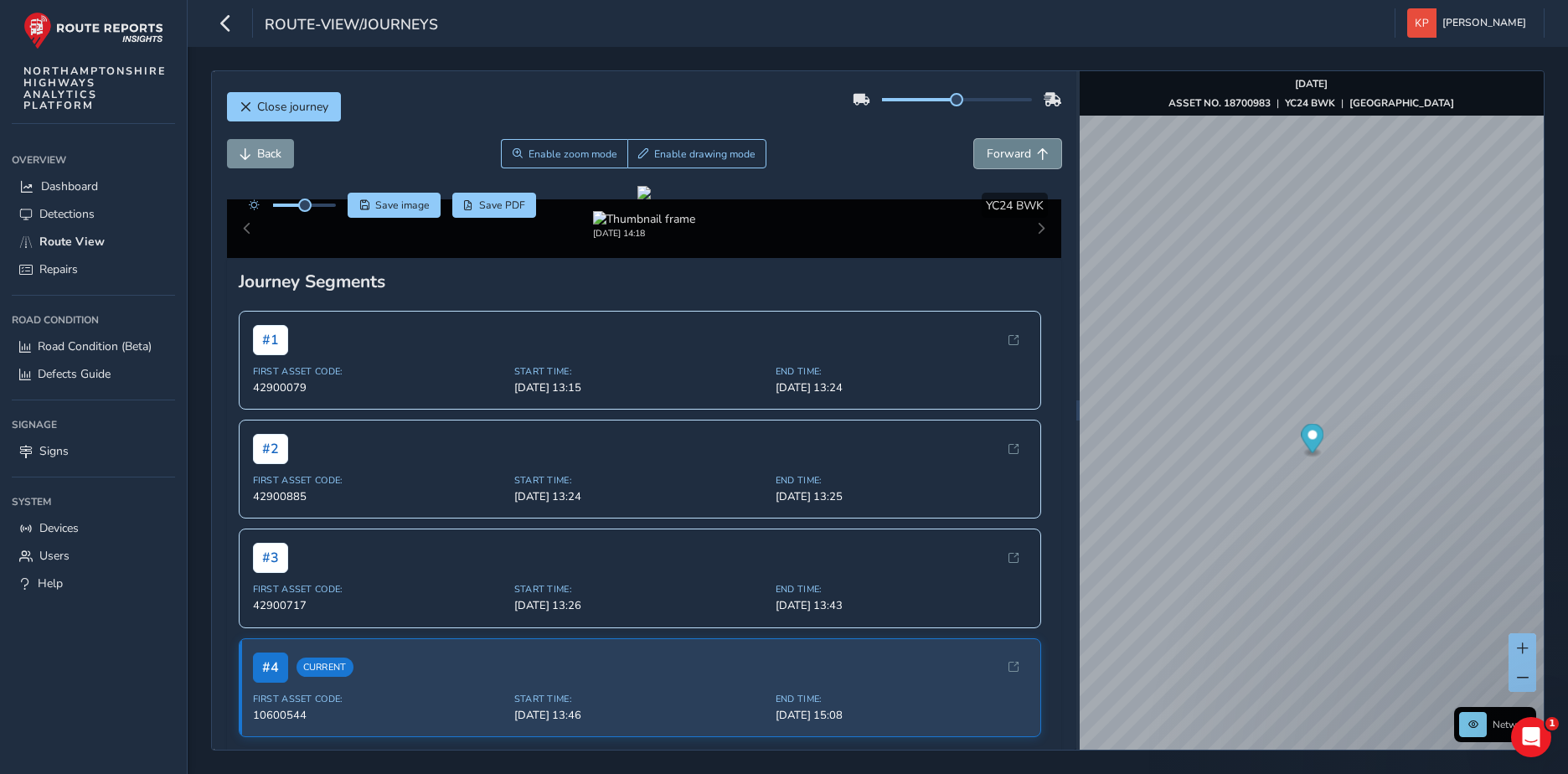
click at [993, 151] on span "Forward" at bounding box center [1008, 153] width 44 height 16
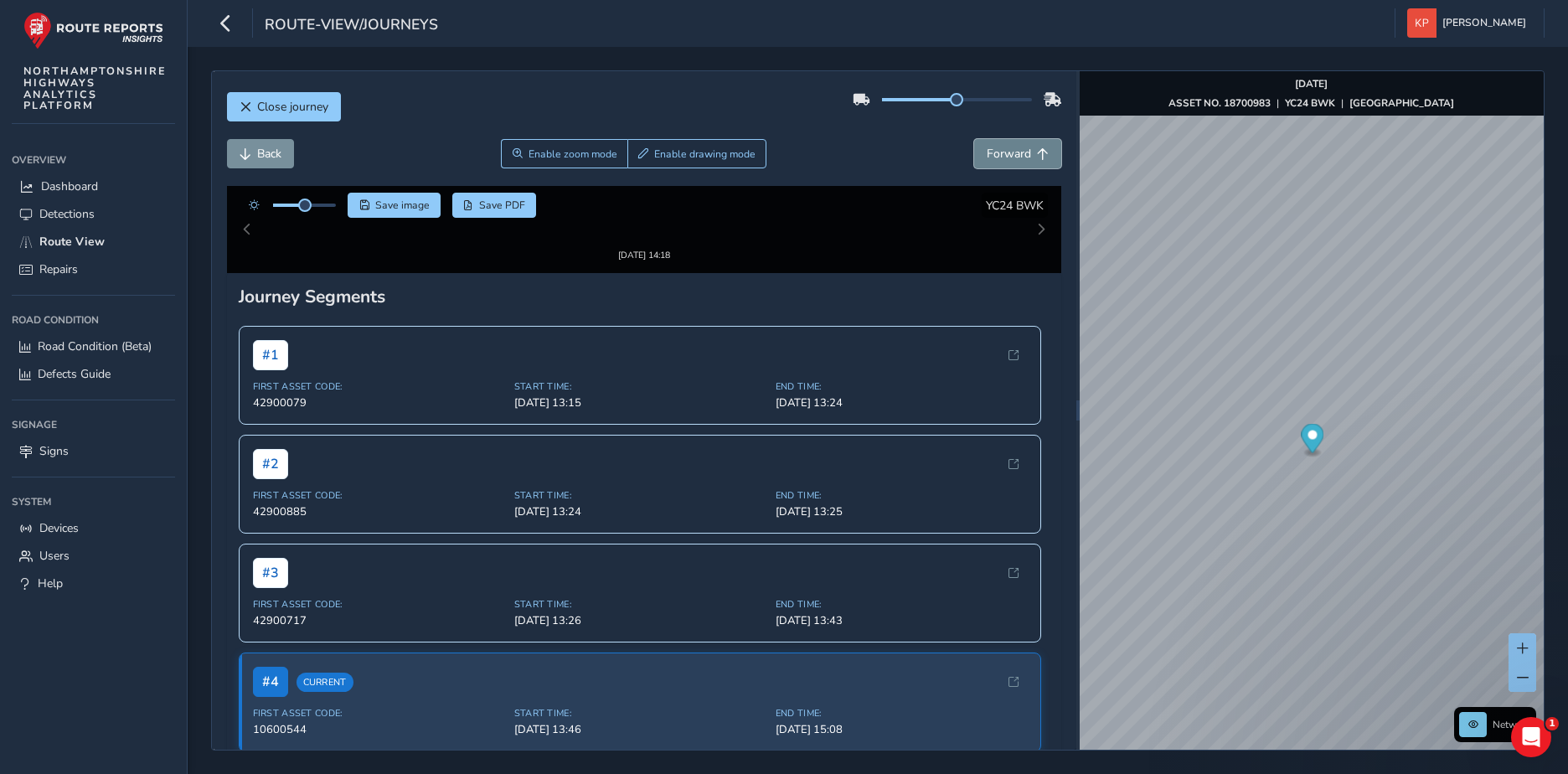
click at [993, 151] on span "Forward" at bounding box center [1008, 153] width 44 height 16
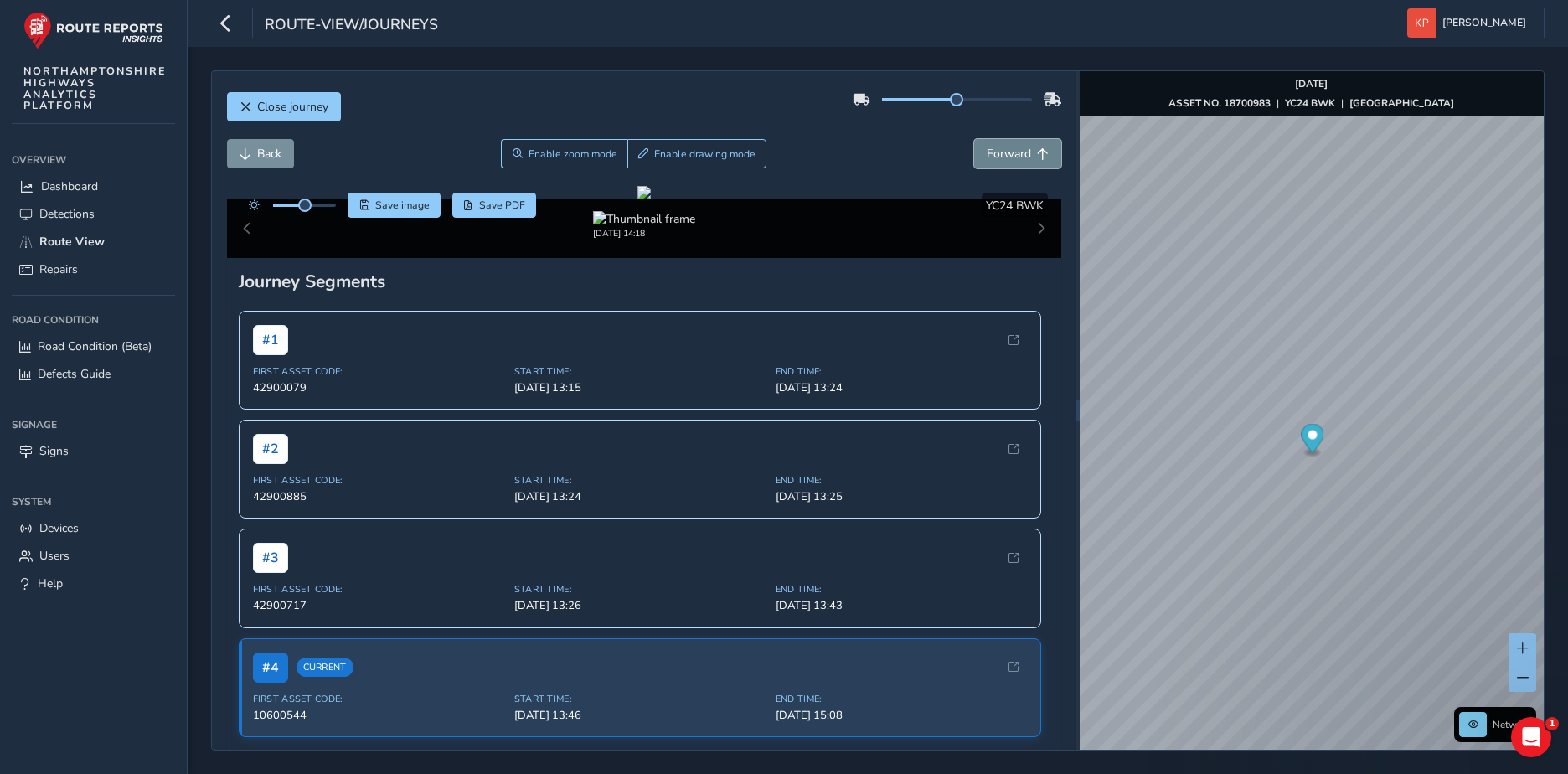
click at [993, 151] on span "Forward" at bounding box center [1008, 153] width 44 height 16
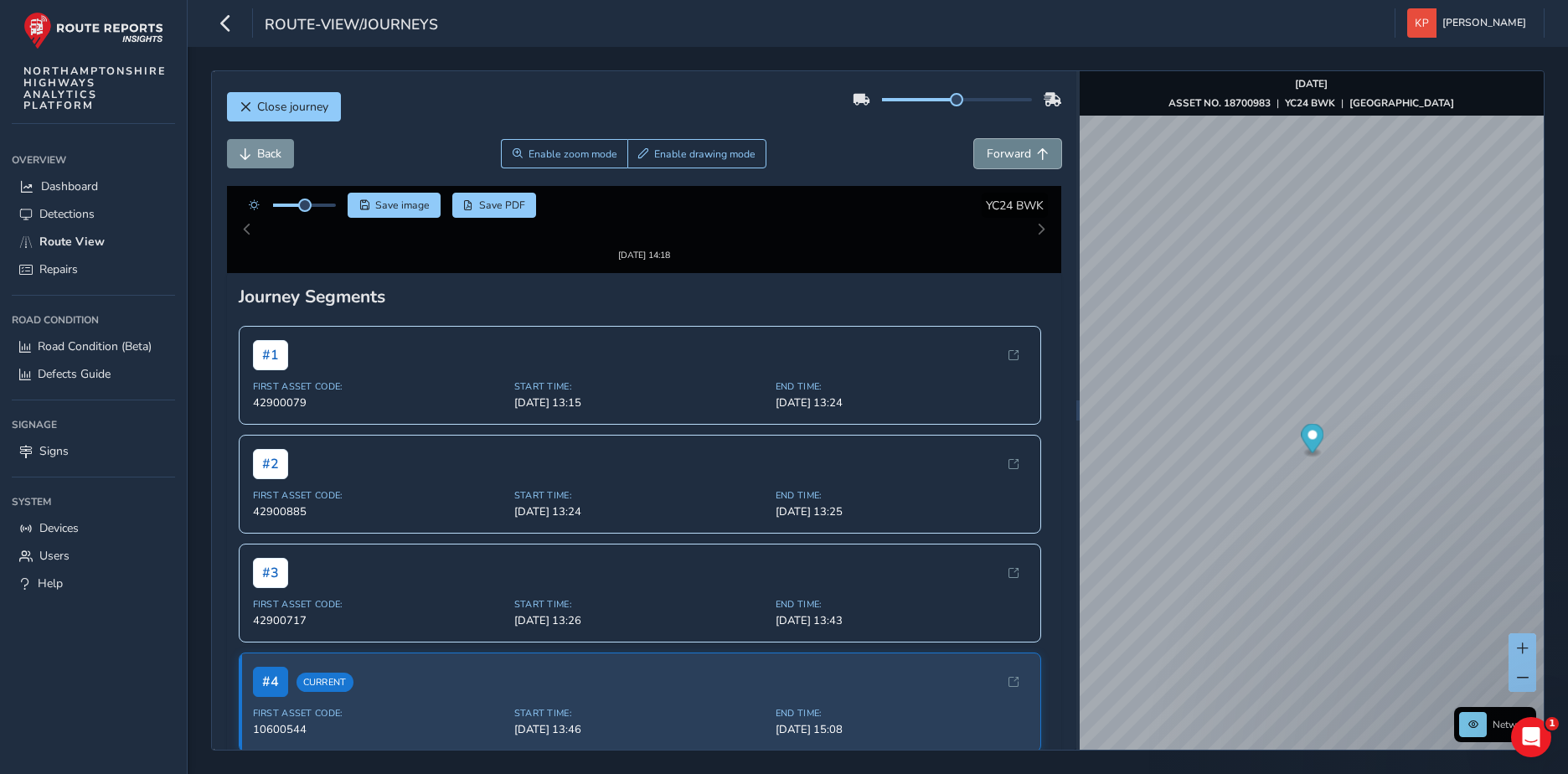
click at [1037, 159] on span "Forward" at bounding box center [1043, 154] width 11 height 11
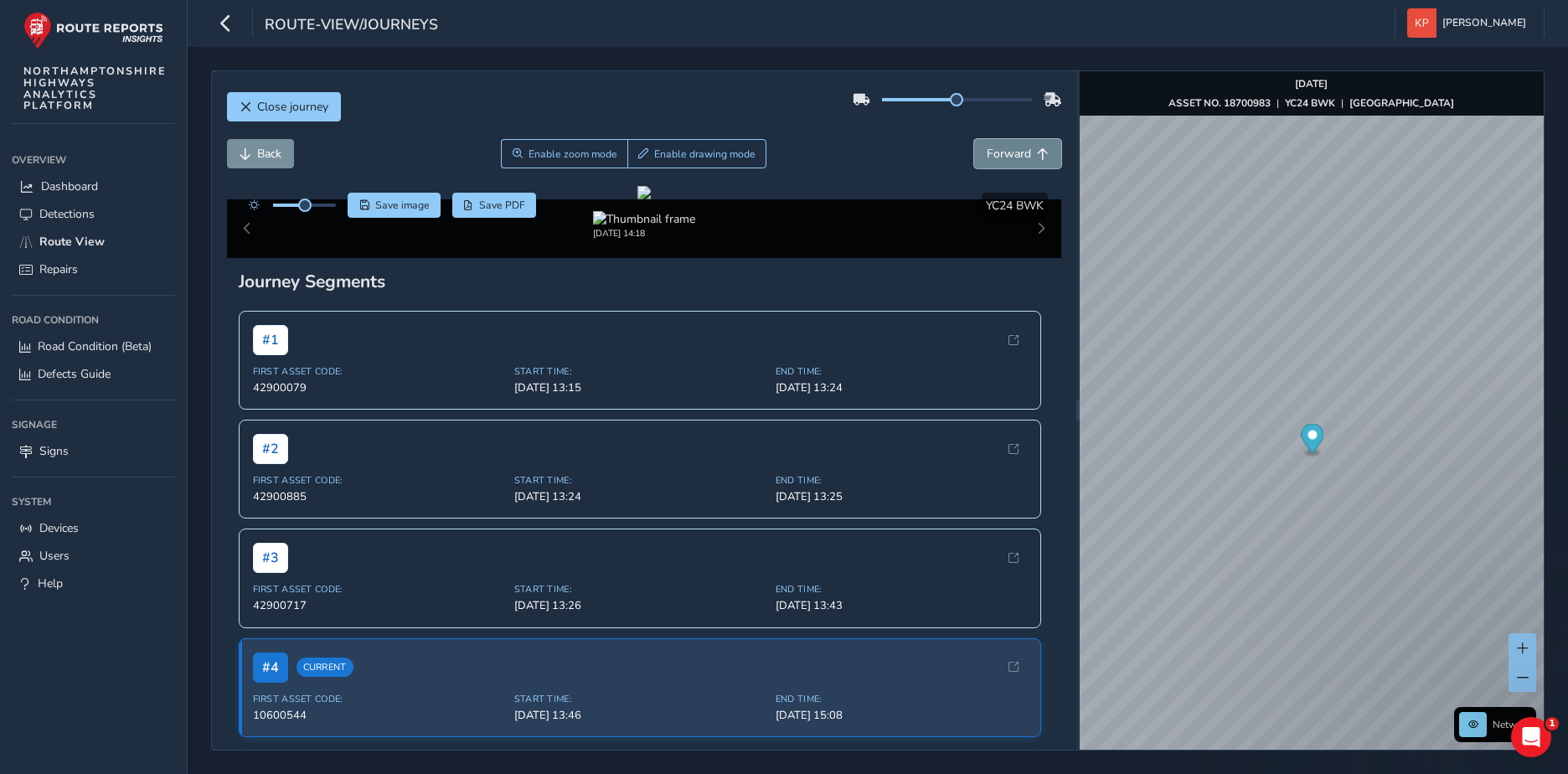
click at [1037, 159] on span "Forward" at bounding box center [1043, 154] width 11 height 11
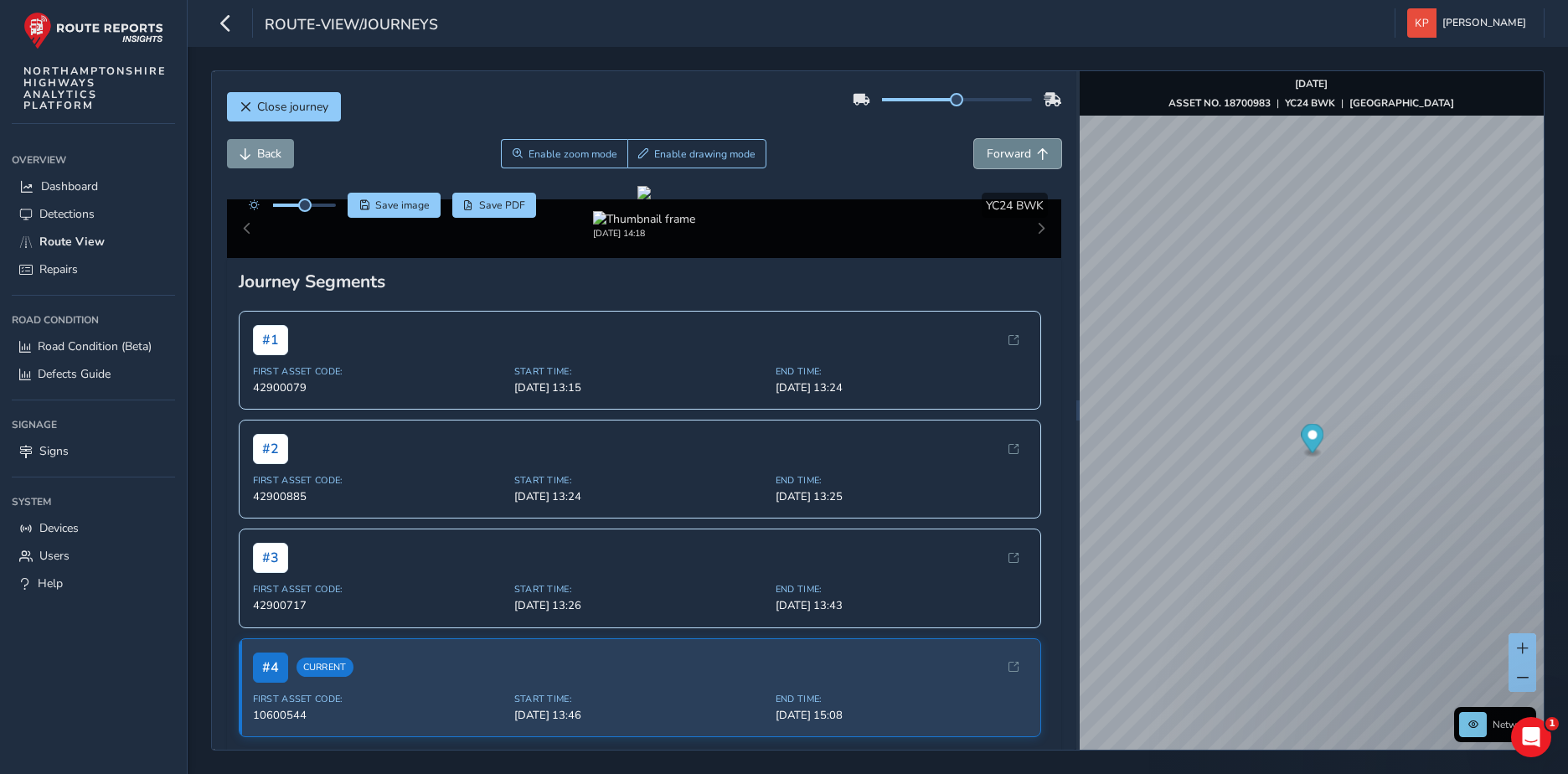
click at [1037, 159] on span "Forward" at bounding box center [1043, 154] width 11 height 11
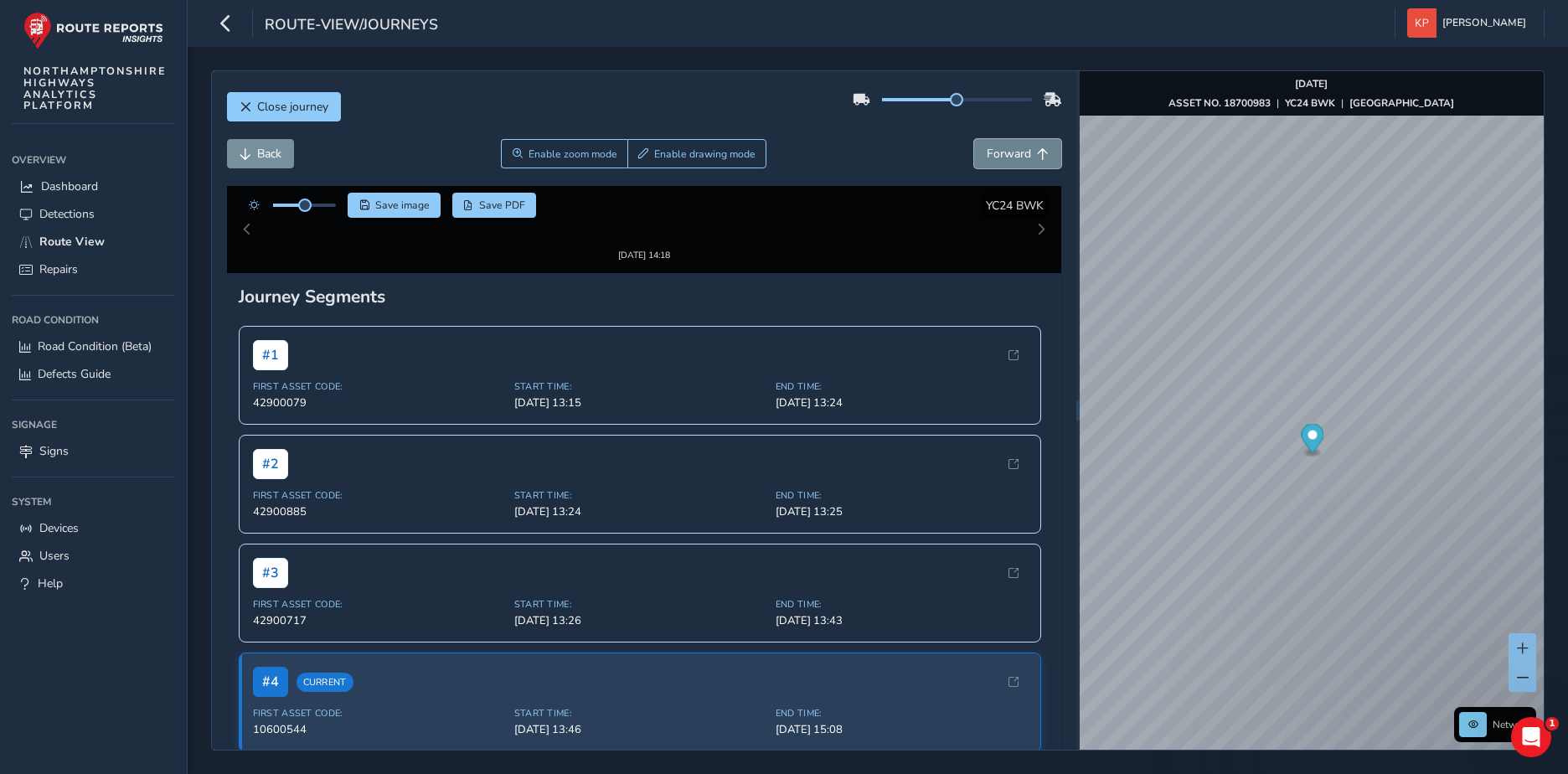
click at [1037, 159] on span "Forward" at bounding box center [1043, 154] width 11 height 11
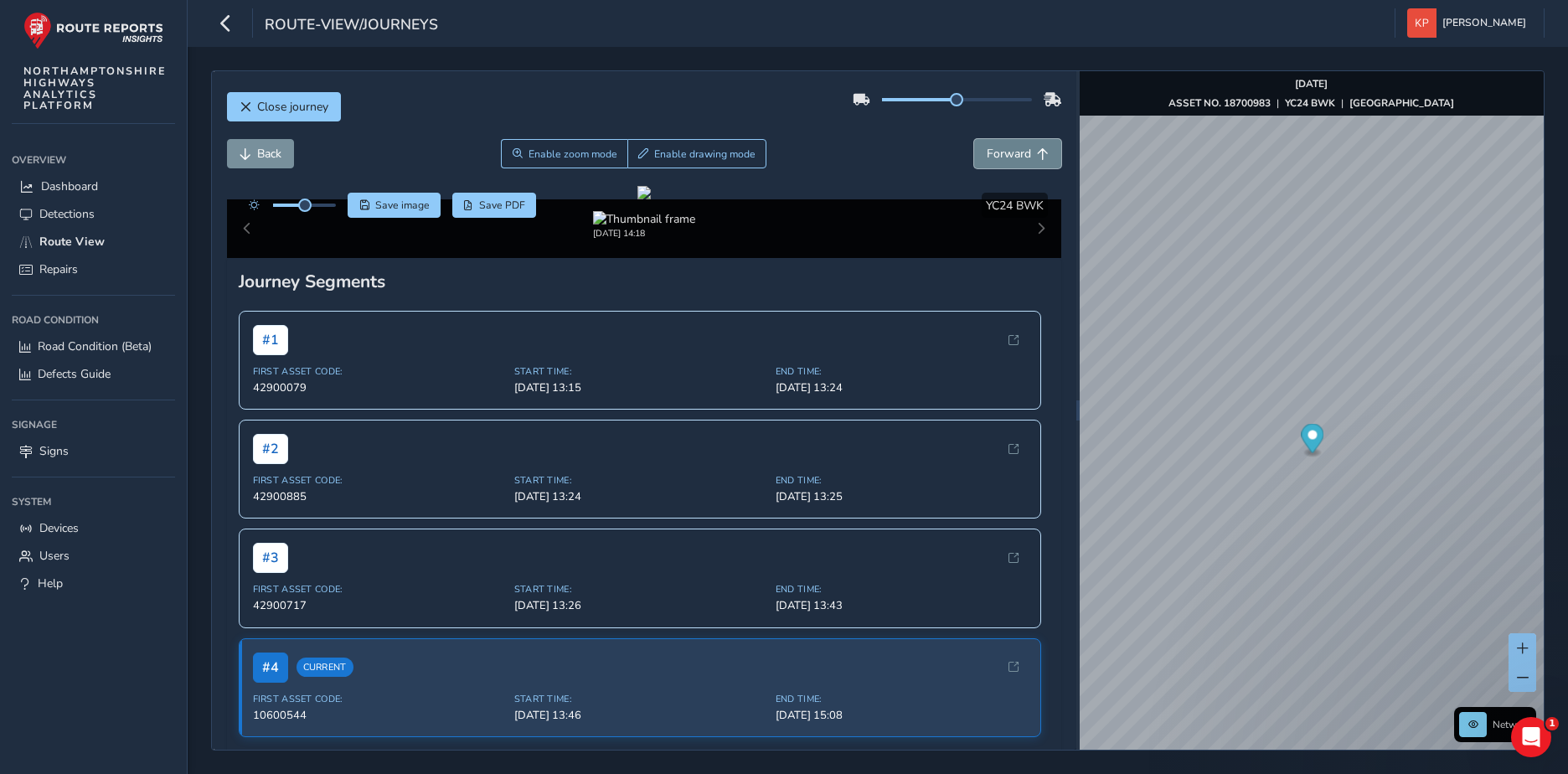
click at [1037, 159] on span "Forward" at bounding box center [1043, 154] width 11 height 11
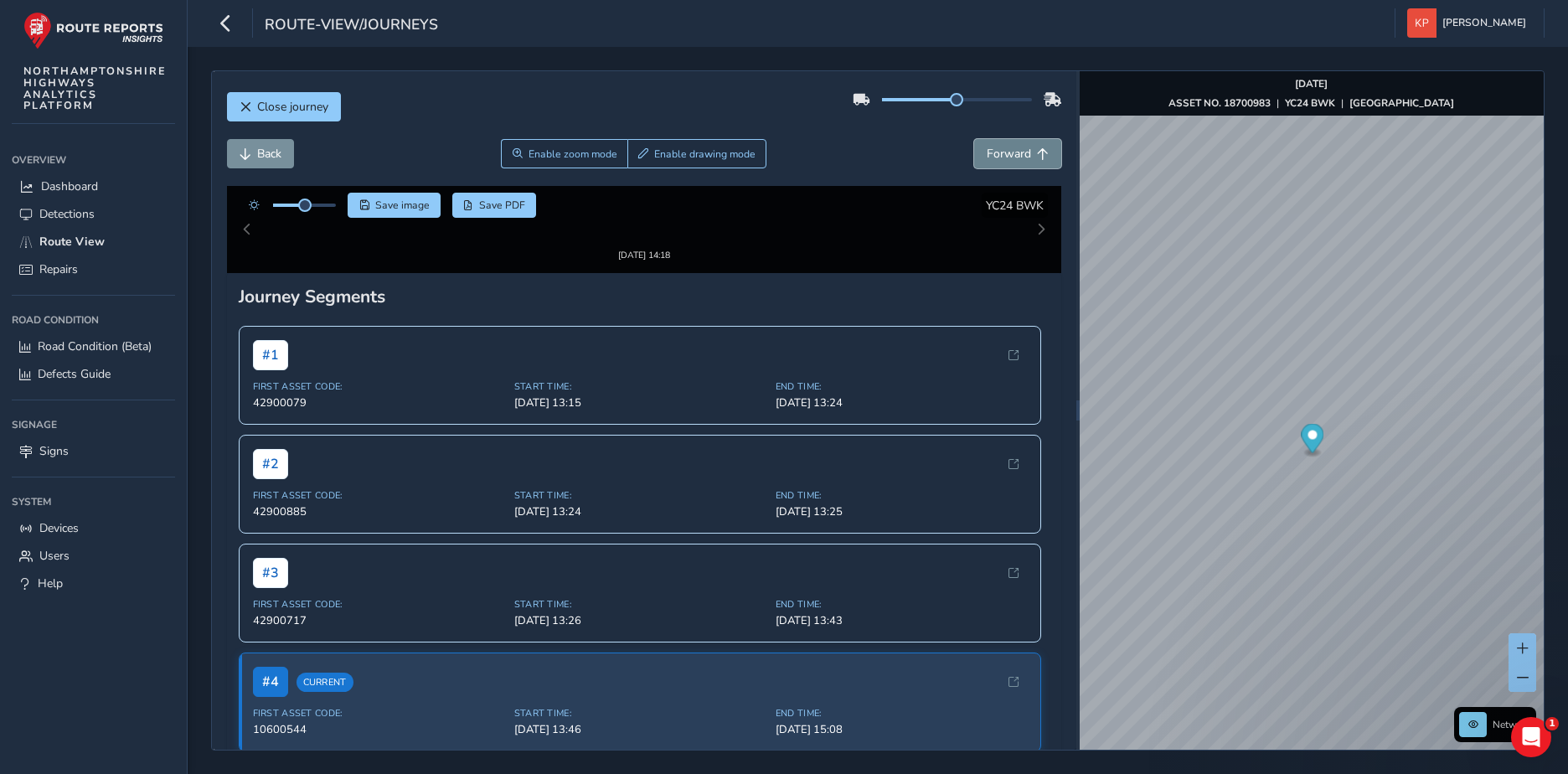
click at [1037, 159] on span "Forward" at bounding box center [1043, 154] width 11 height 11
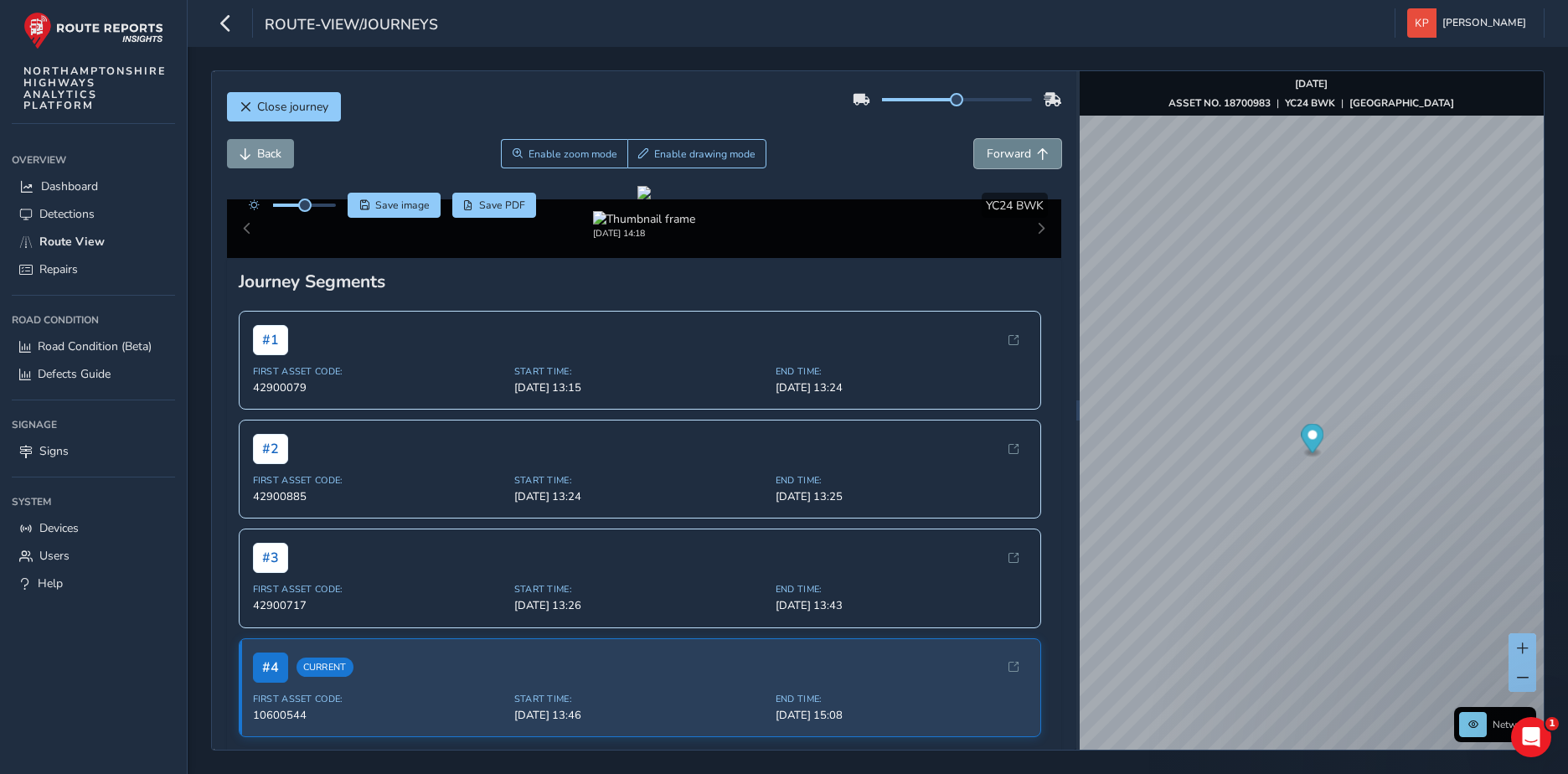
click at [1037, 159] on span "Forward" at bounding box center [1043, 154] width 11 height 11
click at [265, 158] on span "Back" at bounding box center [269, 153] width 25 height 16
click at [1013, 158] on span "Forward" at bounding box center [1008, 153] width 44 height 16
click at [1012, 158] on span "Forward" at bounding box center [1008, 153] width 44 height 16
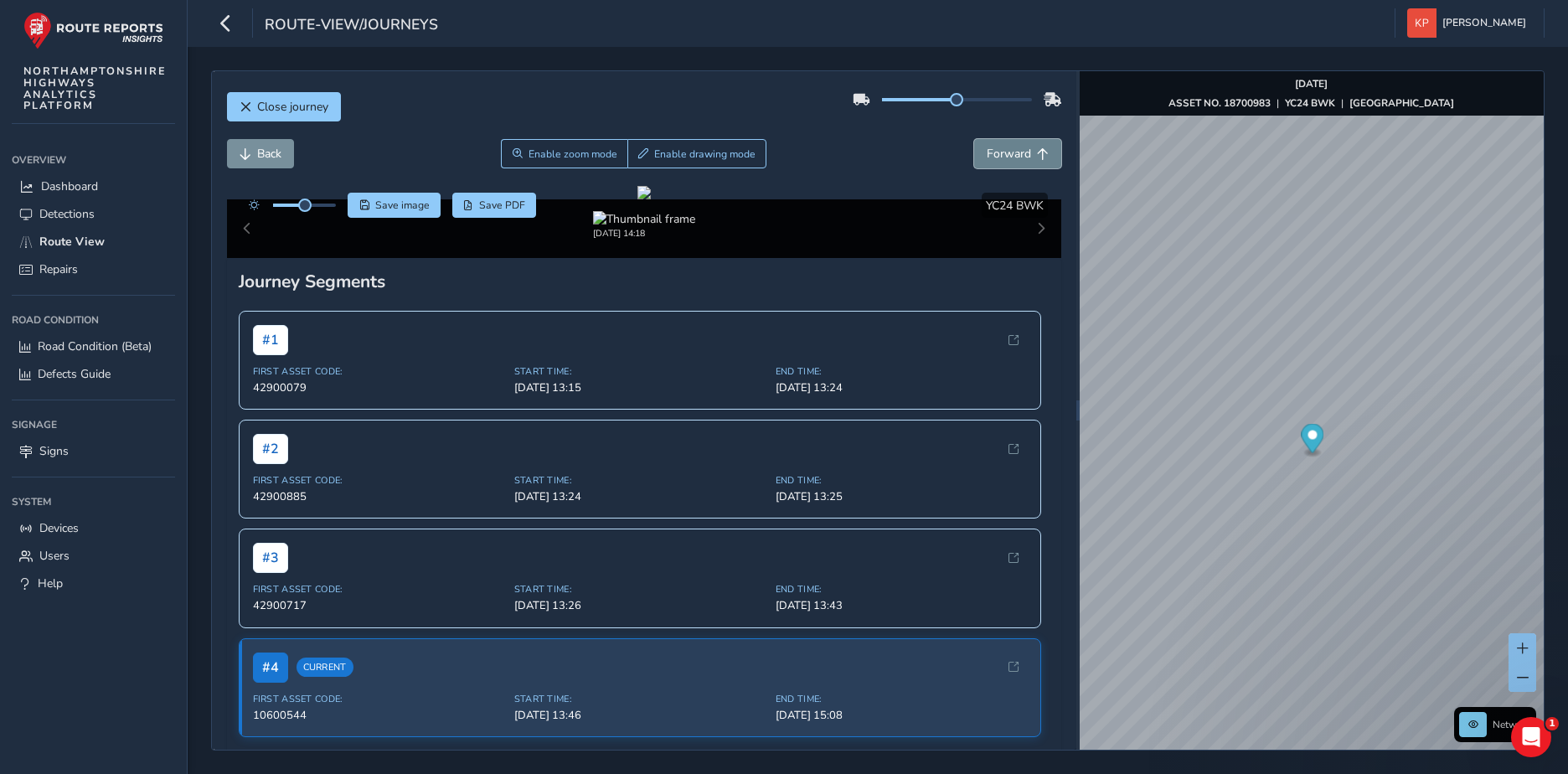
click at [1012, 158] on span "Forward" at bounding box center [1008, 153] width 44 height 16
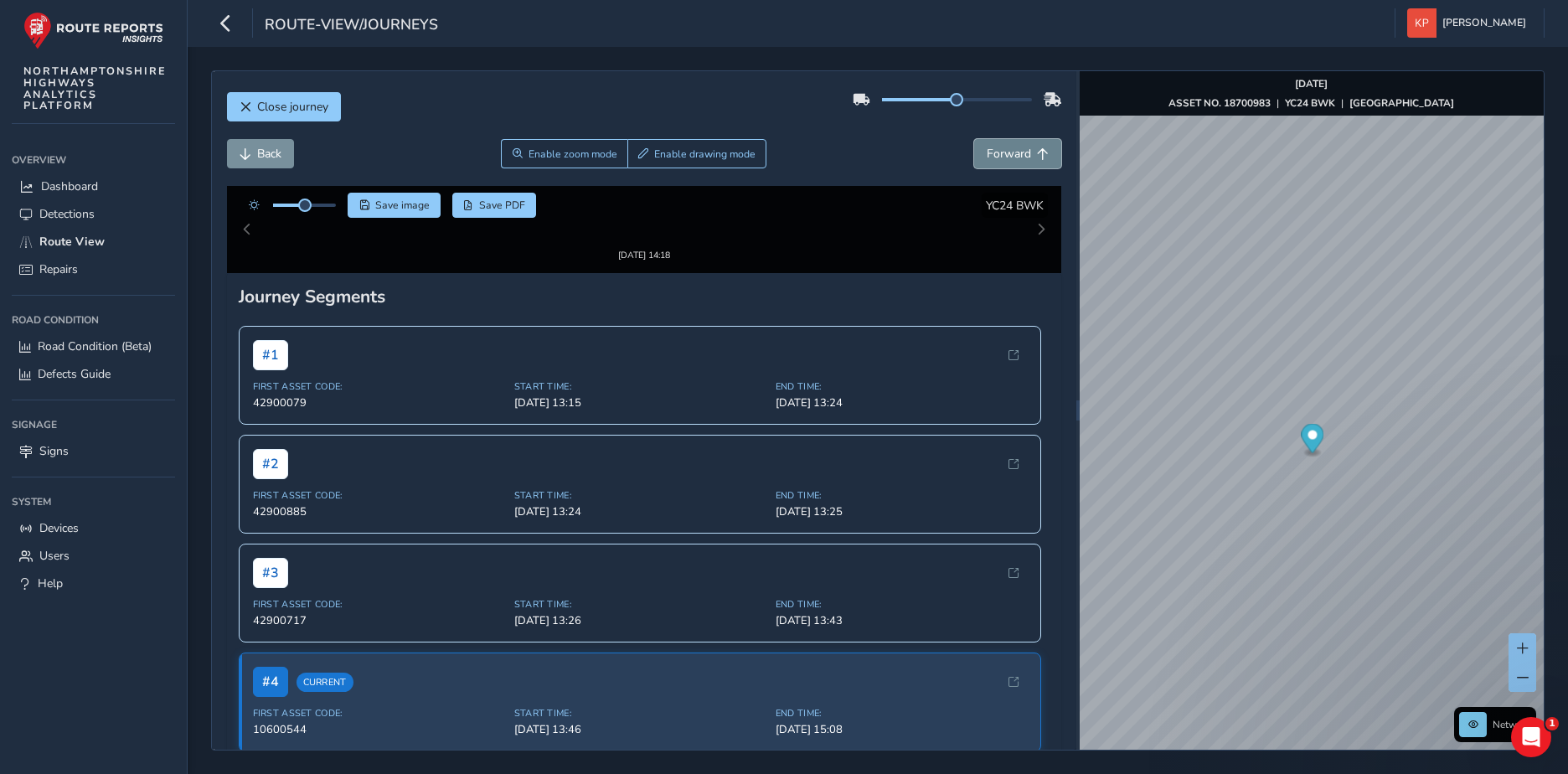
click at [1012, 158] on span "Forward" at bounding box center [1008, 153] width 44 height 16
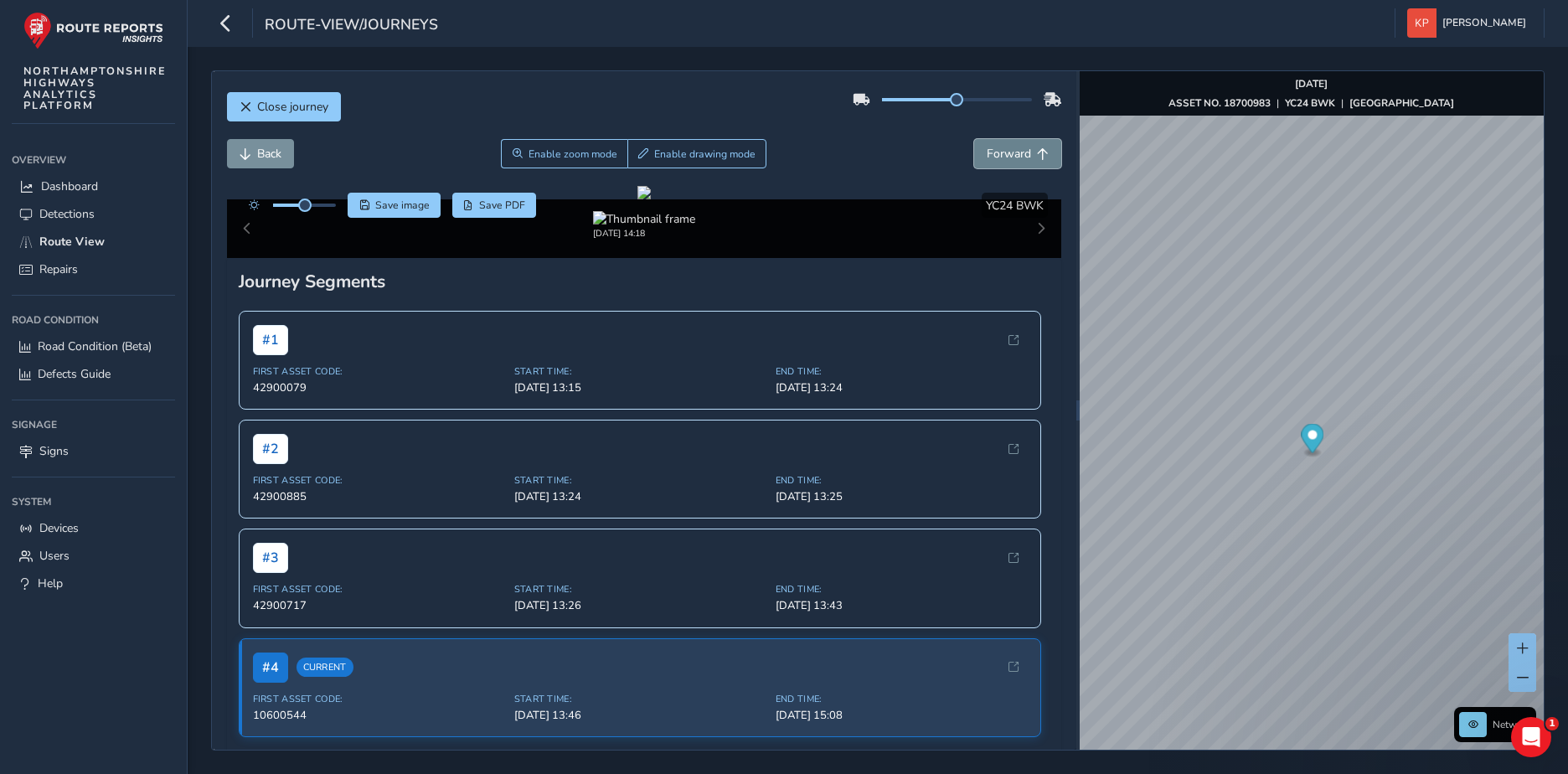
click at [1012, 158] on span "Forward" at bounding box center [1008, 153] width 44 height 16
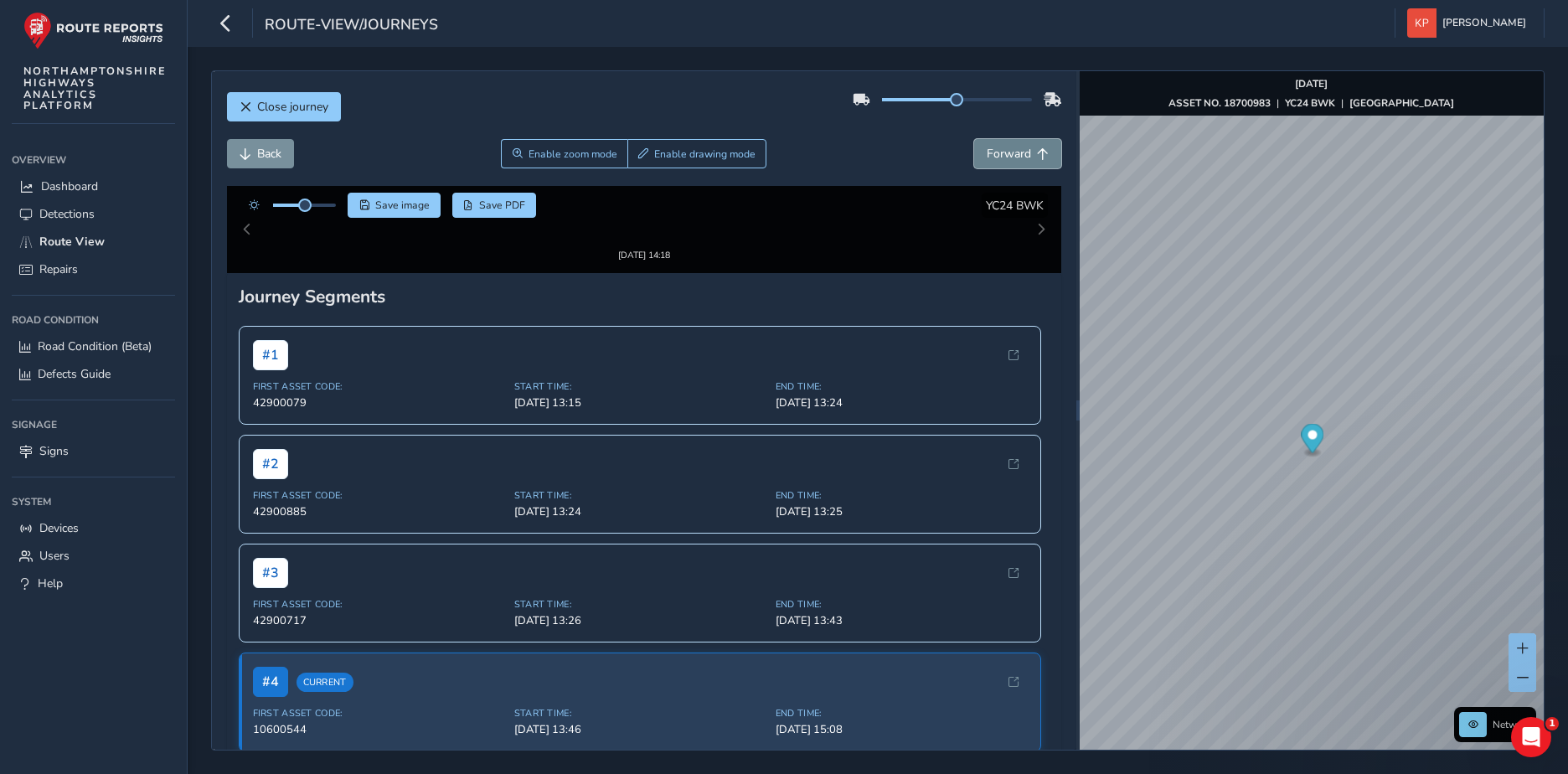
click at [1012, 158] on span "Forward" at bounding box center [1008, 153] width 44 height 16
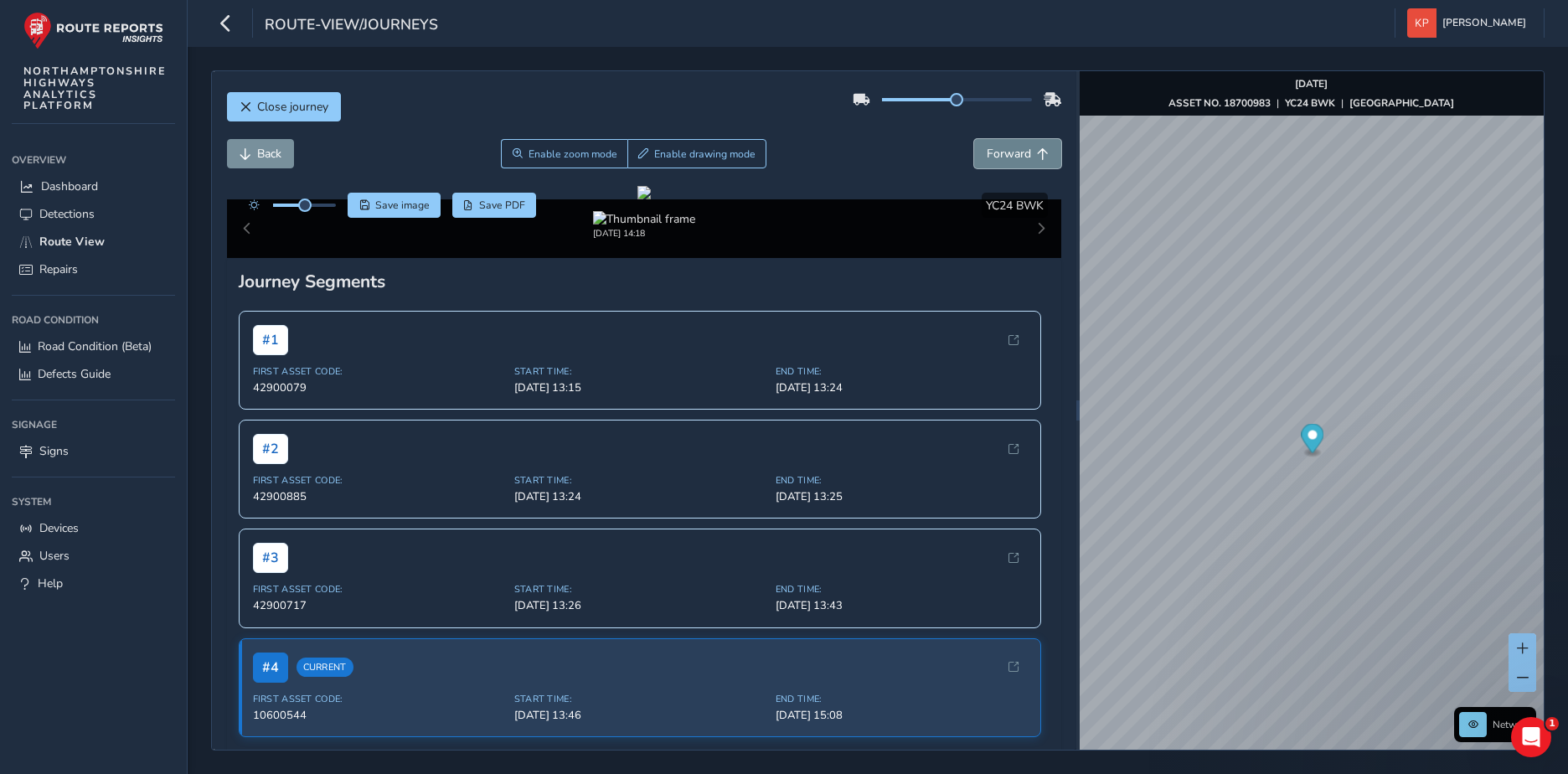
click at [1012, 158] on span "Forward" at bounding box center [1008, 153] width 44 height 16
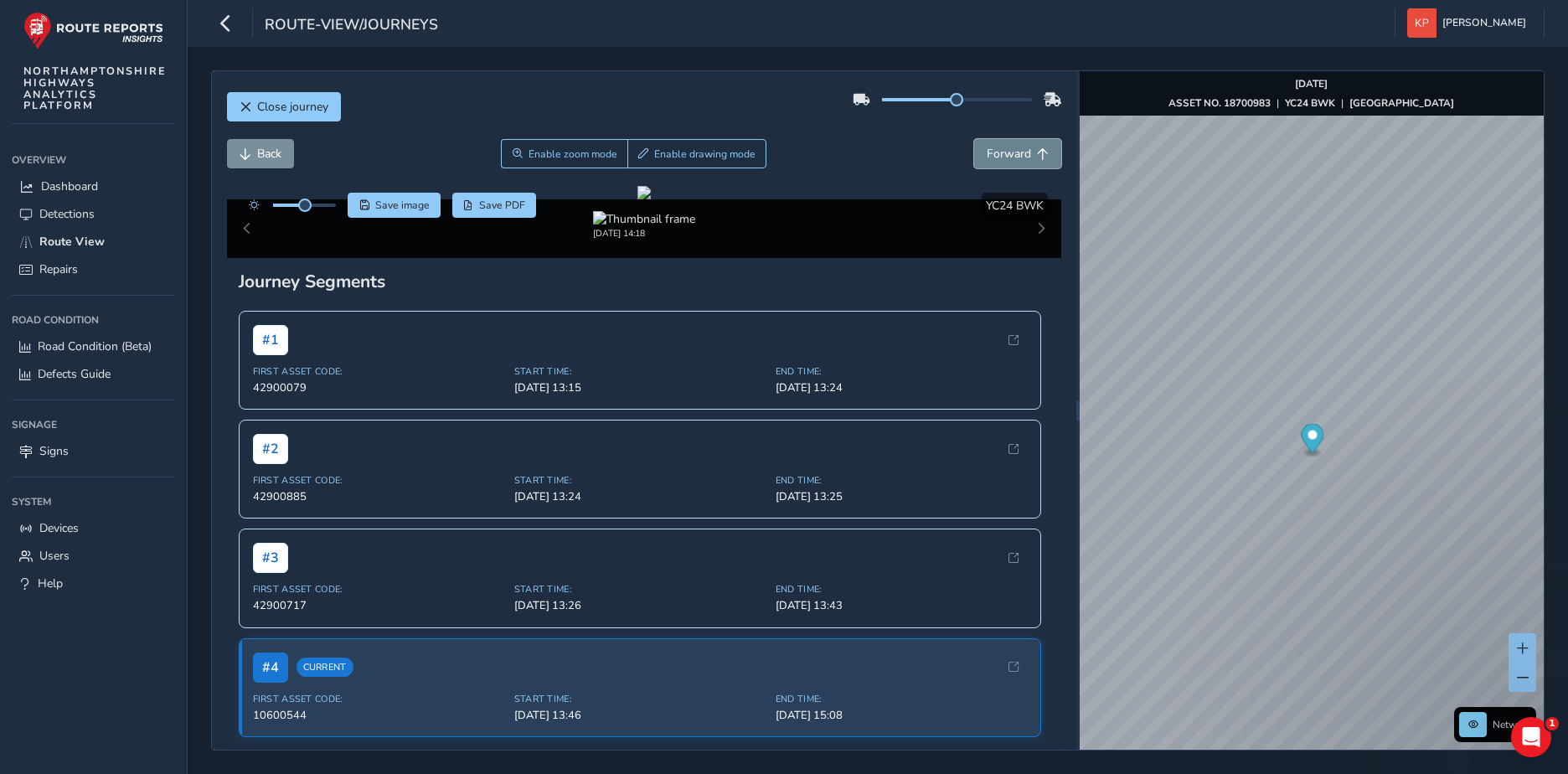
click at [1012, 158] on span "Forward" at bounding box center [1008, 153] width 44 height 16
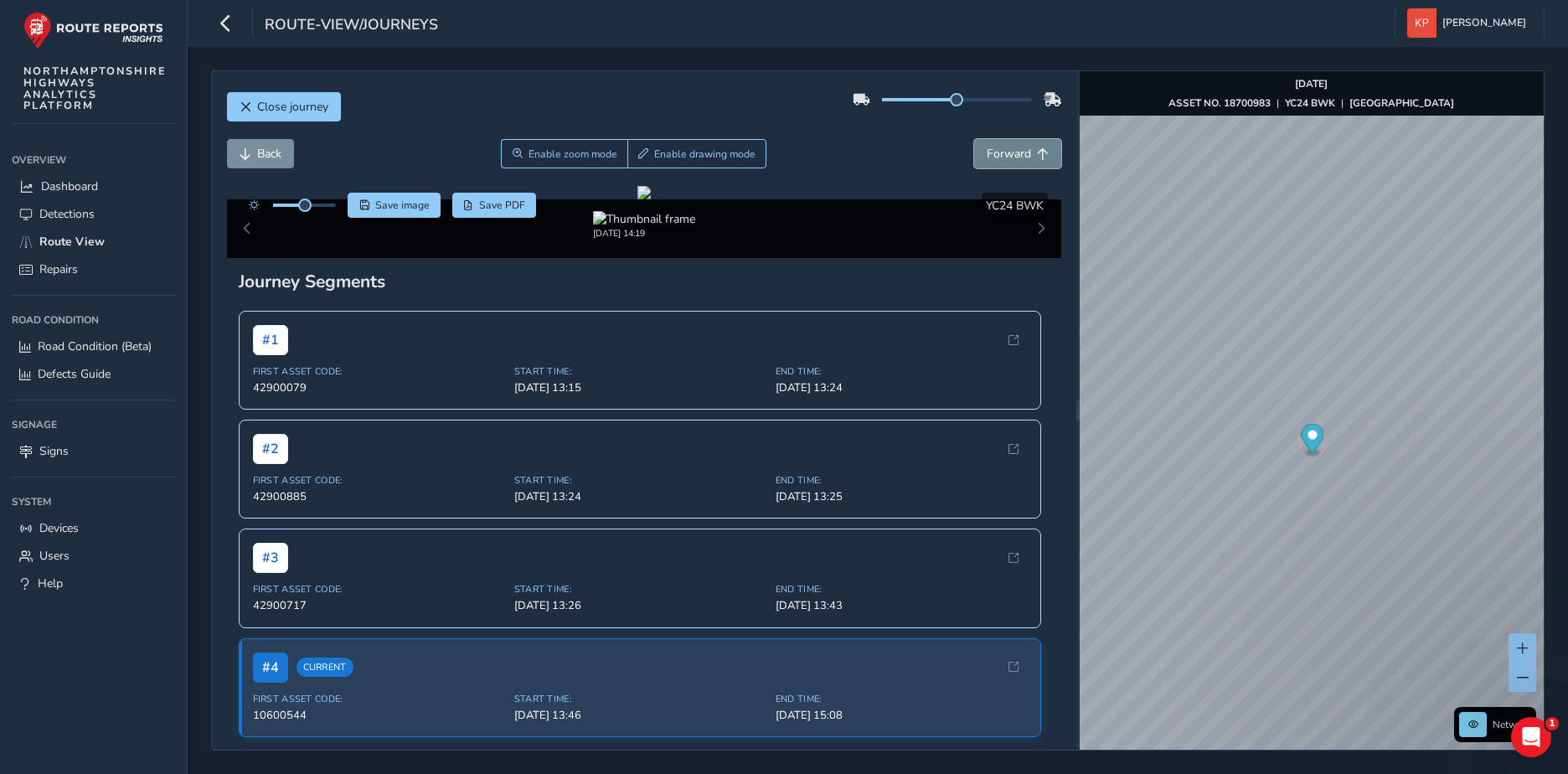
click at [1012, 158] on span "Forward" at bounding box center [1008, 153] width 44 height 16
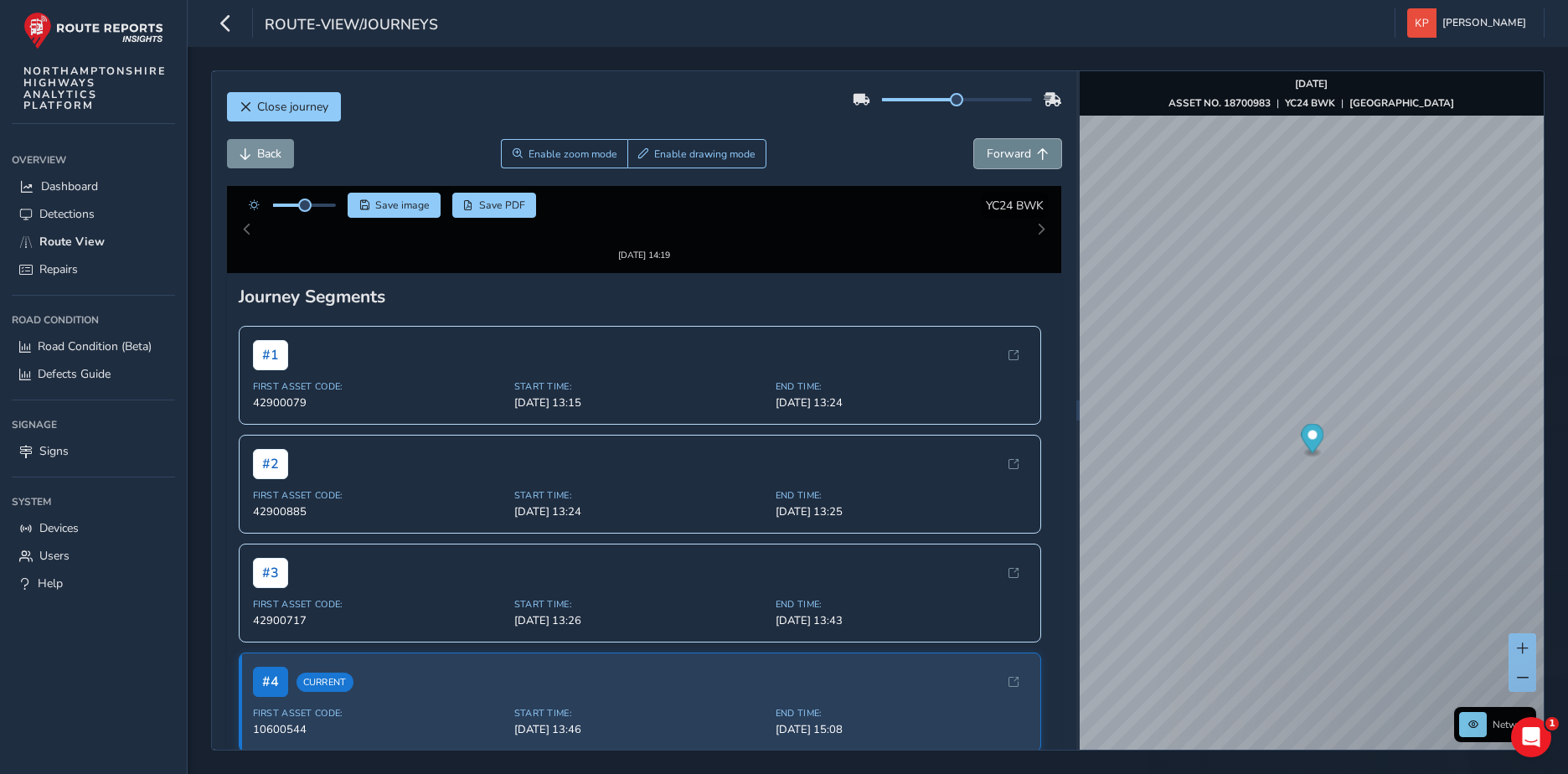
click at [1012, 158] on span "Forward" at bounding box center [1008, 153] width 44 height 16
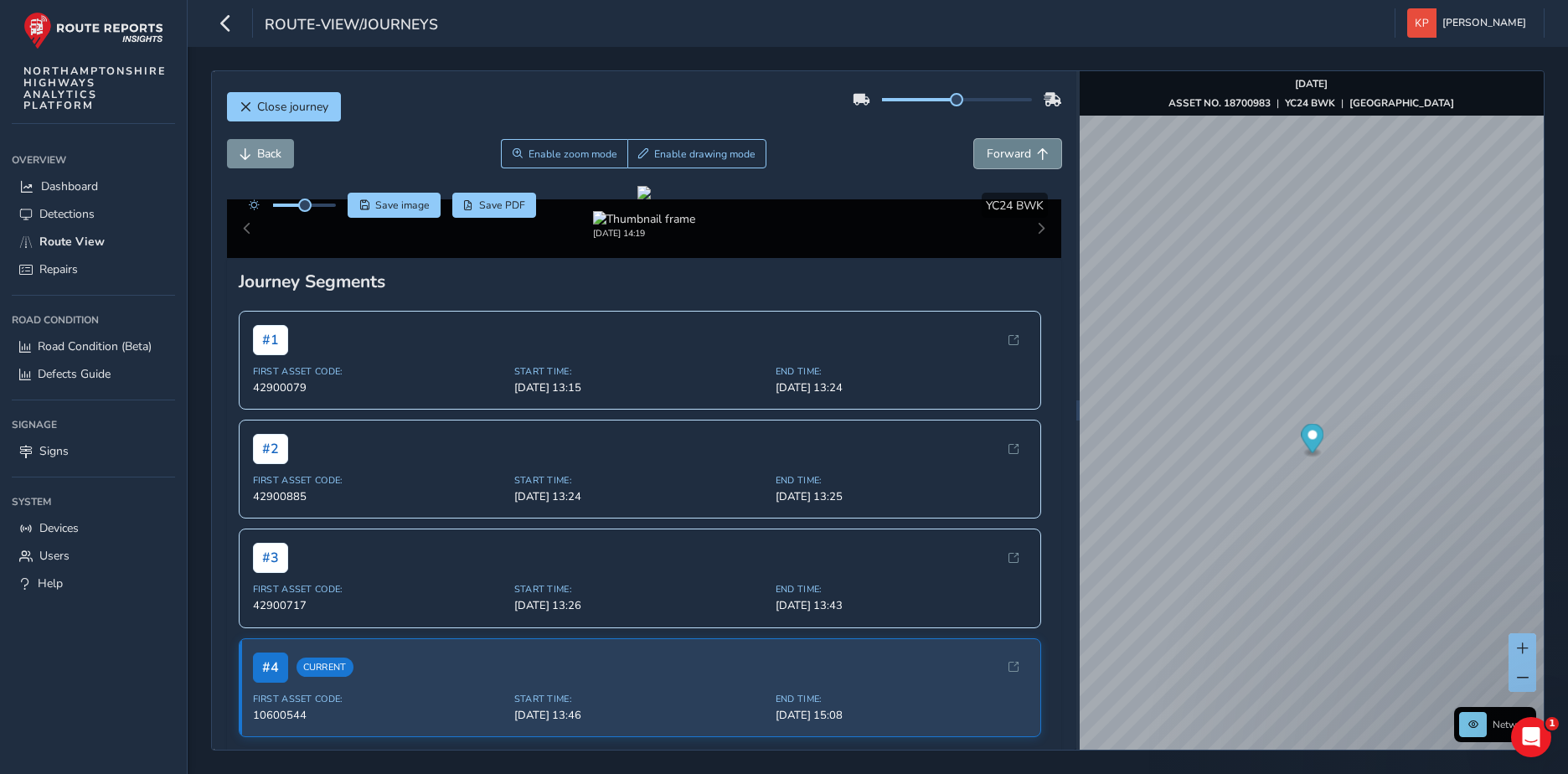
click at [1012, 158] on span "Forward" at bounding box center [1008, 153] width 44 height 16
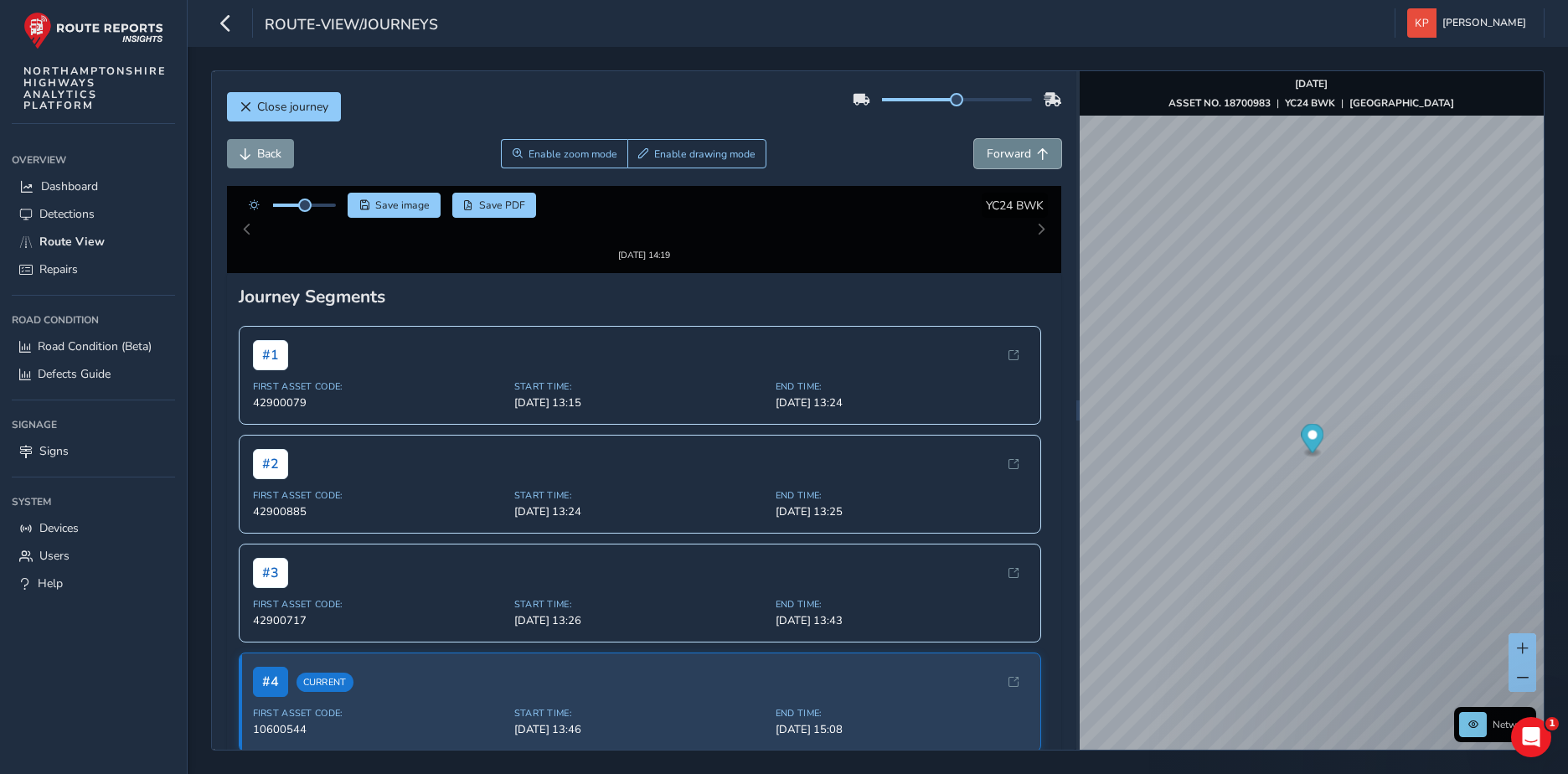
click at [1012, 158] on span "Forward" at bounding box center [1008, 153] width 44 height 16
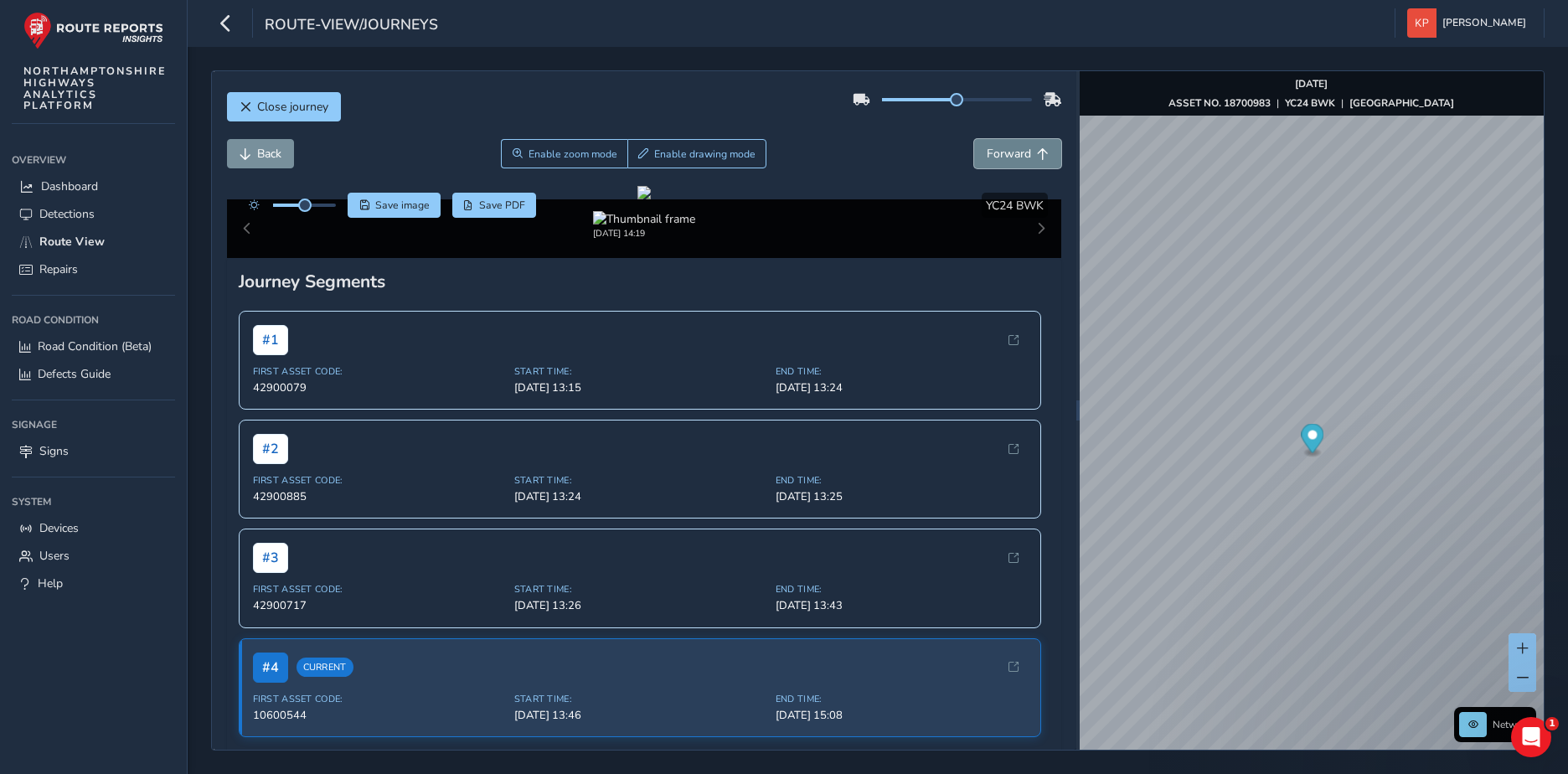
click at [1012, 158] on span "Forward" at bounding box center [1008, 153] width 44 height 16
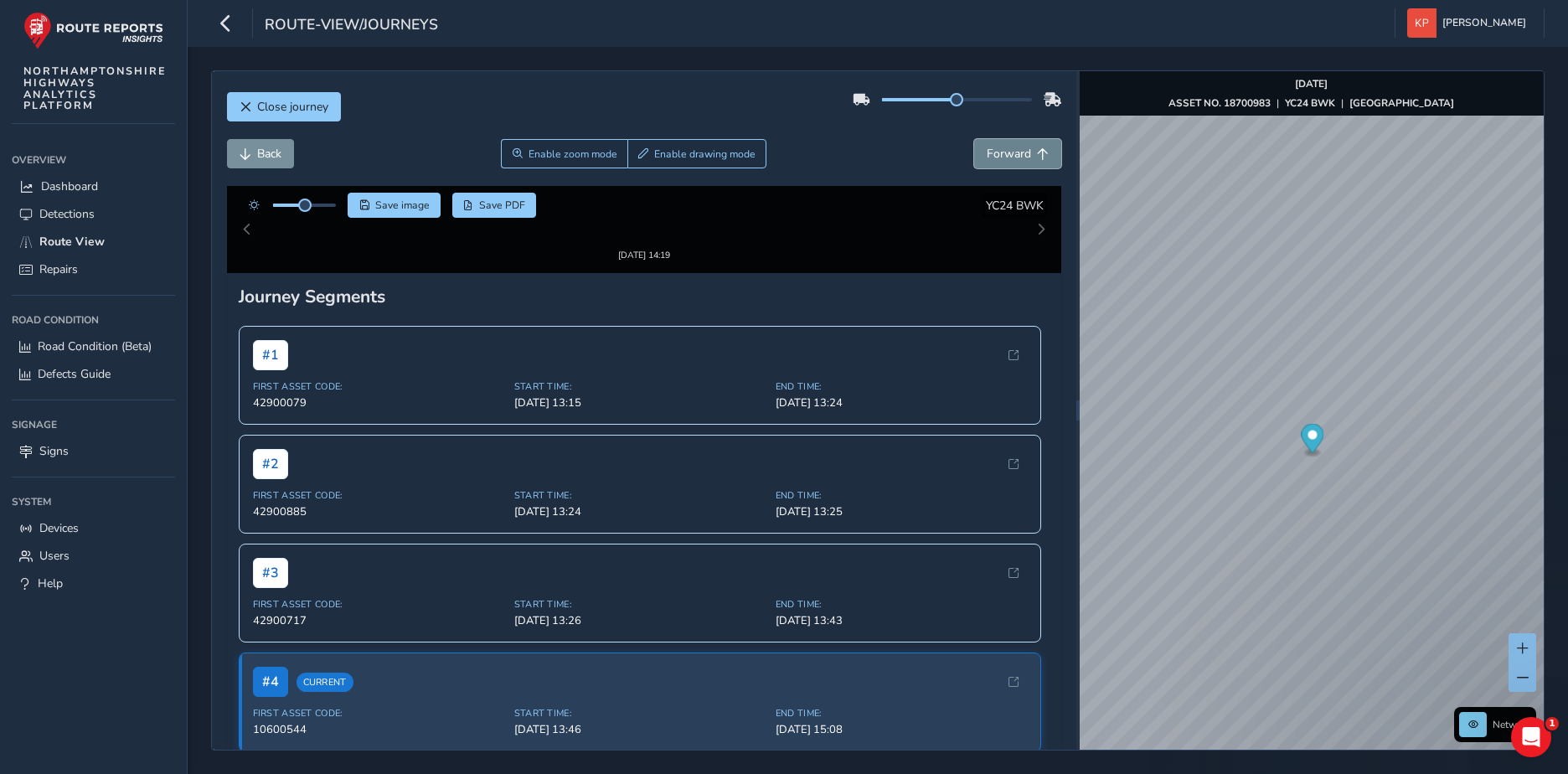
click at [1012, 158] on span "Forward" at bounding box center [1008, 153] width 44 height 16
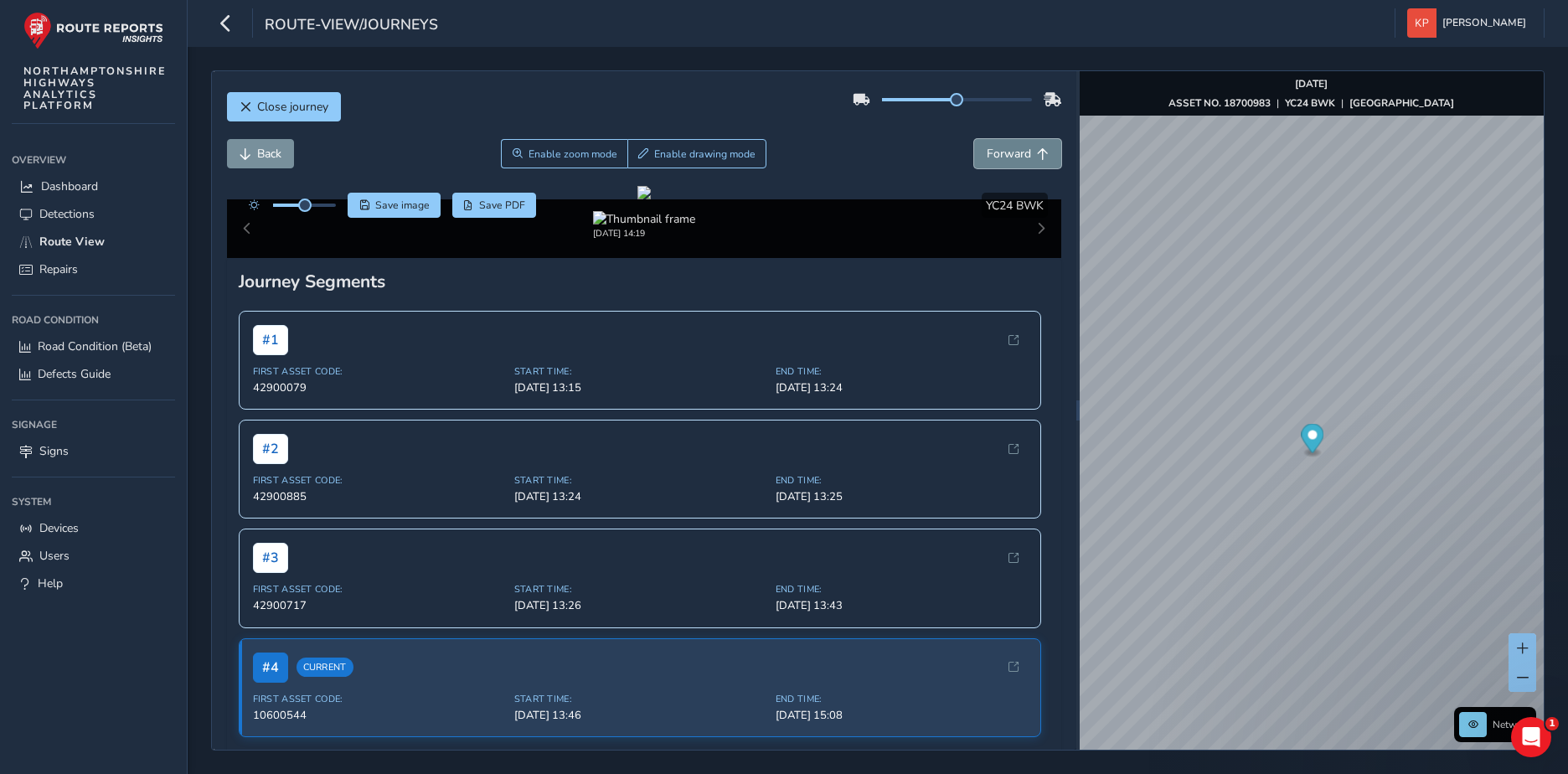
click at [1012, 158] on span "Forward" at bounding box center [1008, 153] width 44 height 16
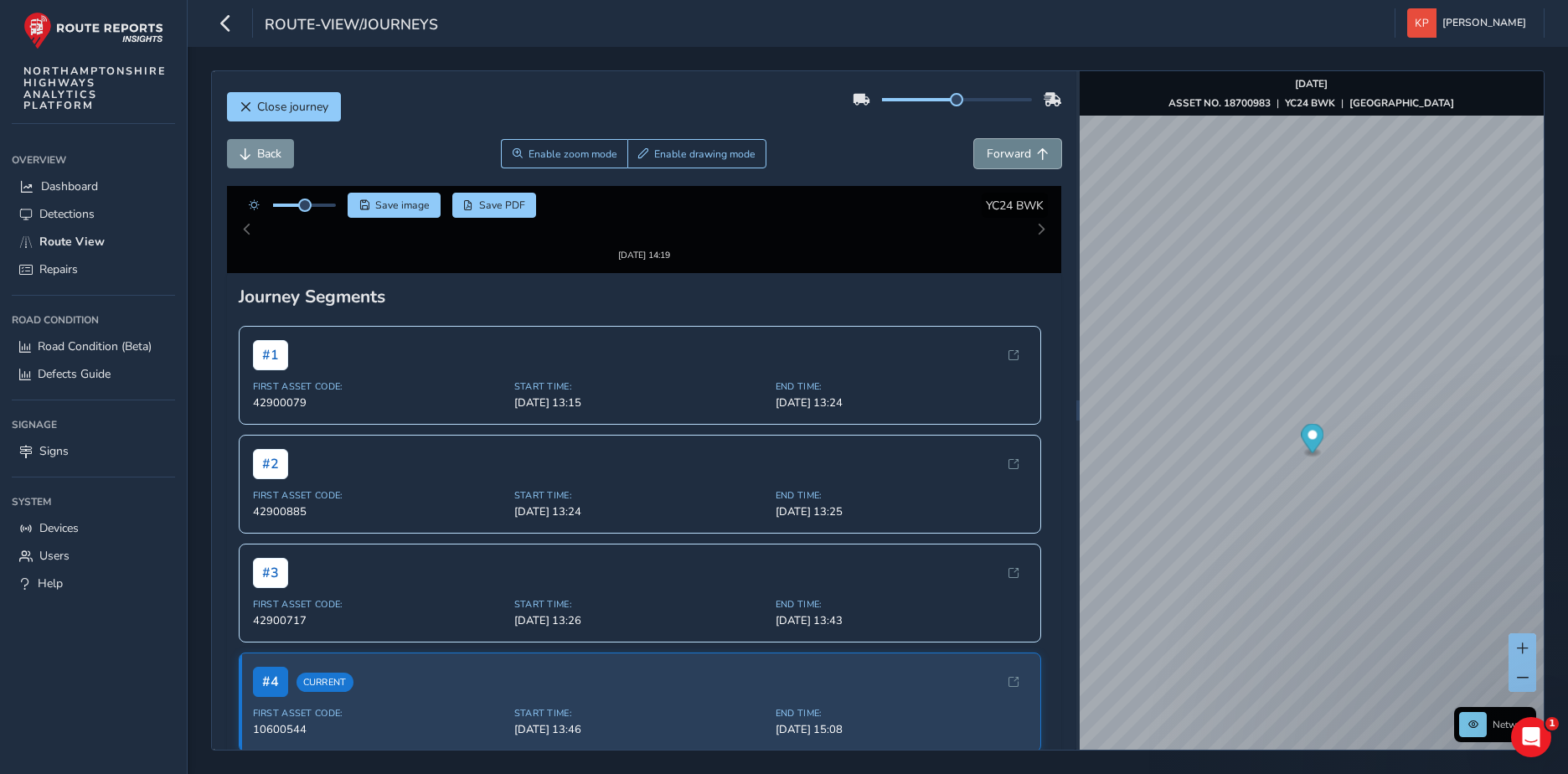
click at [1012, 158] on span "Forward" at bounding box center [1008, 153] width 44 height 16
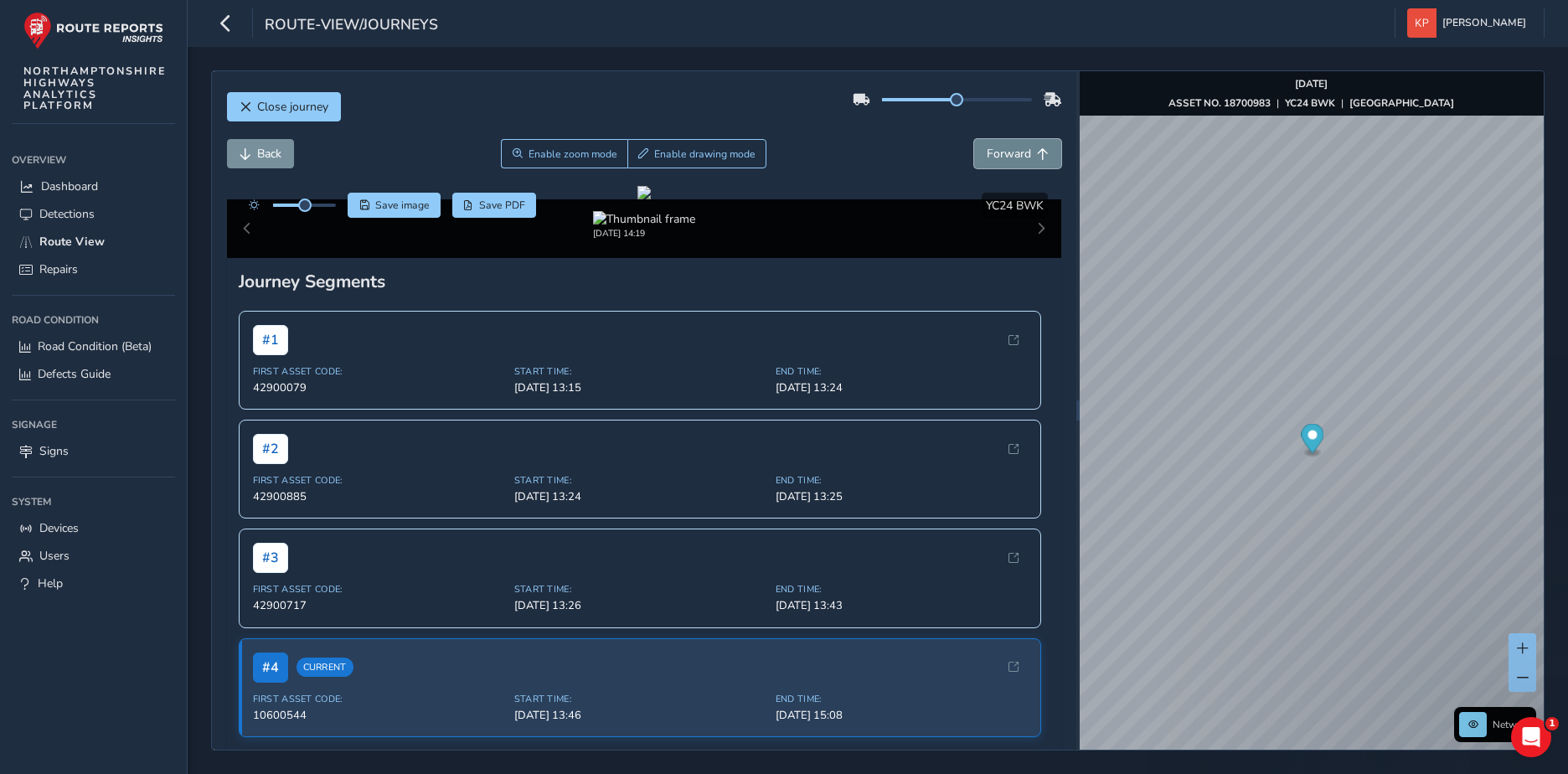
click at [1012, 158] on span "Forward" at bounding box center [1008, 153] width 44 height 16
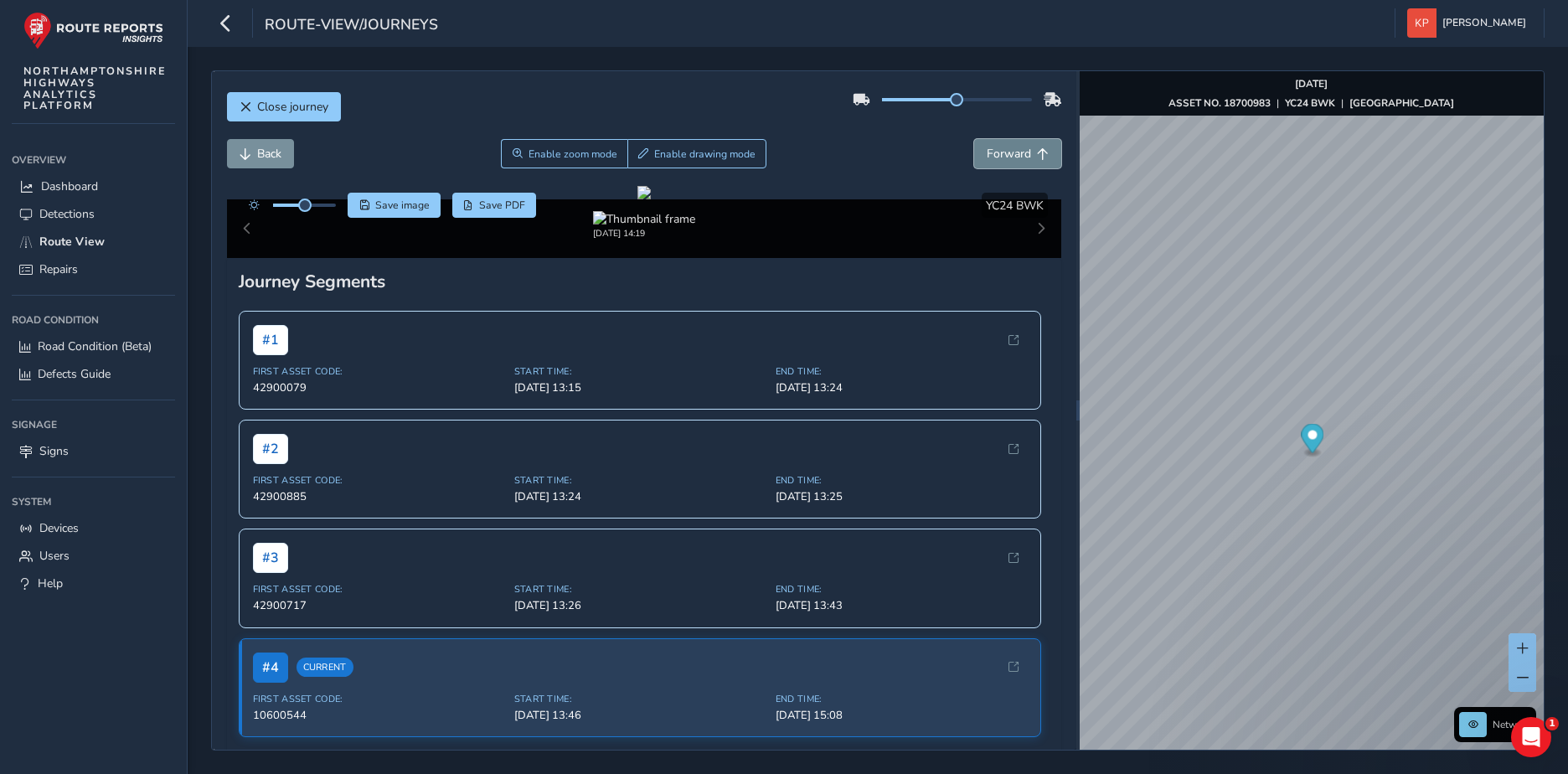
click at [1012, 158] on span "Forward" at bounding box center [1008, 153] width 44 height 16
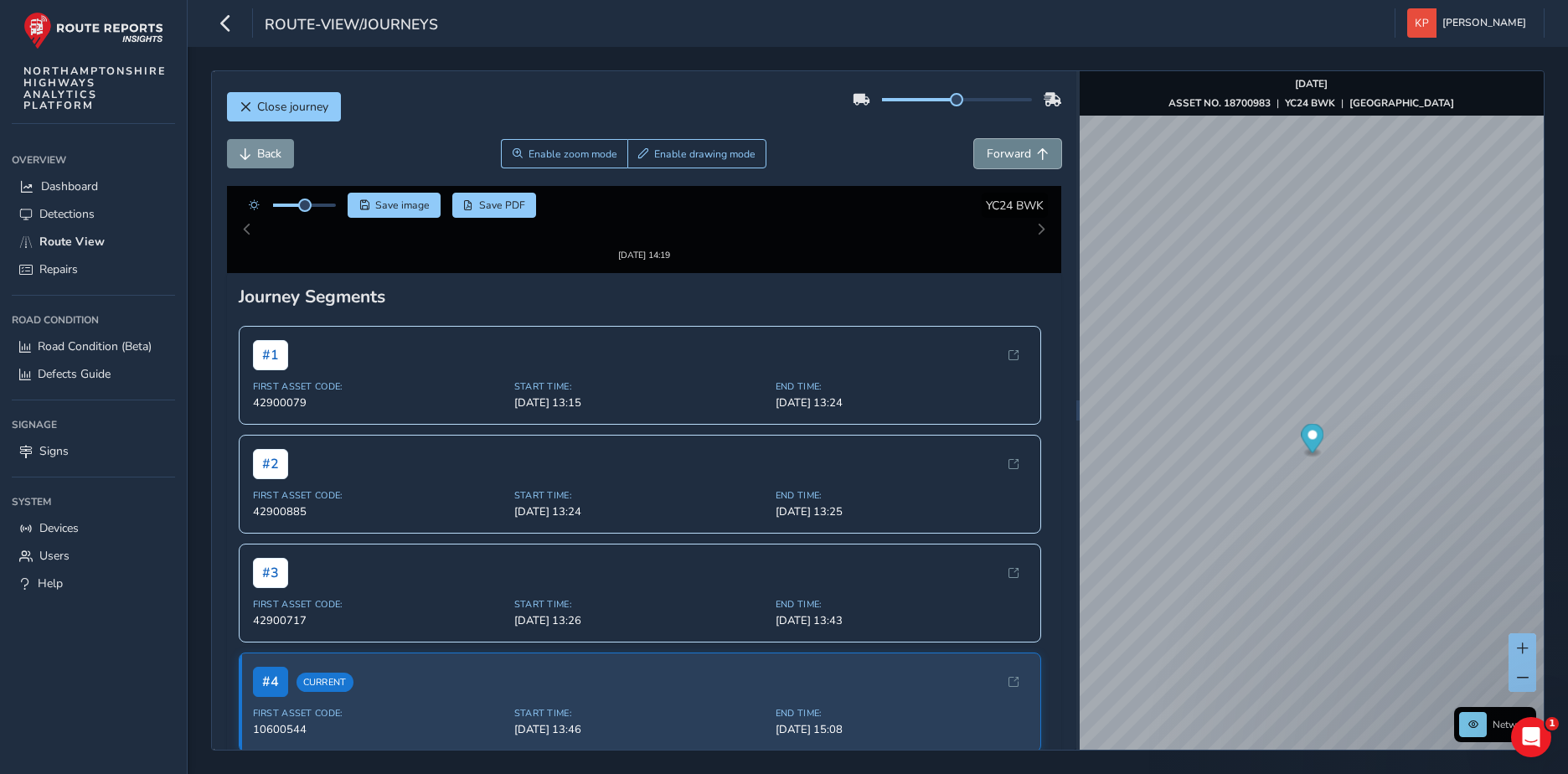
click at [1012, 158] on span "Forward" at bounding box center [1008, 153] width 44 height 16
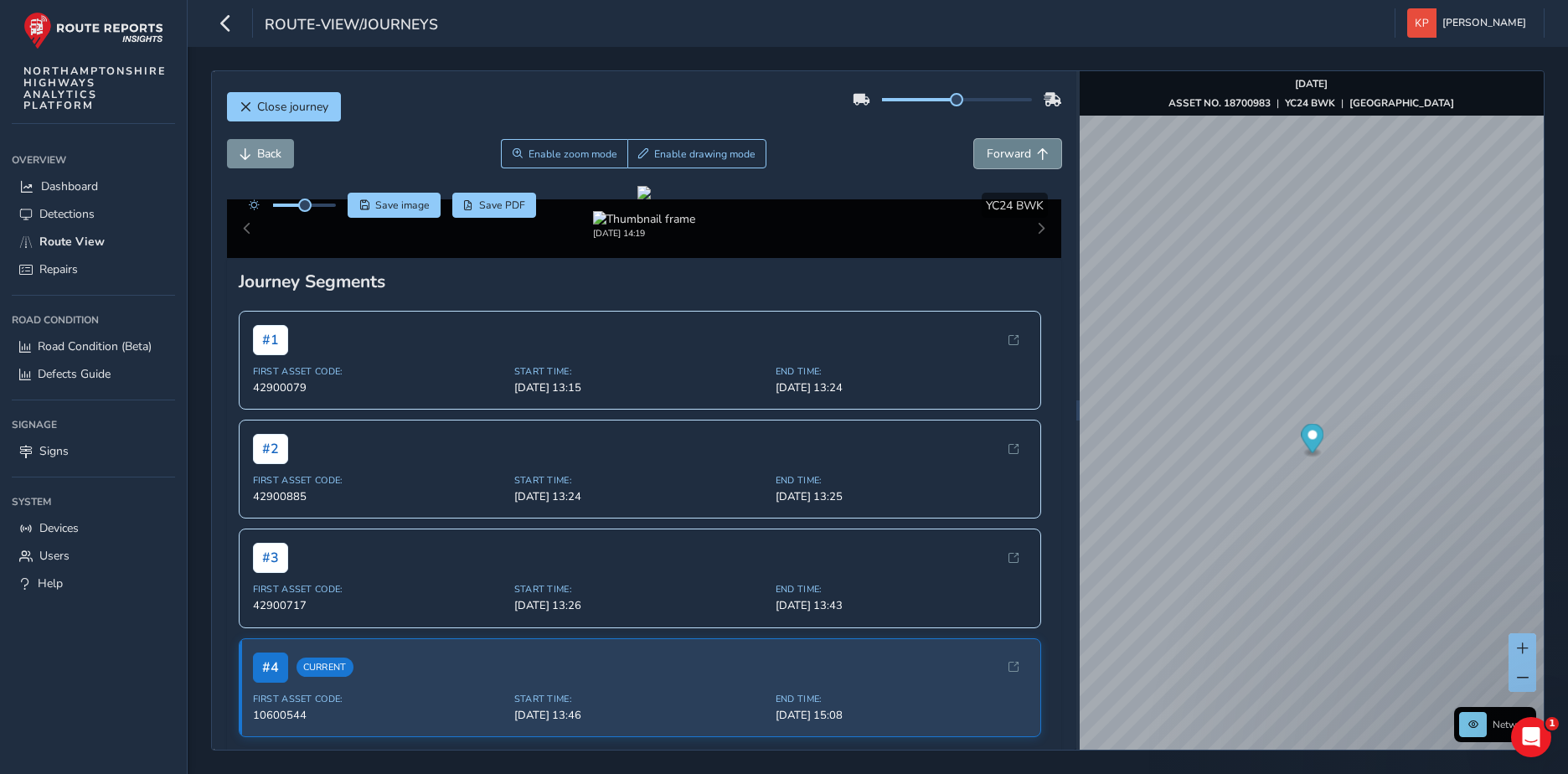
click at [1012, 158] on span "Forward" at bounding box center [1008, 153] width 44 height 16
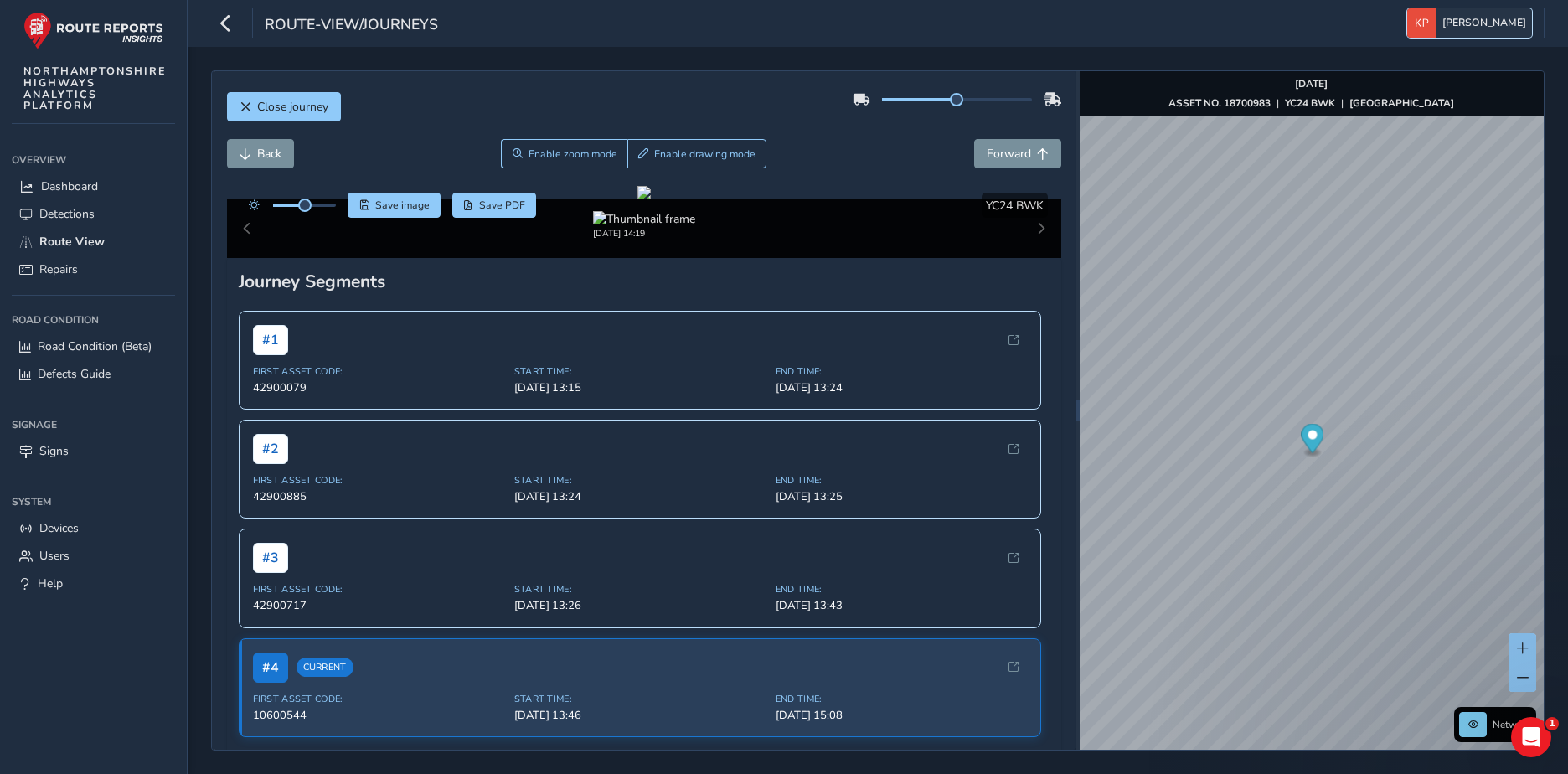
click at [1436, 19] on img "button" at bounding box center [1421, 23] width 29 height 29
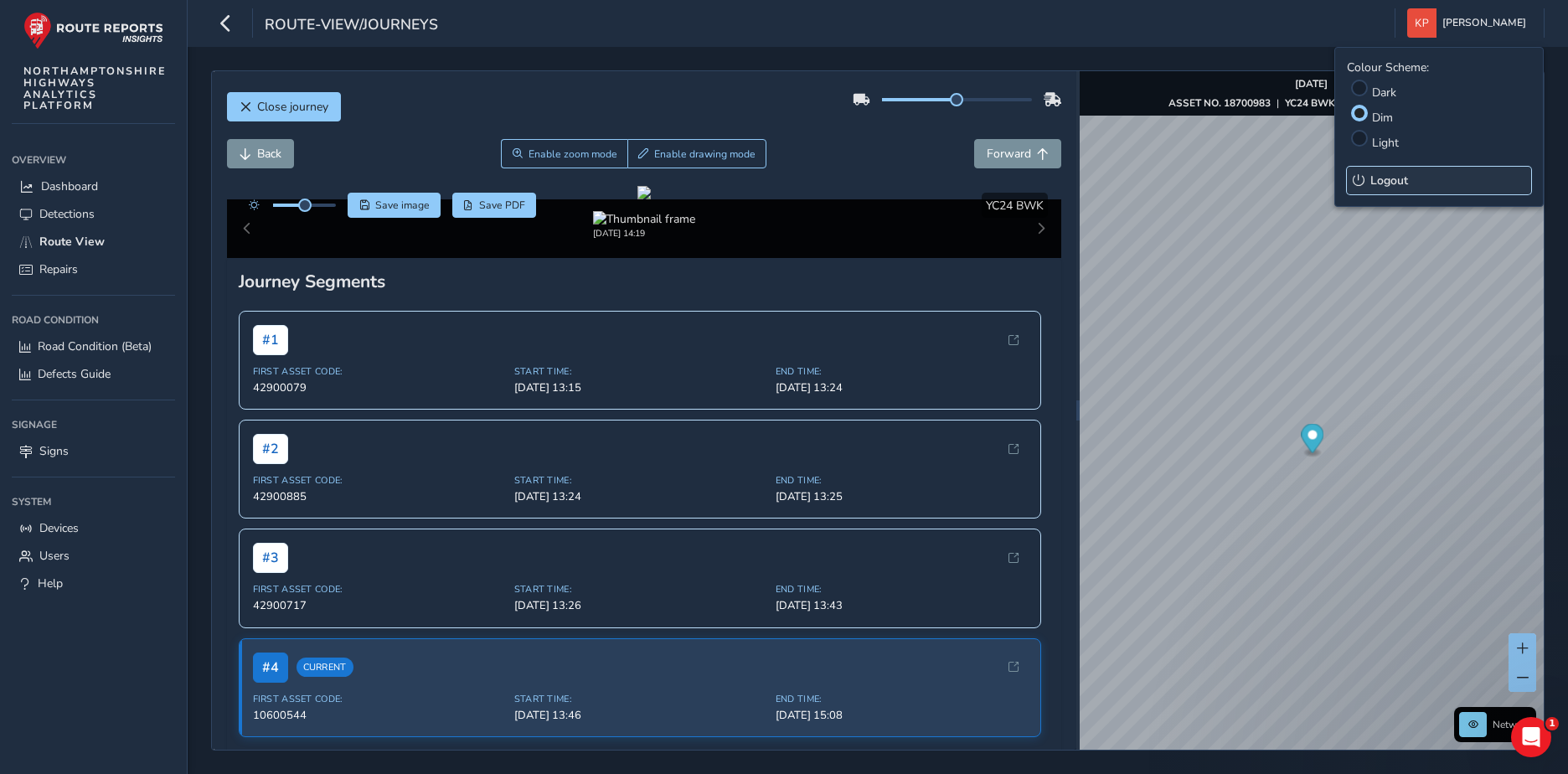
click at [1389, 174] on span "Logout" at bounding box center [1389, 181] width 38 height 16
